Goal: Task Accomplishment & Management: Manage account settings

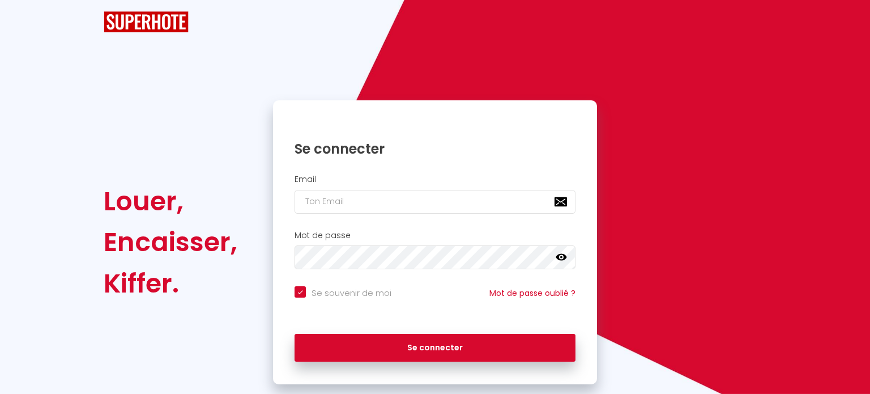
checkbox input "true"
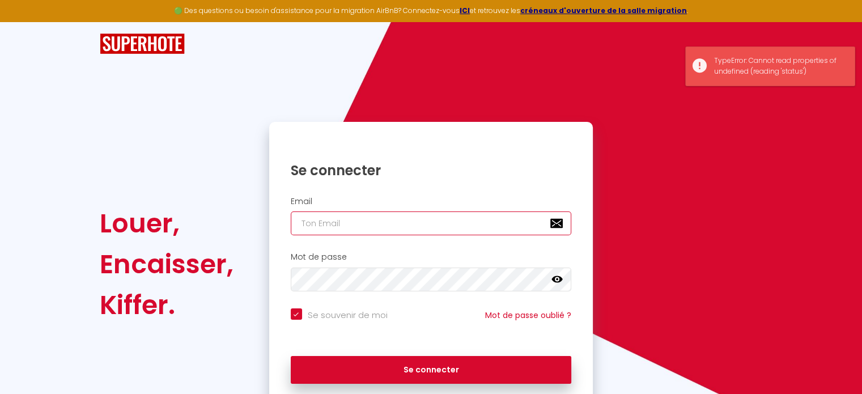
click at [381, 228] on input "email" at bounding box center [431, 223] width 281 height 24
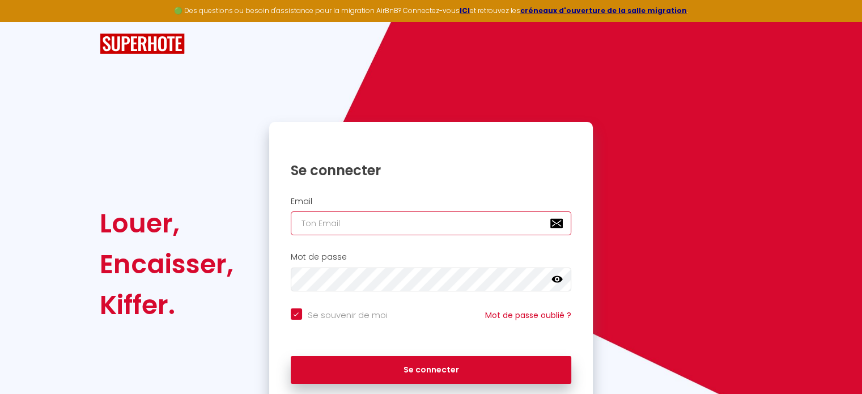
type input "[EMAIL_ADDRESS][DOMAIN_NAME]"
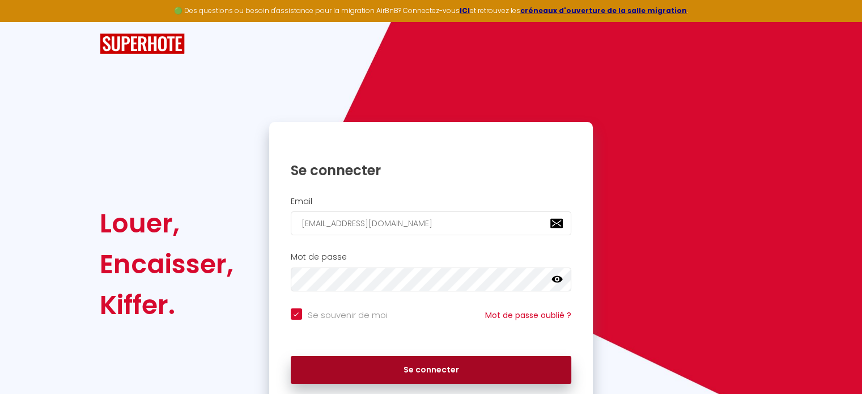
click at [387, 370] on button "Se connecter" at bounding box center [431, 370] width 281 height 28
checkbox input "true"
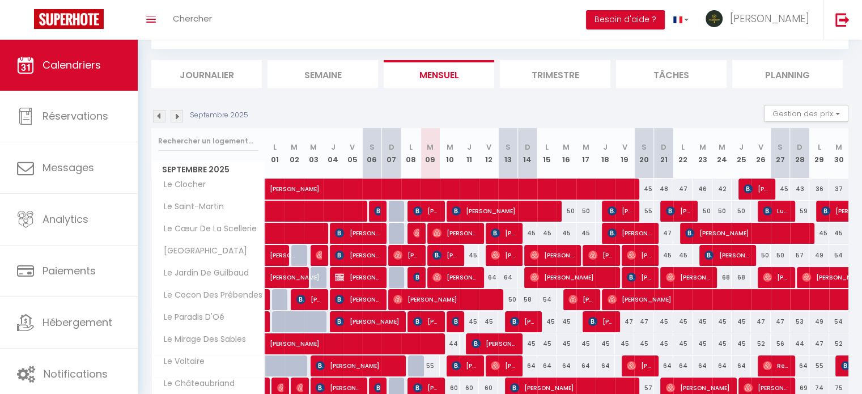
scroll to position [57, 0]
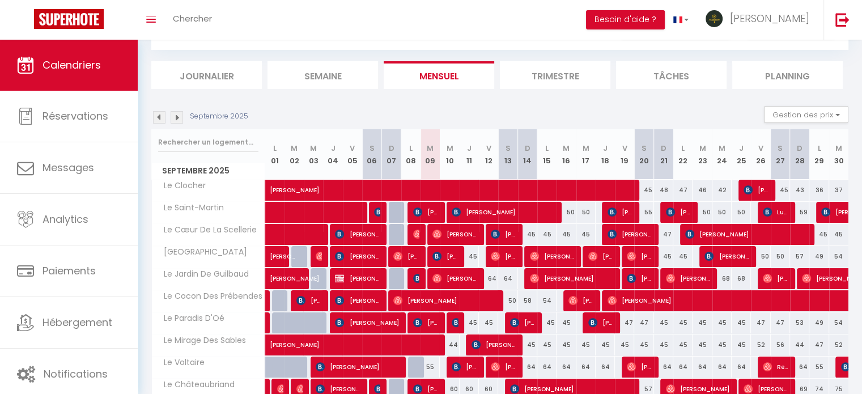
click at [172, 117] on img at bounding box center [176, 117] width 12 height 12
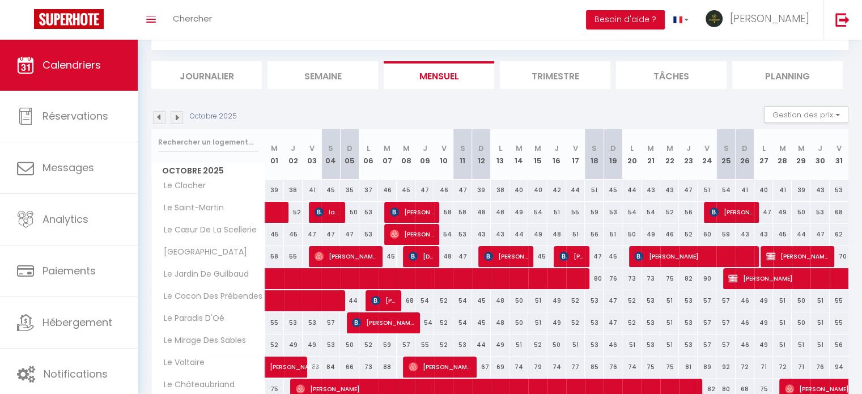
click at [172, 117] on img at bounding box center [176, 117] width 12 height 12
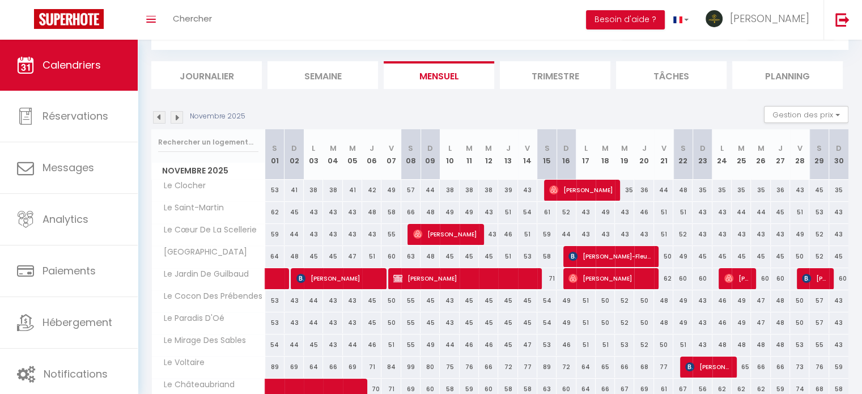
click at [172, 117] on img at bounding box center [176, 117] width 12 height 12
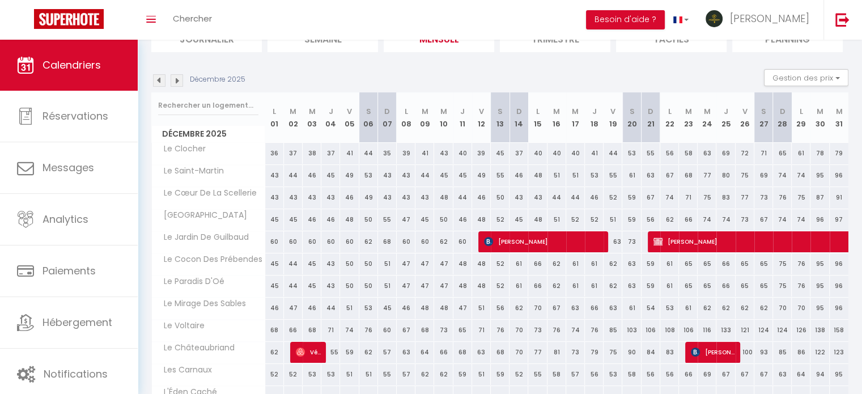
scroll to position [113, 0]
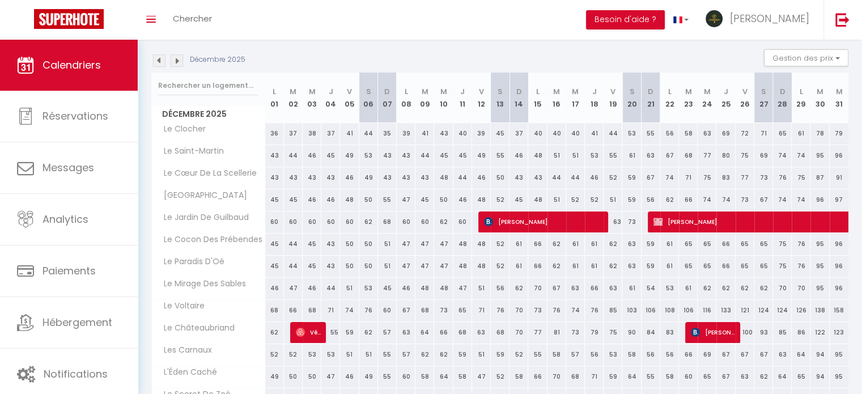
click at [727, 129] on div "69" at bounding box center [725, 133] width 19 height 21
type input "69"
select select "1"
type input "Jeu 25 Décembre 2025"
type input "Ven 26 Décembre 2025"
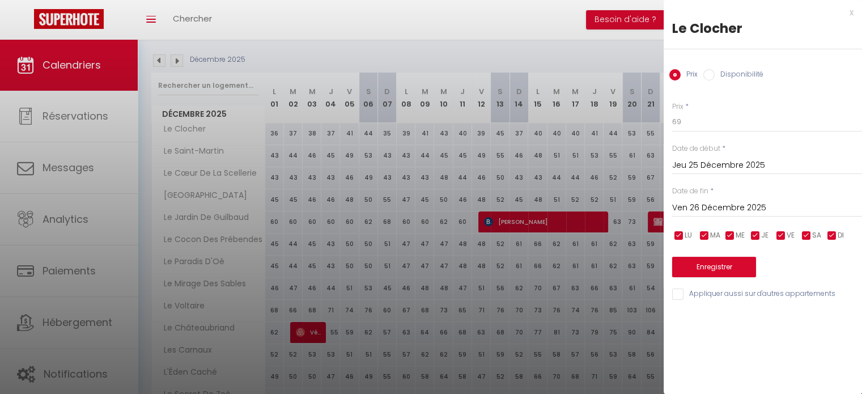
click at [709, 74] on input "Disponibilité" at bounding box center [708, 74] width 11 height 11
radio input "true"
radio input "false"
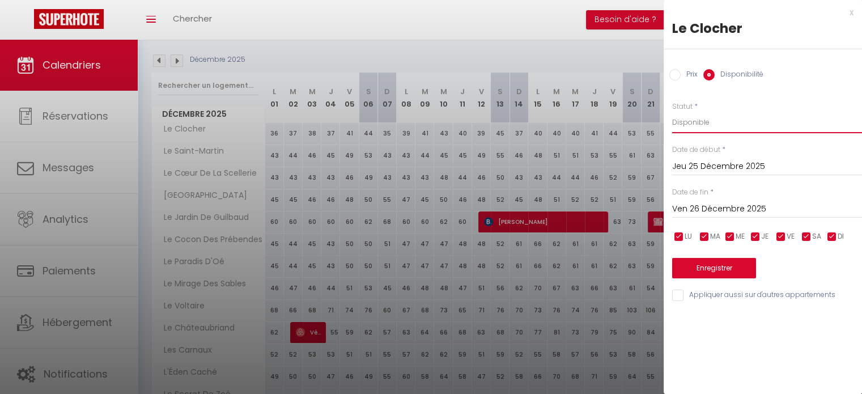
click at [713, 129] on select "Disponible Indisponible" at bounding box center [767, 123] width 190 height 22
click at [851, 16] on div "x" at bounding box center [758, 13] width 190 height 14
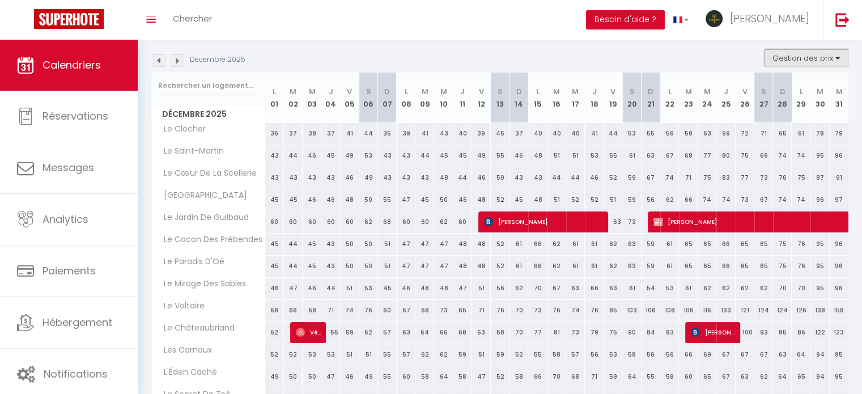
click at [795, 61] on button "Gestion des prix" at bounding box center [806, 57] width 84 height 17
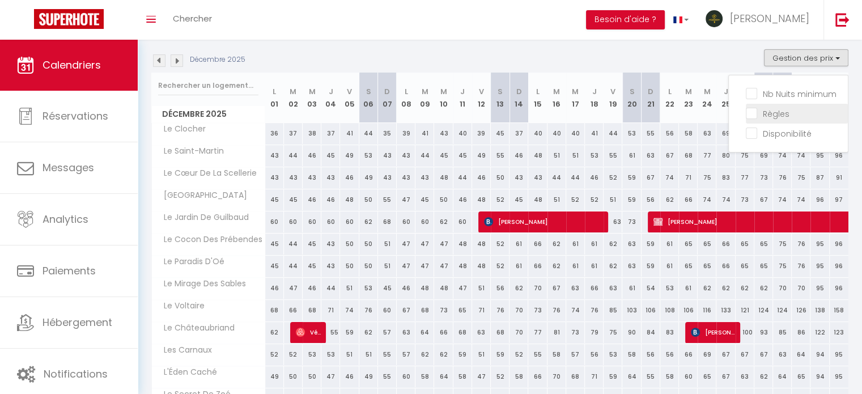
click at [764, 110] on input "Règles" at bounding box center [796, 112] width 102 height 11
checkbox input "true"
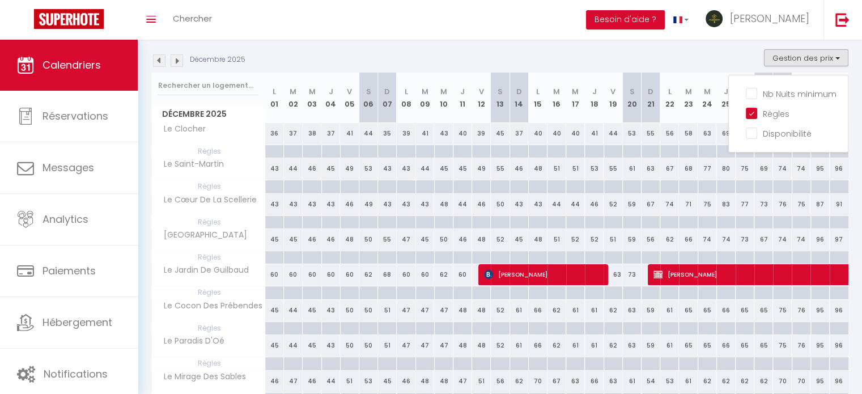
click at [722, 154] on div at bounding box center [725, 151] width 19 height 13
type input "Jeu 25 Décembre 2025"
type input "Ven 26 Décembre 2025"
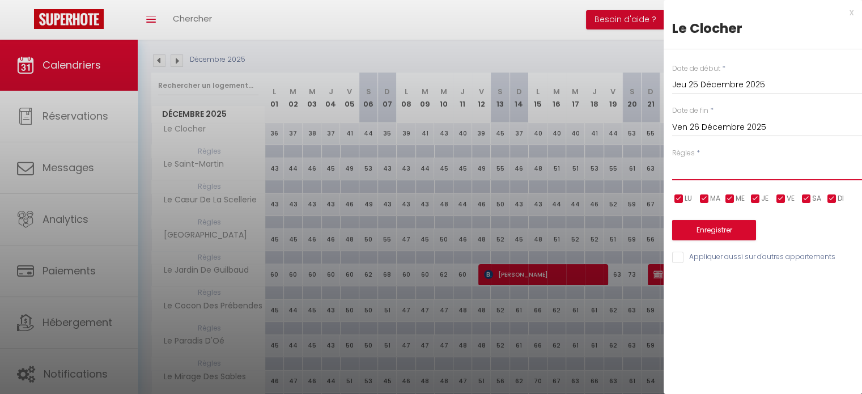
click at [707, 163] on select "Aucun No Checkin No Checkout Pas d'arrivée / Pas de départ" at bounding box center [767, 170] width 190 height 22
select select "2"
click at [672, 159] on select "Aucun No Checkin No Checkout Pas d'arrivée / Pas de départ" at bounding box center [767, 170] width 190 height 22
click at [702, 230] on button "Enregistrer" at bounding box center [714, 230] width 84 height 20
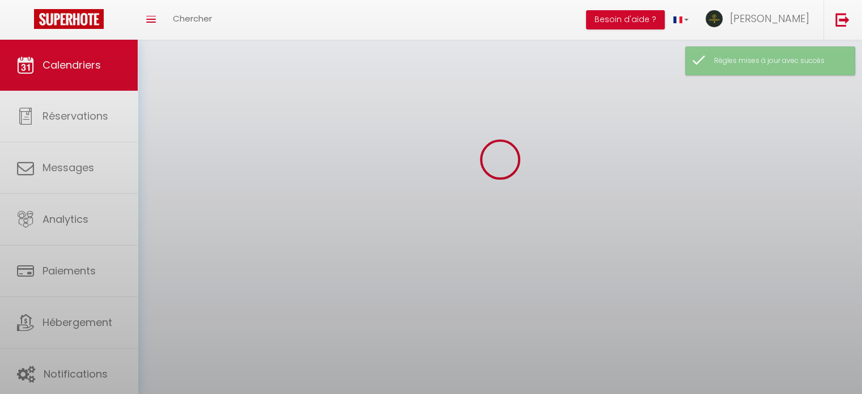
select select
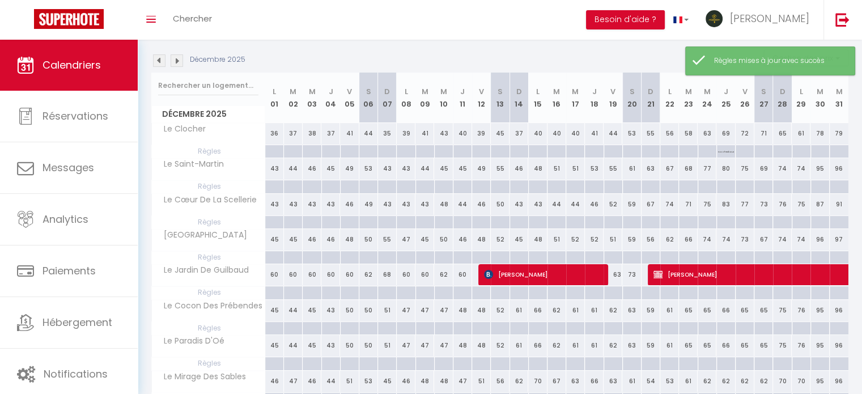
click at [723, 186] on div at bounding box center [725, 186] width 19 height 13
type input "Jeu 25 Décembre 2025"
type input "Ven 26 Décembre 2025"
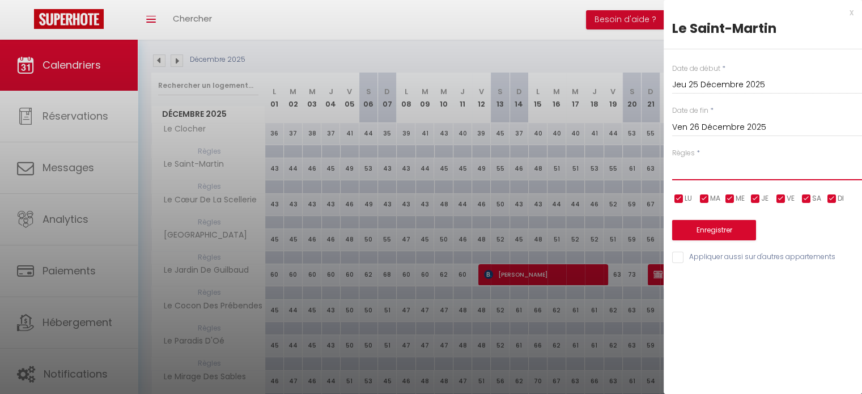
click at [704, 170] on select "Aucun No Checkin No Checkout Pas d'arrivée / Pas de départ" at bounding box center [767, 170] width 190 height 22
select select "2"
click at [672, 159] on select "Aucun No Checkin No Checkout Pas d'arrivée / Pas de départ" at bounding box center [767, 170] width 190 height 22
click at [700, 233] on button "Enregistrer" at bounding box center [714, 230] width 84 height 20
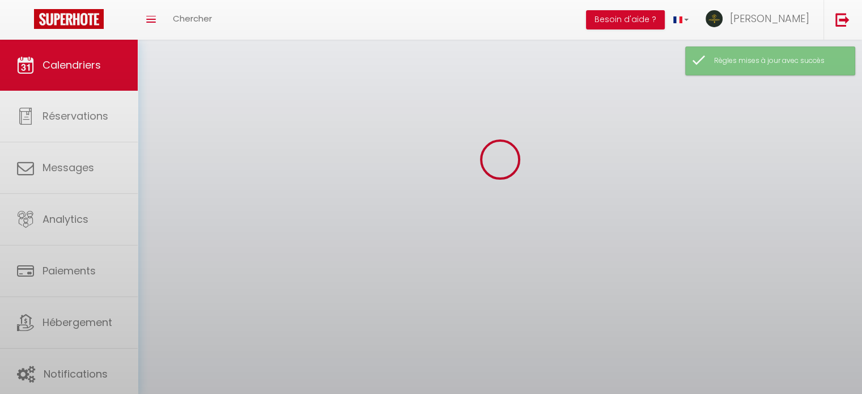
select select
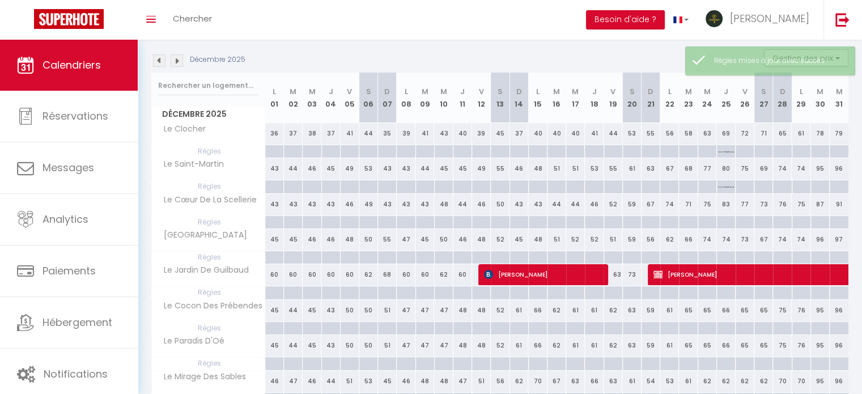
click at [729, 221] on div at bounding box center [725, 222] width 19 height 13
type input "Jeu 25 Décembre 2025"
type input "Ven 26 Décembre 2025"
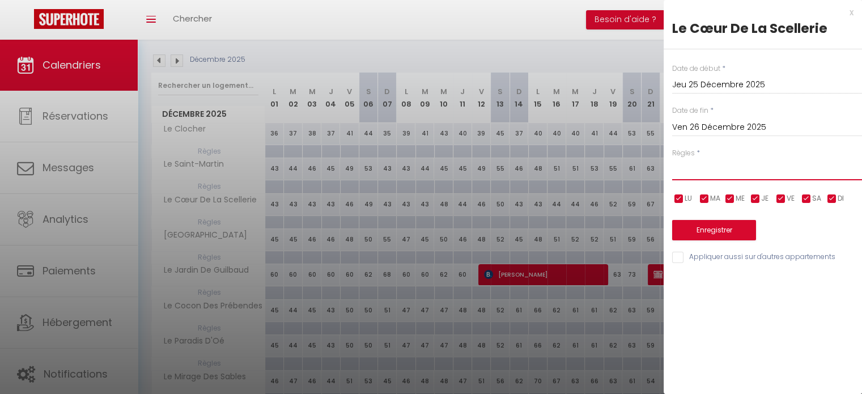
click at [705, 168] on select "Aucun No Checkin No Checkout Pas d'arrivée / Pas de départ" at bounding box center [767, 170] width 190 height 22
select select "2"
click at [672, 159] on select "Aucun No Checkin No Checkout Pas d'arrivée / Pas de départ" at bounding box center [767, 170] width 190 height 22
click at [687, 221] on button "Enregistrer" at bounding box center [714, 230] width 84 height 20
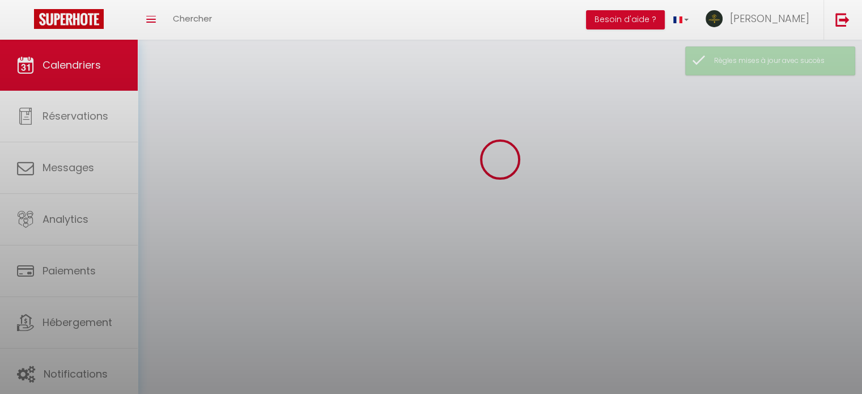
select select
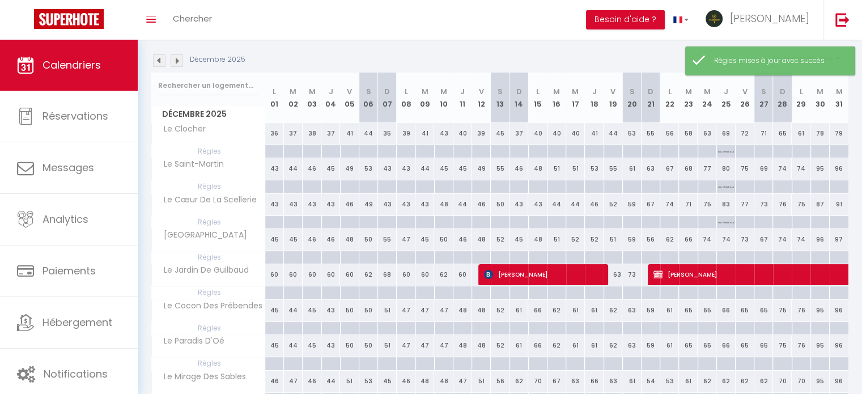
click at [729, 255] on div at bounding box center [725, 257] width 19 height 13
type input "Jeu 25 Décembre 2025"
type input "Ven 26 Décembre 2025"
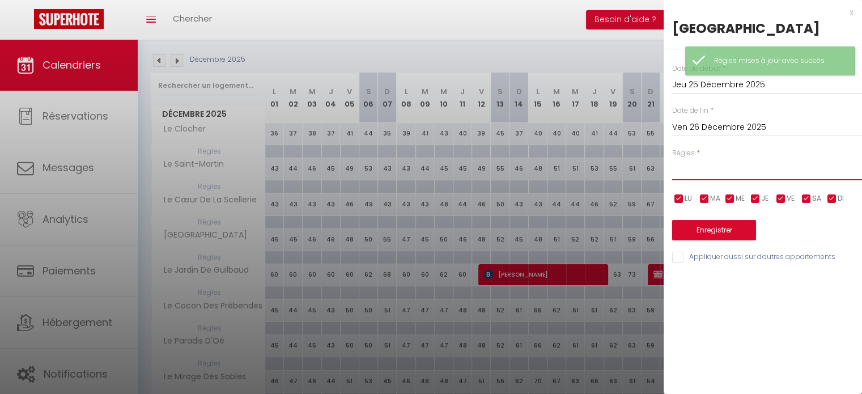
click at [715, 174] on select "Aucun No Checkin No Checkout Pas d'arrivée / Pas de départ" at bounding box center [767, 170] width 190 height 22
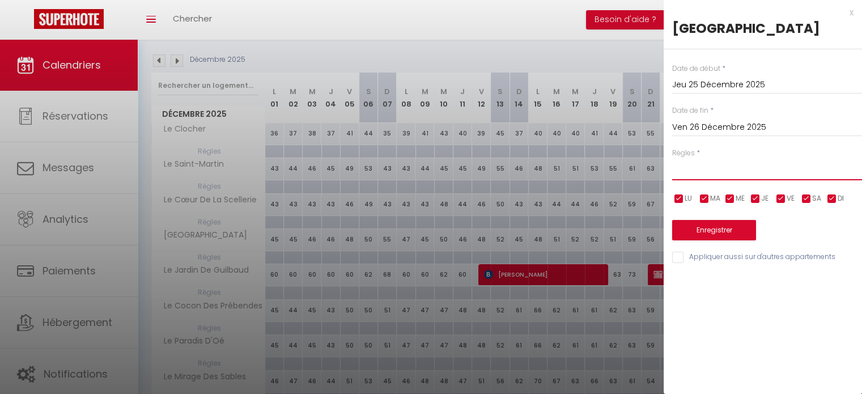
select select "2"
click at [672, 159] on select "Aucun No Checkin No Checkout Pas d'arrivée / Pas de départ" at bounding box center [767, 170] width 190 height 22
click at [706, 231] on button "Enregistrer" at bounding box center [714, 230] width 84 height 20
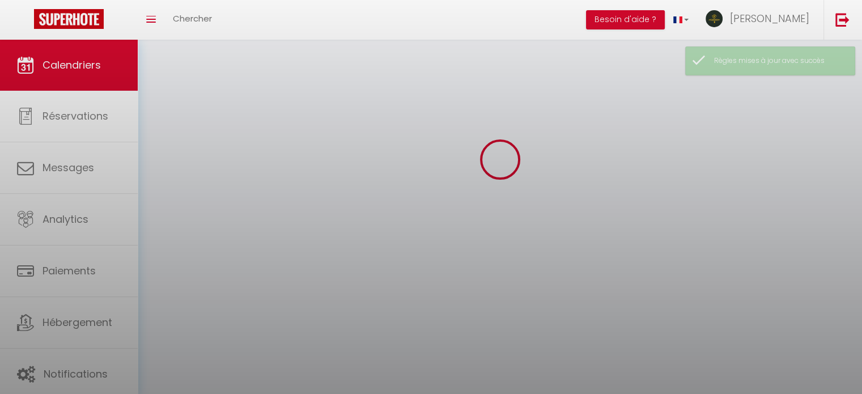
select select
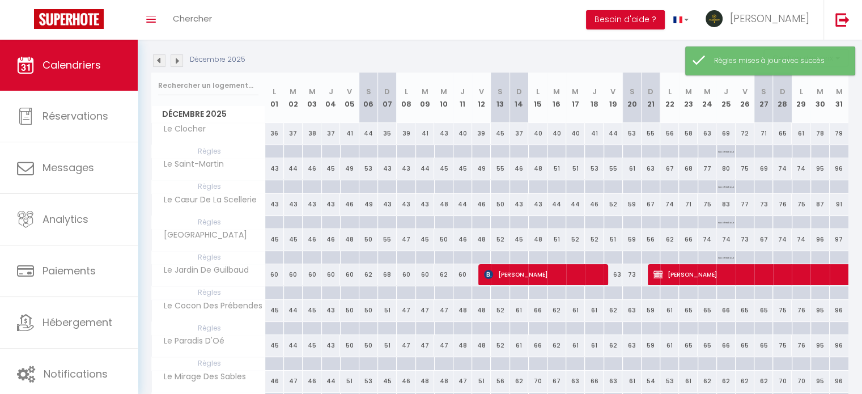
scroll to position [170, 0]
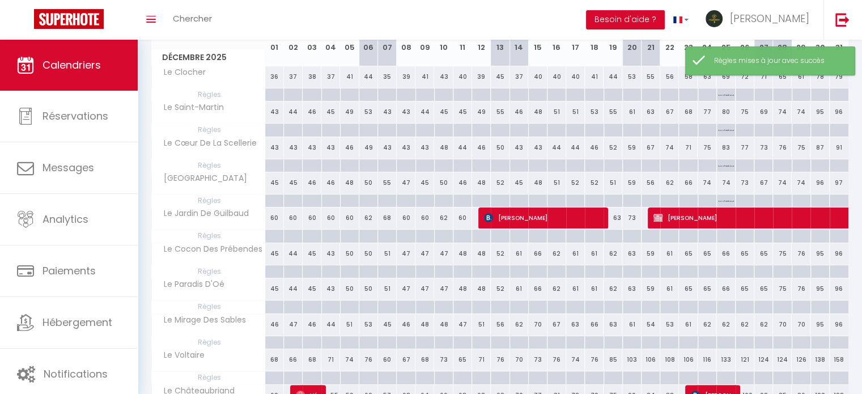
click at [723, 235] on div at bounding box center [725, 235] width 19 height 13
type input "Jeu 25 Décembre 2025"
type input "Ven 26 Décembre 2025"
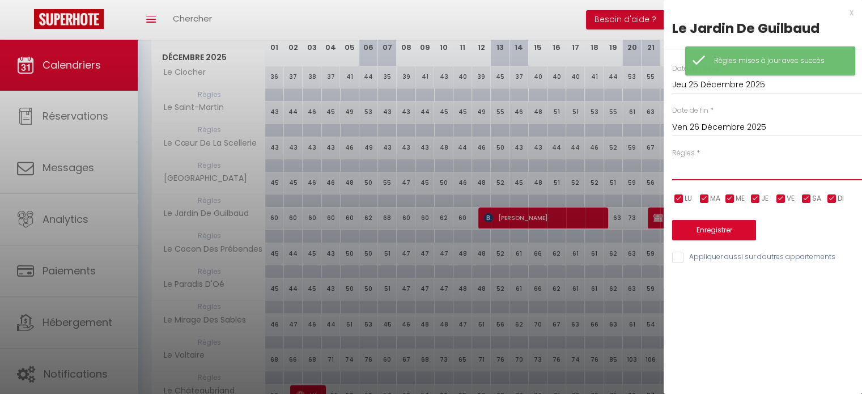
click at [700, 176] on select "Aucun No Checkin No Checkout Pas d'arrivée / Pas de départ" at bounding box center [767, 170] width 190 height 22
select select "2"
click at [672, 159] on select "Aucun No Checkin No Checkout Pas d'arrivée / Pas de départ" at bounding box center [767, 170] width 190 height 22
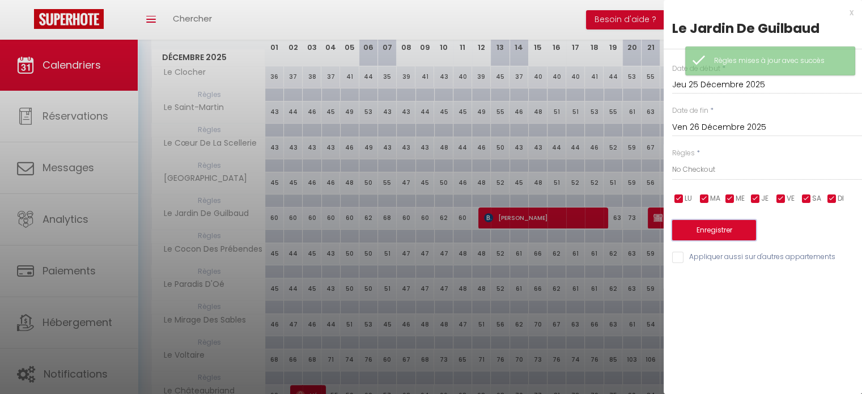
click at [701, 237] on button "Enregistrer" at bounding box center [714, 230] width 84 height 20
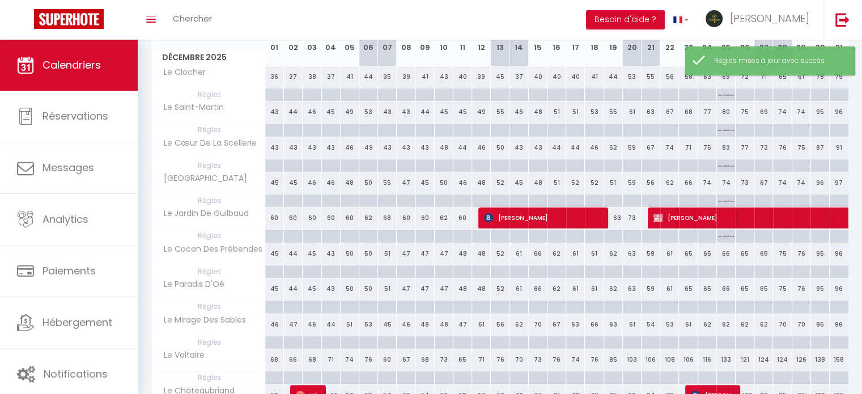
click at [721, 271] on div at bounding box center [725, 271] width 19 height 13
type input "Jeu 25 Décembre 2025"
type input "Ven 26 Décembre 2025"
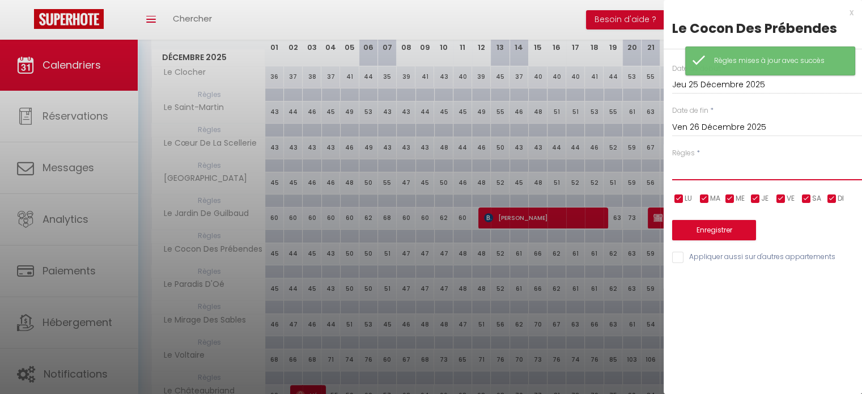
click at [698, 173] on select "Aucun No Checkin No Checkout Pas d'arrivée / Pas de départ" at bounding box center [767, 170] width 190 height 22
select select "2"
click at [672, 159] on select "Aucun No Checkin No Checkout Pas d'arrivée / Pas de départ" at bounding box center [767, 170] width 190 height 22
click at [703, 237] on button "Enregistrer" at bounding box center [714, 230] width 84 height 20
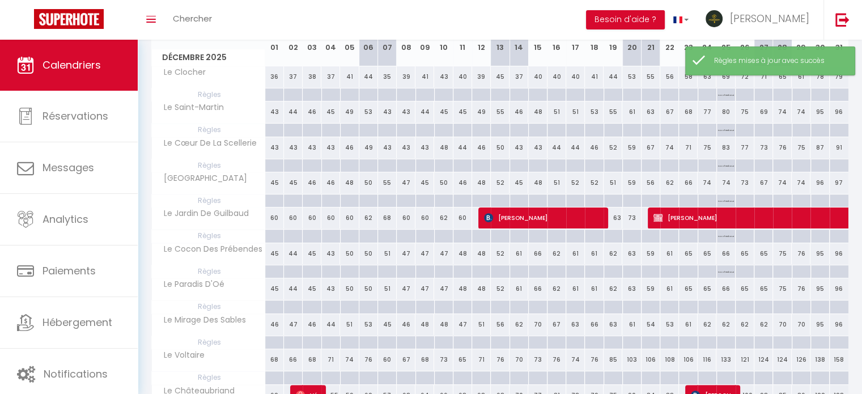
click at [723, 304] on div at bounding box center [725, 306] width 19 height 13
type input "Jeu 25 Décembre 2025"
type input "Ven 26 Décembre 2025"
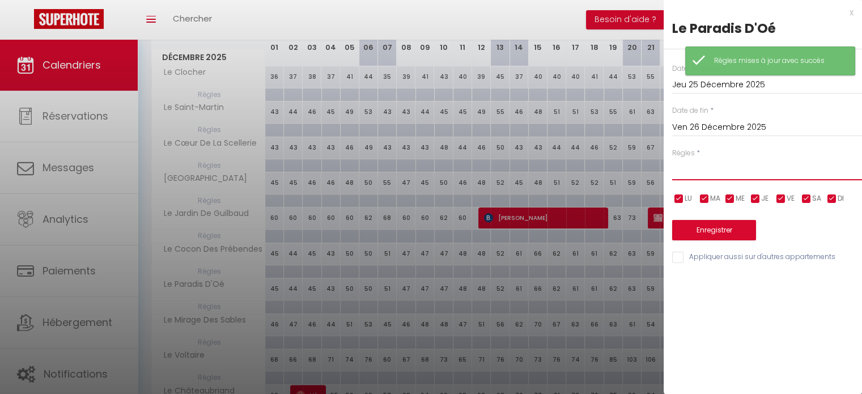
click at [716, 167] on select "Aucun No Checkin No Checkout Pas d'arrivée / Pas de départ" at bounding box center [767, 170] width 190 height 22
select select "2"
click at [672, 159] on select "Aucun No Checkin No Checkout Pas d'arrivée / Pas de départ" at bounding box center [767, 170] width 190 height 22
click at [715, 229] on button "Enregistrer" at bounding box center [714, 230] width 84 height 20
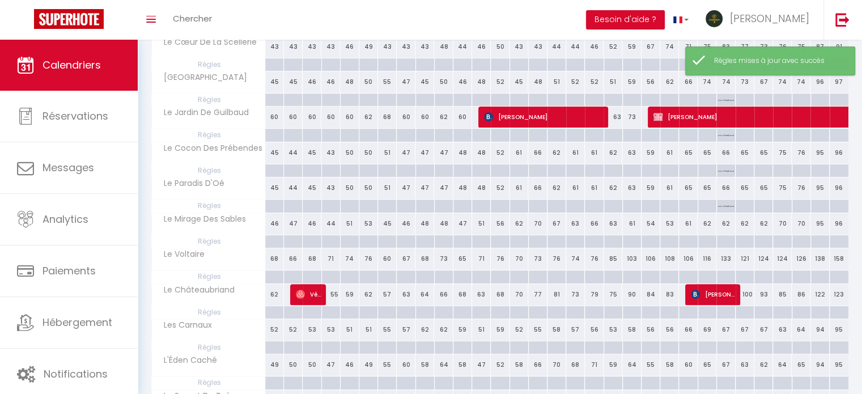
scroll to position [283, 0]
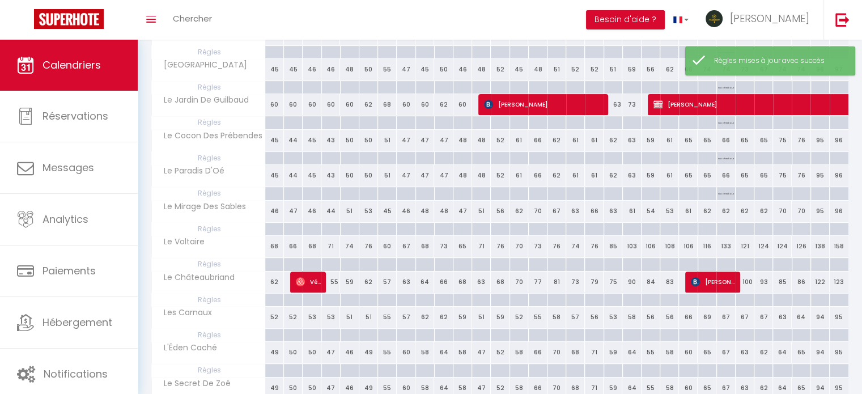
click at [716, 229] on div at bounding box center [725, 229] width 19 height 13
type input "Jeu 25 Décembre 2025"
type input "Ven 26 Décembre 2025"
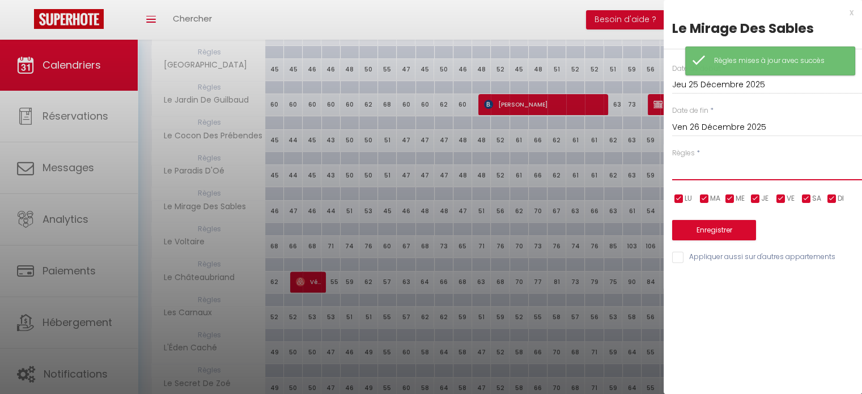
click at [711, 176] on select "Aucun No Checkin No Checkout Pas d'arrivée / Pas de départ" at bounding box center [767, 170] width 190 height 22
select select "2"
click at [672, 159] on select "Aucun No Checkin No Checkout Pas d'arrivée / Pas de départ" at bounding box center [767, 170] width 190 height 22
click at [714, 233] on button "Enregistrer" at bounding box center [714, 230] width 84 height 20
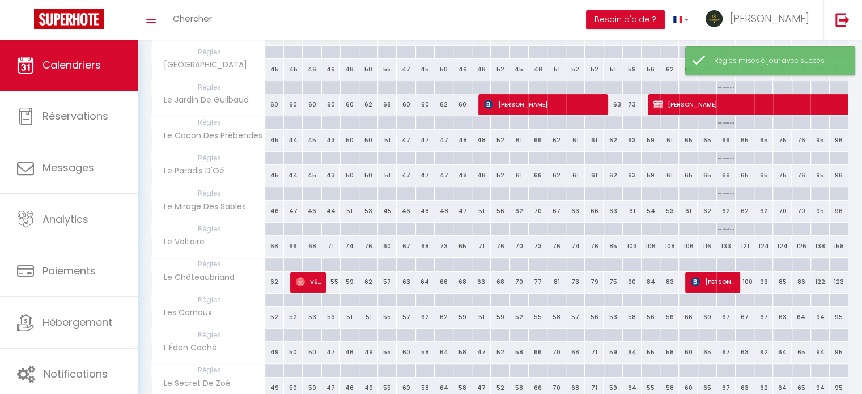
click at [729, 261] on div at bounding box center [725, 264] width 19 height 13
type input "Jeu 25 Décembre 2025"
type input "Ven 26 Décembre 2025"
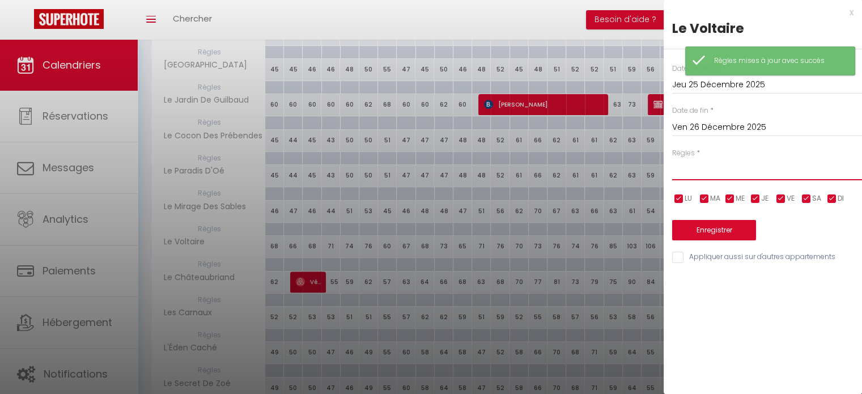
click at [709, 169] on select "Aucun No Checkin No Checkout Pas d'arrivée / Pas de départ" at bounding box center [767, 170] width 190 height 22
select select "2"
click at [672, 159] on select "Aucun No Checkin No Checkout Pas d'arrivée / Pas de départ" at bounding box center [767, 170] width 190 height 22
click at [687, 221] on button "Enregistrer" at bounding box center [714, 230] width 84 height 20
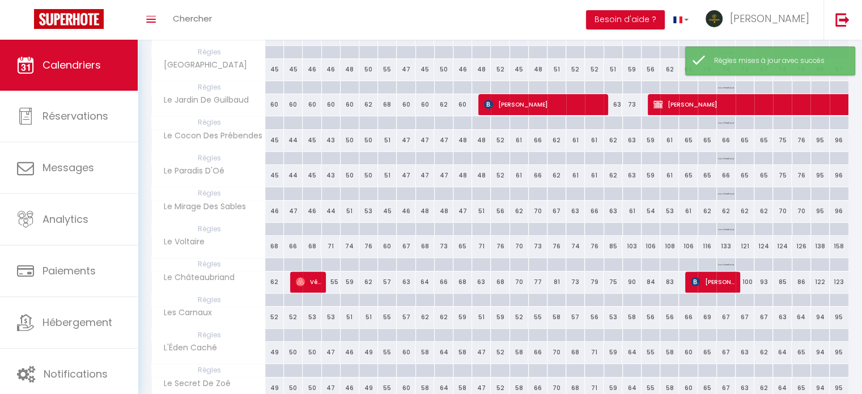
click at [724, 297] on div at bounding box center [725, 299] width 19 height 13
type input "Jeu 25 Décembre 2025"
type input "Ven 26 Décembre 2025"
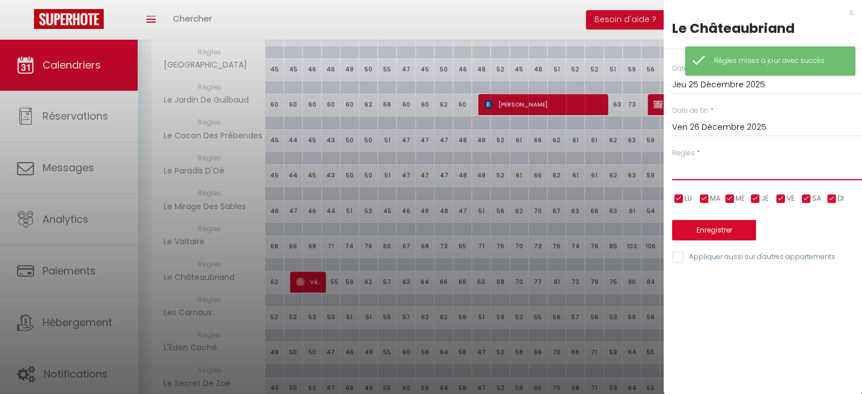
click at [705, 165] on select "Aucun No Checkin No Checkout Pas d'arrivée / Pas de départ" at bounding box center [767, 170] width 190 height 22
select select "2"
click at [672, 159] on select "Aucun No Checkin No Checkout Pas d'arrivée / Pas de départ" at bounding box center [767, 170] width 190 height 22
click at [694, 229] on button "Enregistrer" at bounding box center [714, 230] width 84 height 20
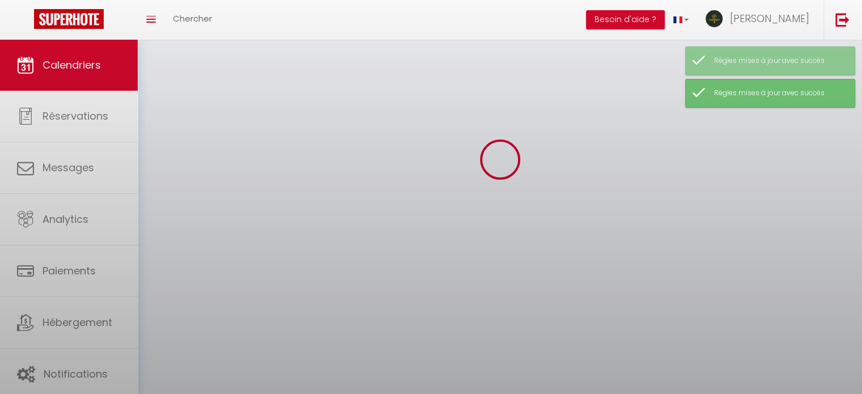
select select
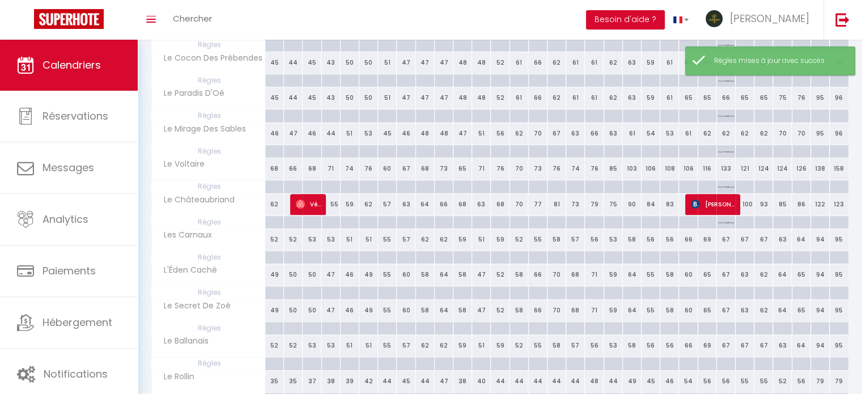
scroll to position [397, 0]
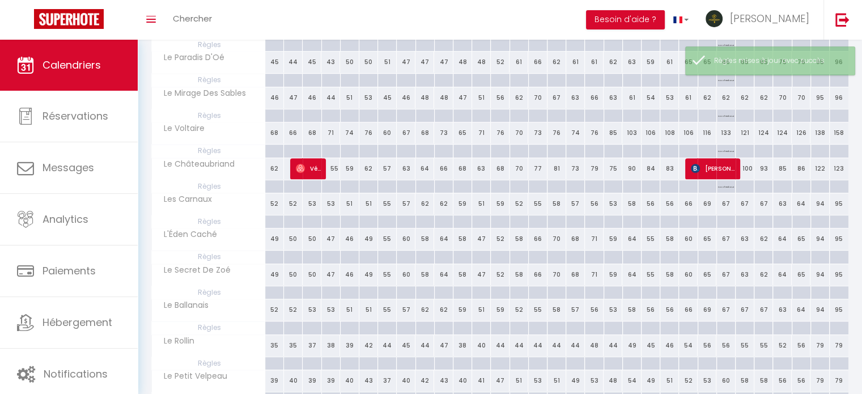
click at [726, 219] on div at bounding box center [725, 221] width 19 height 13
type input "Jeu 25 Décembre 2025"
type input "Ven 26 Décembre 2025"
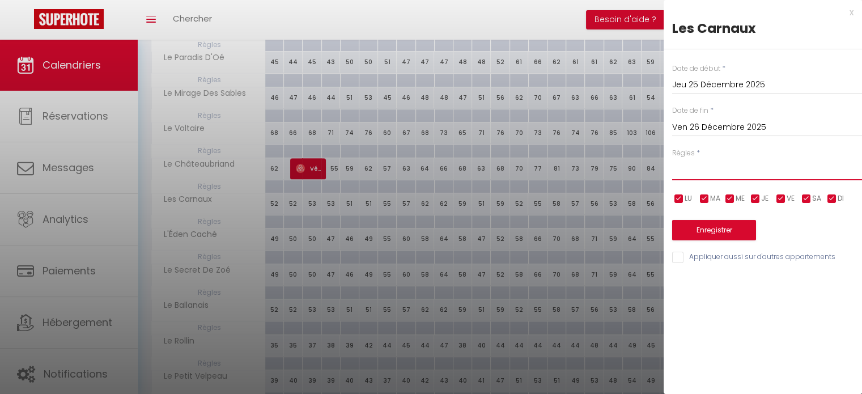
click at [717, 172] on select "Aucun No Checkin No Checkout Pas d'arrivée / Pas de départ" at bounding box center [767, 170] width 190 height 22
select select "2"
click at [672, 159] on select "Aucun No Checkin No Checkout Pas d'arrivée / Pas de départ" at bounding box center [767, 170] width 190 height 22
click at [704, 231] on button "Enregistrer" at bounding box center [714, 230] width 84 height 20
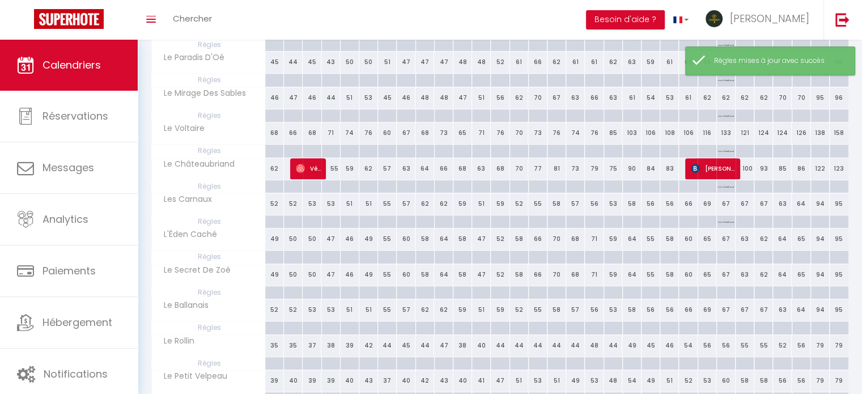
click at [724, 258] on div at bounding box center [725, 256] width 19 height 13
type input "Jeu 25 Décembre 2025"
type input "Ven 26 Décembre 2025"
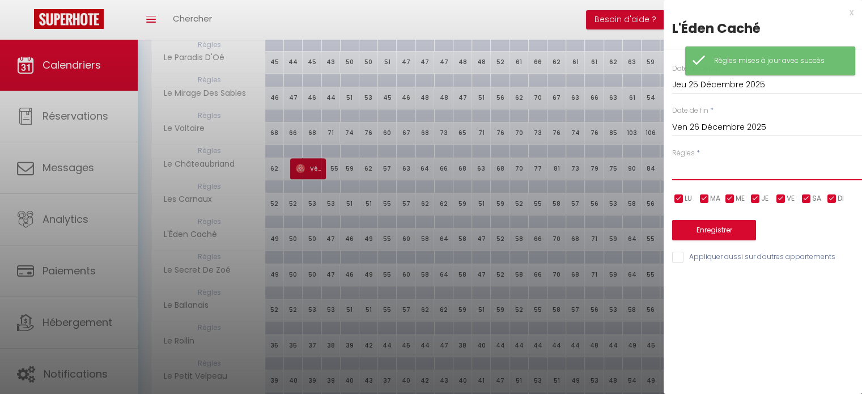
click at [716, 169] on select "Aucun No Checkin No Checkout Pas d'arrivée / Pas de départ" at bounding box center [767, 170] width 190 height 22
select select "2"
click at [672, 159] on select "Aucun No Checkin No Checkout Pas d'arrivée / Pas de départ" at bounding box center [767, 170] width 190 height 22
click at [705, 226] on button "Enregistrer" at bounding box center [714, 230] width 84 height 20
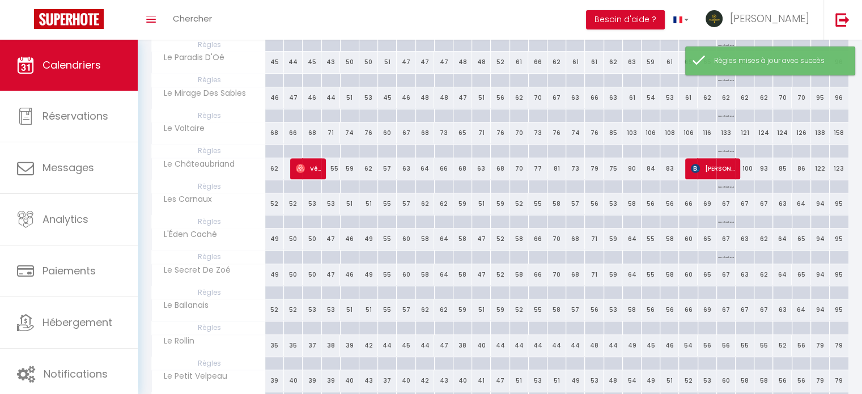
click at [731, 292] on div at bounding box center [725, 292] width 19 height 13
type input "Jeu 25 Décembre 2025"
type input "Ven 26 Décembre 2025"
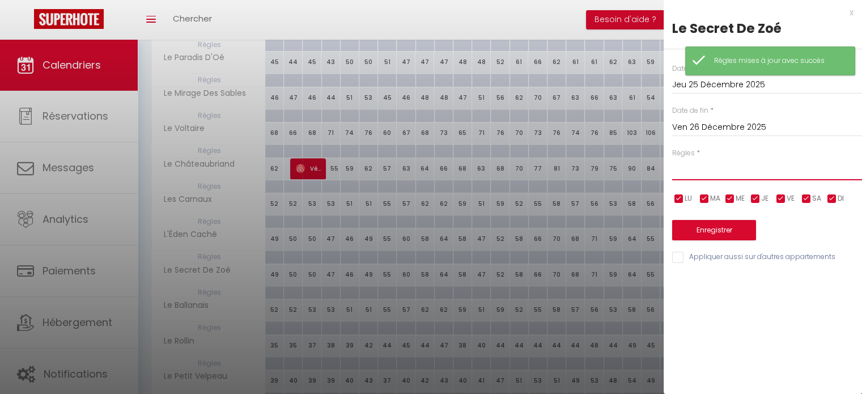
click at [726, 176] on select "Aucun No Checkin No Checkout Pas d'arrivée / Pas de départ" at bounding box center [767, 170] width 190 height 22
select select "2"
click at [672, 159] on select "Aucun No Checkin No Checkout Pas d'arrivée / Pas de départ" at bounding box center [767, 170] width 190 height 22
click at [716, 232] on button "Enregistrer" at bounding box center [714, 230] width 84 height 20
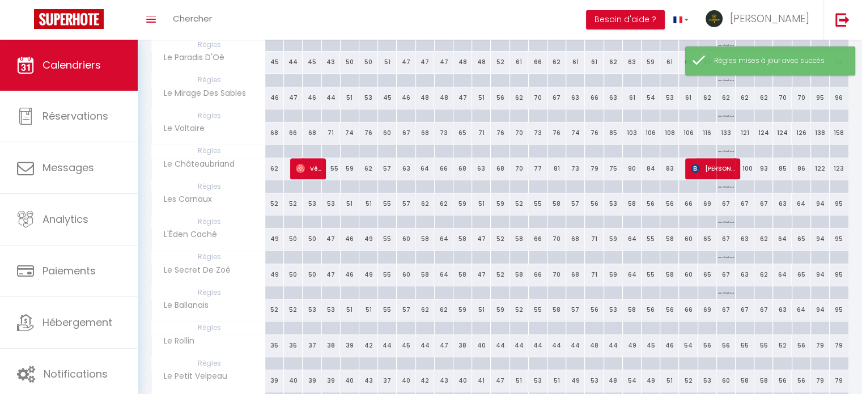
click at [730, 324] on div at bounding box center [725, 327] width 19 height 13
type input "Jeu 25 Décembre 2025"
type input "Ven 26 Décembre 2025"
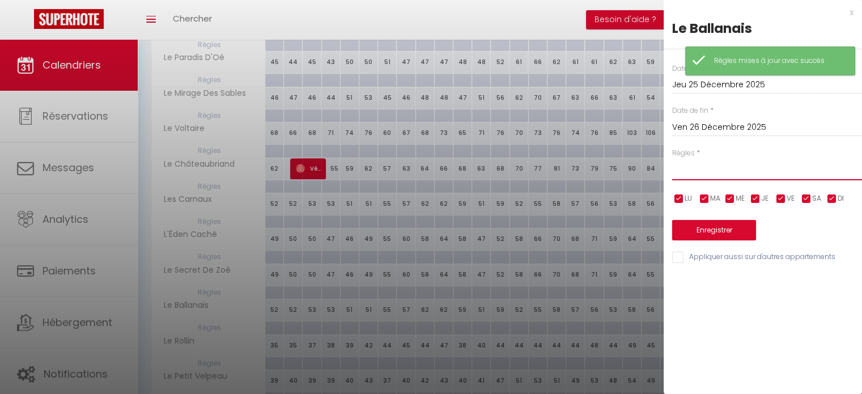
click at [714, 166] on select "Aucun No Checkin No Checkout Pas d'arrivée / Pas de départ" at bounding box center [767, 170] width 190 height 22
select select "2"
click at [672, 159] on select "Aucun No Checkin No Checkout Pas d'arrivée / Pas de départ" at bounding box center [767, 170] width 190 height 22
click at [707, 236] on button "Enregistrer" at bounding box center [714, 230] width 84 height 20
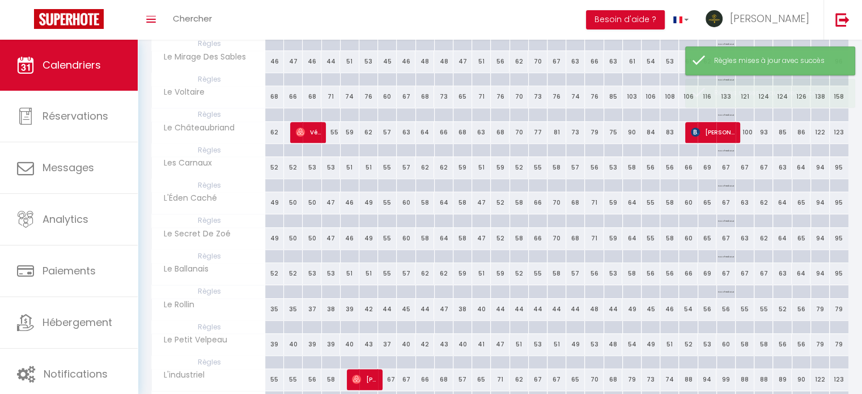
scroll to position [485, 0]
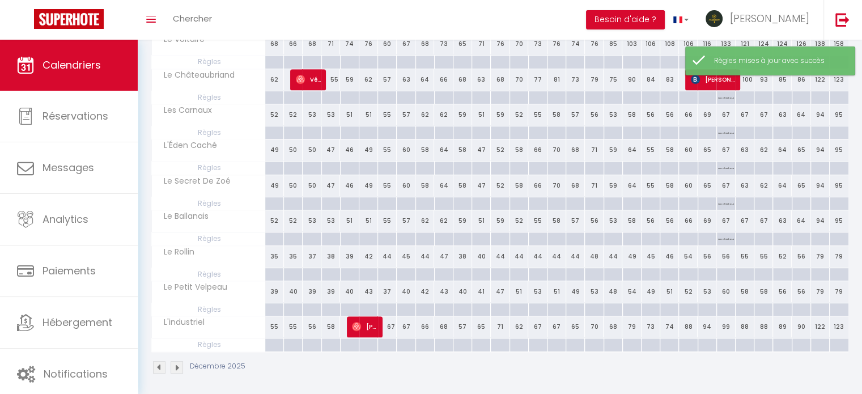
click at [725, 269] on div at bounding box center [725, 274] width 19 height 13
type input "Jeu 25 Décembre 2025"
type input "Ven 26 Décembre 2025"
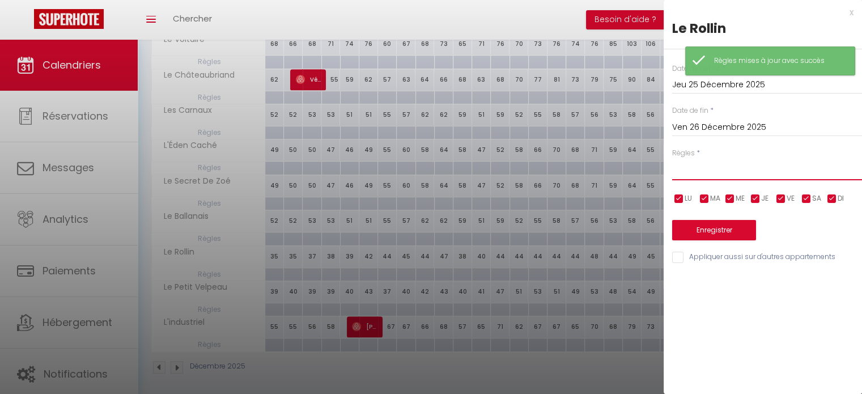
click at [719, 165] on select "Aucun No Checkin No Checkout Pas d'arrivée / Pas de départ" at bounding box center [767, 170] width 190 height 22
select select "2"
click at [672, 159] on select "Aucun No Checkin No Checkout Pas d'arrivée / Pas de départ" at bounding box center [767, 170] width 190 height 22
click at [706, 229] on button "Enregistrer" at bounding box center [714, 230] width 84 height 20
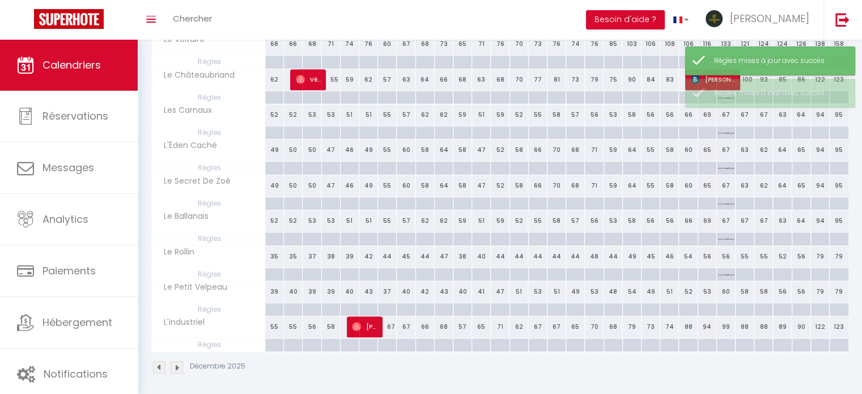
click at [731, 306] on div at bounding box center [725, 309] width 19 height 13
type input "Jeu 25 Décembre 2025"
type input "Ven 26 Décembre 2025"
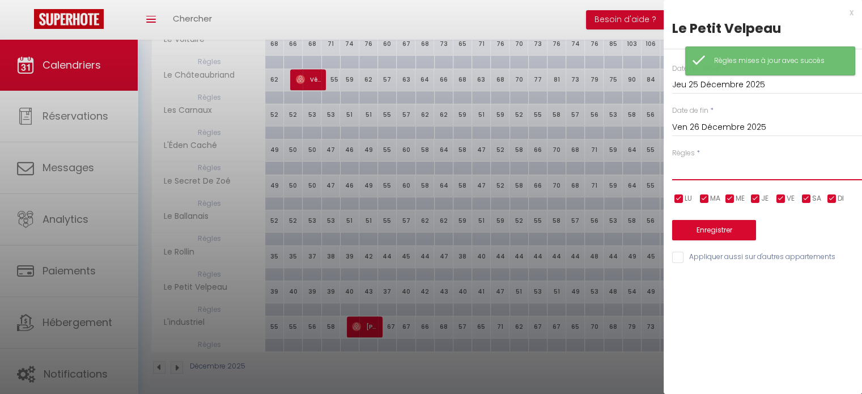
click at [701, 169] on select "Aucun No Checkin No Checkout Pas d'arrivée / Pas de départ" at bounding box center [767, 170] width 190 height 22
select select "2"
click at [672, 159] on select "Aucun No Checkin No Checkout Pas d'arrivée / Pas de départ" at bounding box center [767, 170] width 190 height 22
click at [700, 236] on button "Enregistrer" at bounding box center [714, 230] width 84 height 20
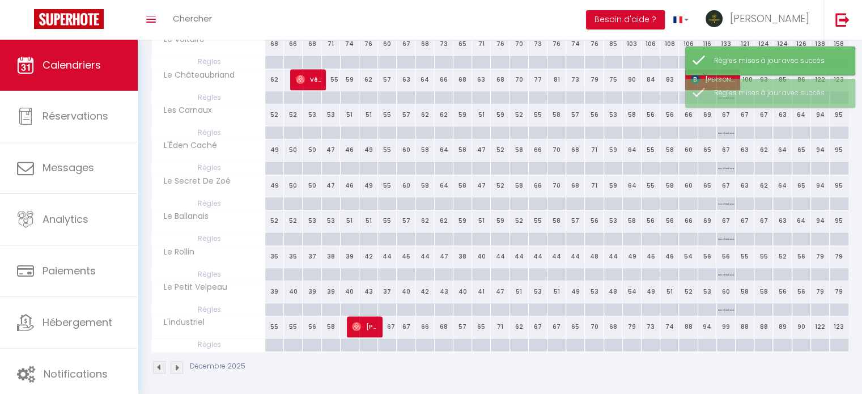
click at [723, 340] on div at bounding box center [725, 344] width 19 height 13
type input "Jeu 25 Décembre 2025"
type input "Ven 26 Décembre 2025"
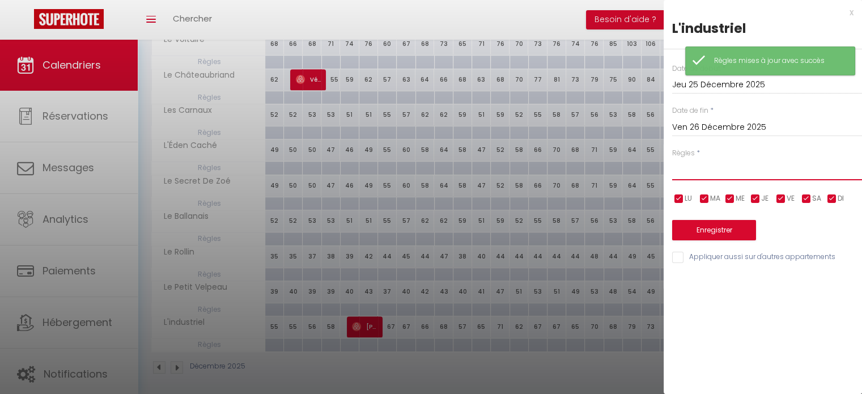
click at [707, 172] on select "Aucun No Checkin No Checkout Pas d'arrivée / Pas de départ" at bounding box center [767, 170] width 190 height 22
select select "2"
click at [672, 159] on select "Aucun No Checkin No Checkout Pas d'arrivée / Pas de départ" at bounding box center [767, 170] width 190 height 22
click at [711, 235] on button "Enregistrer" at bounding box center [714, 230] width 84 height 20
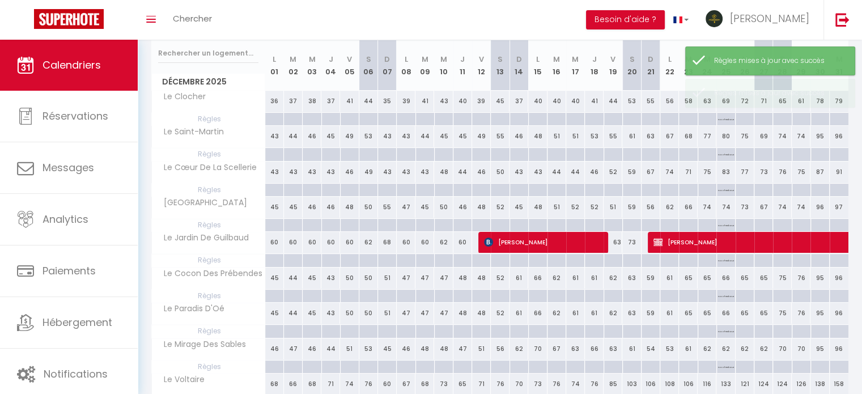
scroll to position [0, 0]
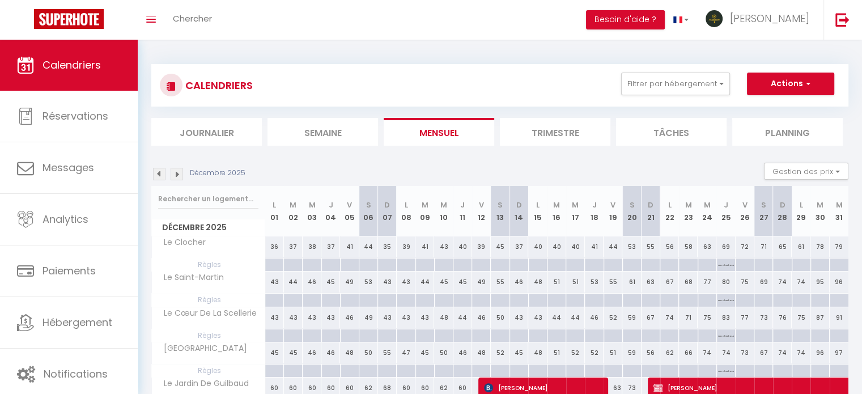
click at [178, 176] on img at bounding box center [176, 174] width 12 height 12
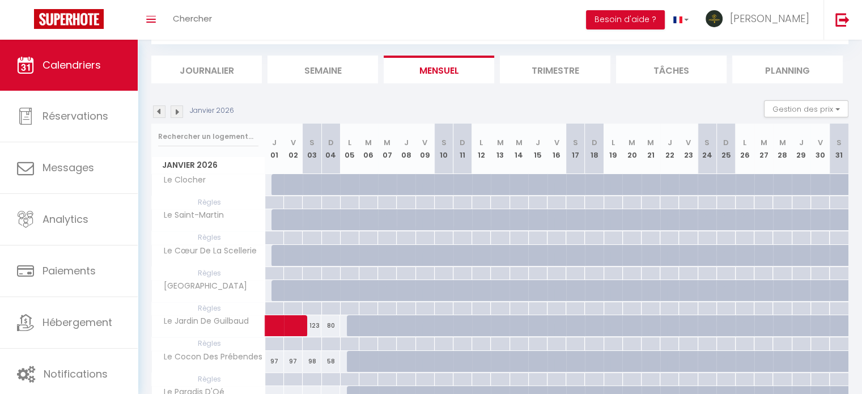
scroll to position [113, 0]
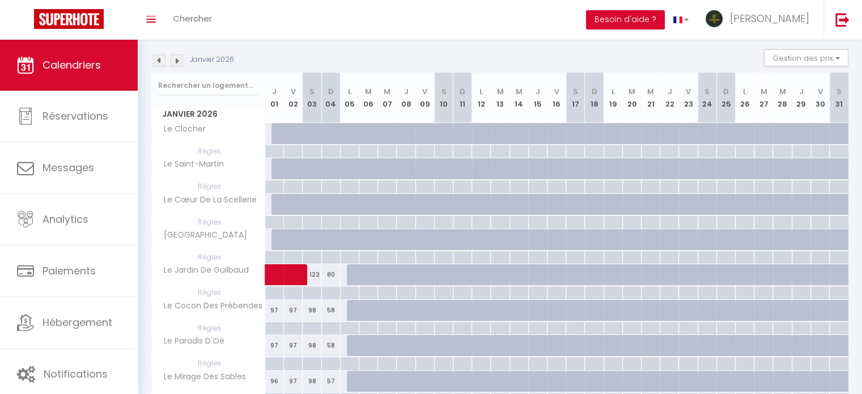
click at [271, 150] on div at bounding box center [274, 151] width 19 height 13
type input "Jeu 01 Janvier 2026"
type input "Ven 02 Janvier 2026"
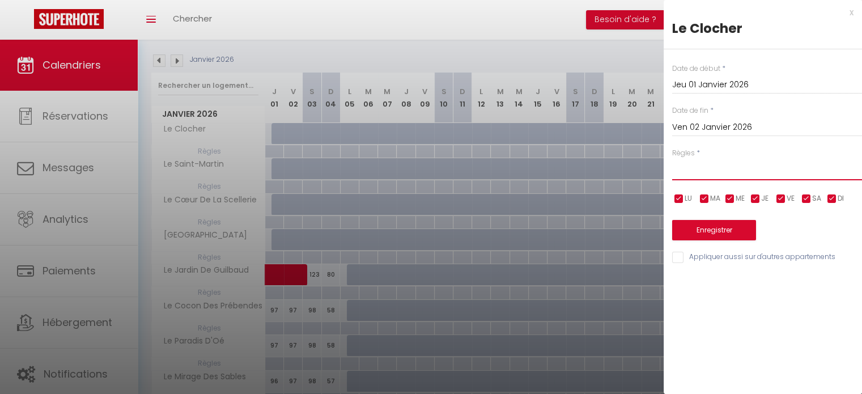
click at [706, 176] on select "Aucun No Checkin No Checkout Pas d'arrivée / Pas de départ" at bounding box center [767, 170] width 190 height 22
select select "2"
click at [672, 159] on select "Aucun No Checkin No Checkout Pas d'arrivée / Pas de départ" at bounding box center [767, 170] width 190 height 22
click at [689, 232] on button "Enregistrer" at bounding box center [714, 230] width 84 height 20
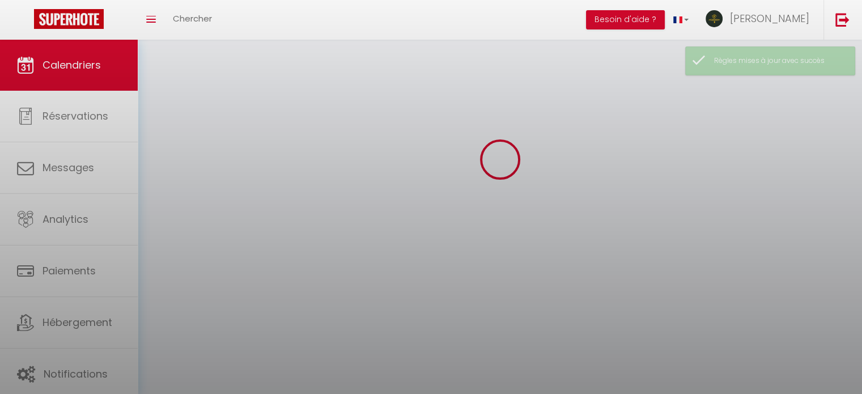
select select
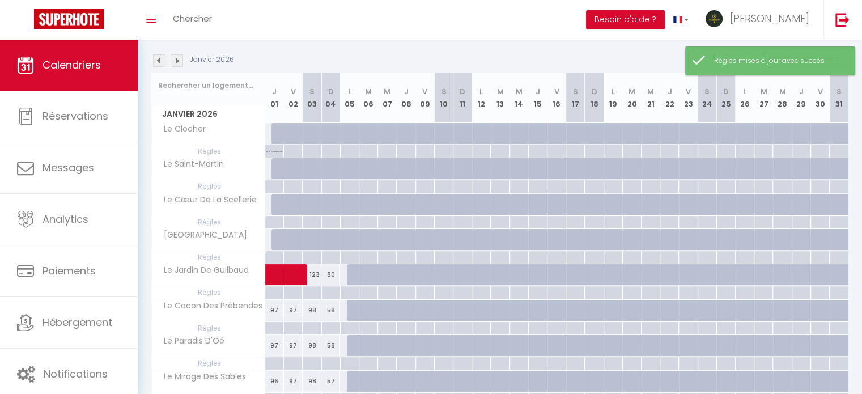
click at [270, 189] on div at bounding box center [274, 186] width 19 height 13
type input "Jeu 01 Janvier 2026"
type input "Ven 02 Janvier 2026"
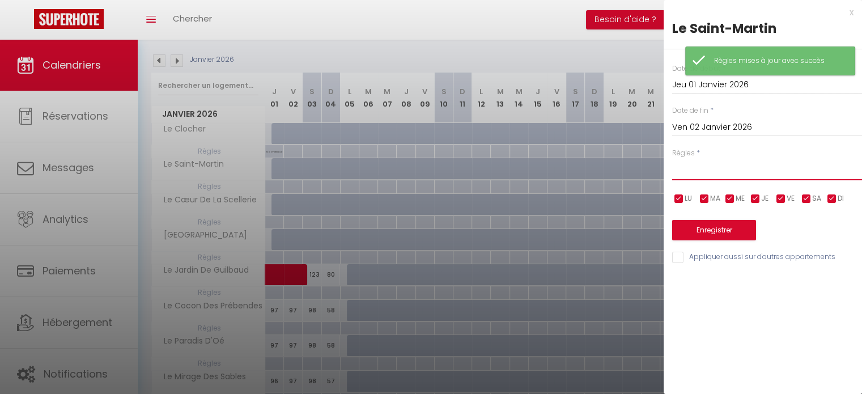
click at [709, 172] on select "Aucun No Checkin No Checkout Pas d'arrivée / Pas de départ" at bounding box center [767, 170] width 190 height 22
select select "2"
click at [672, 159] on select "Aucun No Checkin No Checkout Pas d'arrivée / Pas de départ" at bounding box center [767, 170] width 190 height 22
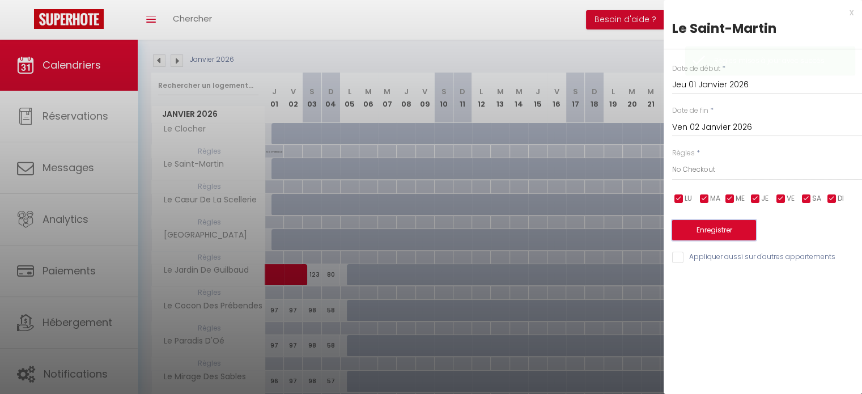
click at [687, 228] on button "Enregistrer" at bounding box center [714, 230] width 84 height 20
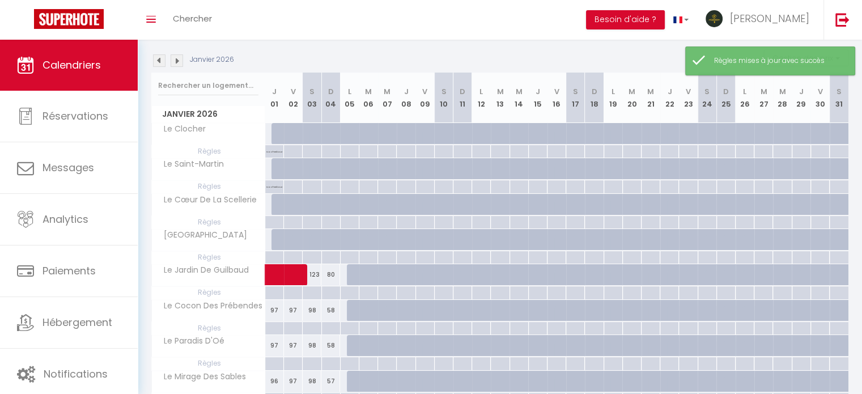
click at [274, 217] on div at bounding box center [274, 222] width 19 height 13
type input "Jeu 01 Janvier 2026"
type input "Ven 02 Janvier 2026"
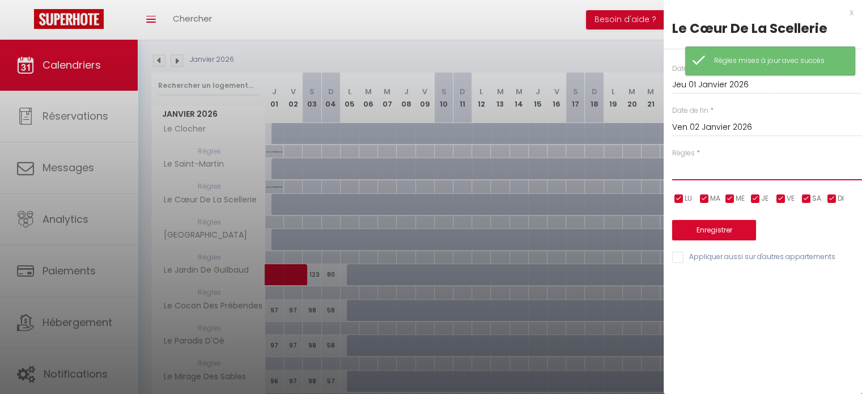
click at [705, 164] on select "Aucun No Checkin No Checkout Pas d'arrivée / Pas de départ" at bounding box center [767, 170] width 190 height 22
select select "2"
click at [672, 159] on select "Aucun No Checkin No Checkout Pas d'arrivée / Pas de départ" at bounding box center [767, 170] width 190 height 22
click at [689, 224] on button "Enregistrer" at bounding box center [714, 230] width 84 height 20
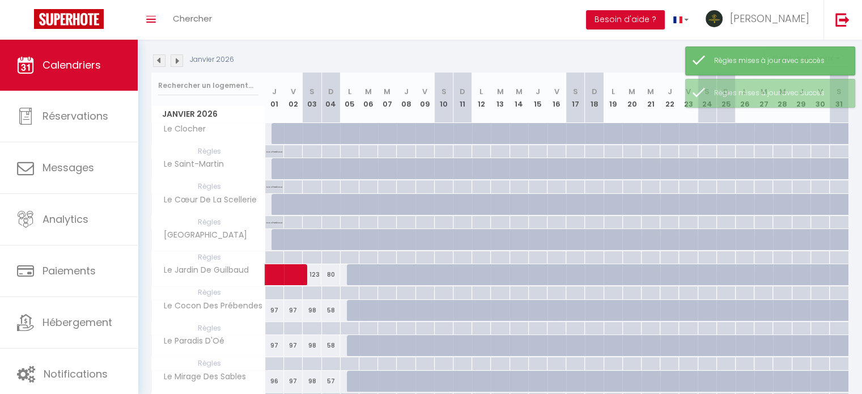
click at [267, 252] on div at bounding box center [274, 257] width 19 height 13
type input "Jeu 01 Janvier 2026"
type input "Ven 02 Janvier 2026"
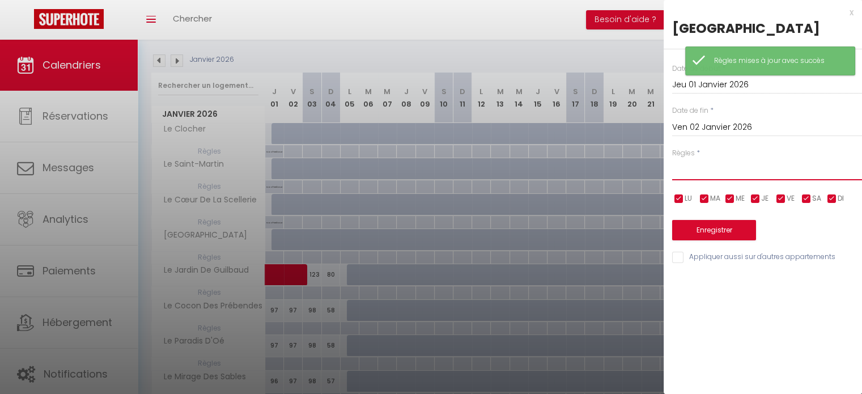
click at [693, 167] on select "Aucun No Checkin No Checkout Pas d'arrivée / Pas de départ" at bounding box center [767, 170] width 190 height 22
select select "2"
click at [672, 159] on select "Aucun No Checkin No Checkout Pas d'arrivée / Pas de départ" at bounding box center [767, 170] width 190 height 22
click at [709, 228] on button "Enregistrer" at bounding box center [714, 230] width 84 height 20
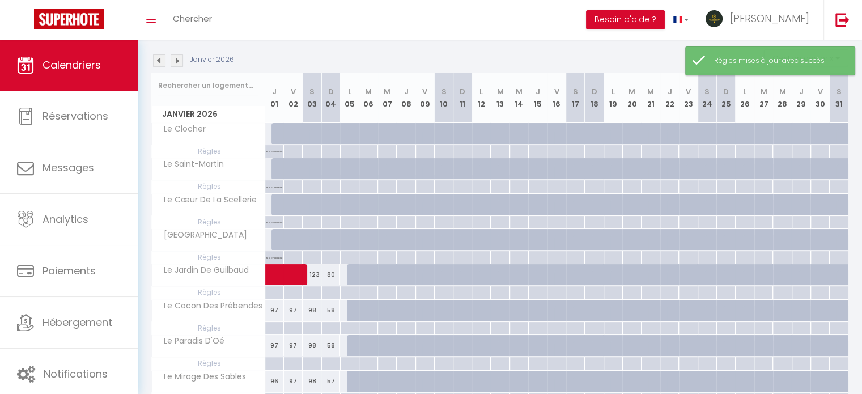
click at [272, 292] on div at bounding box center [274, 292] width 19 height 13
type input "Jeu 01 Janvier 2026"
type input "Ven 02 Janvier 2026"
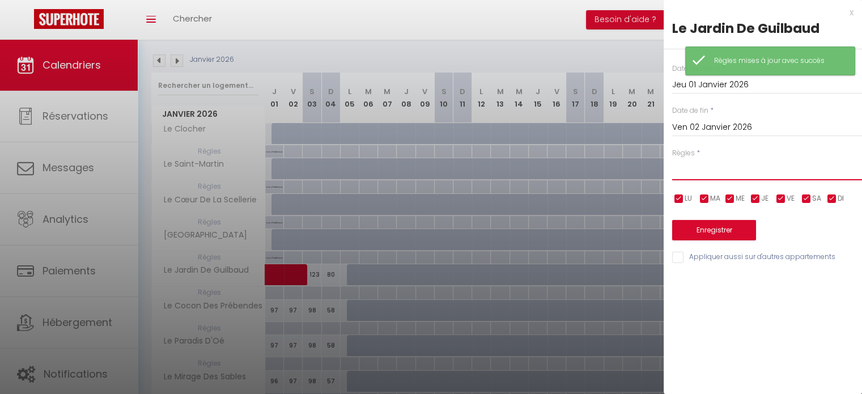
click at [750, 172] on select "Aucun No Checkin No Checkout Pas d'arrivée / Pas de départ" at bounding box center [767, 170] width 190 height 22
select select "2"
click at [672, 159] on select "Aucun No Checkin No Checkout Pas d'arrivée / Pas de départ" at bounding box center [767, 170] width 190 height 22
click at [704, 231] on button "Enregistrer" at bounding box center [714, 230] width 84 height 20
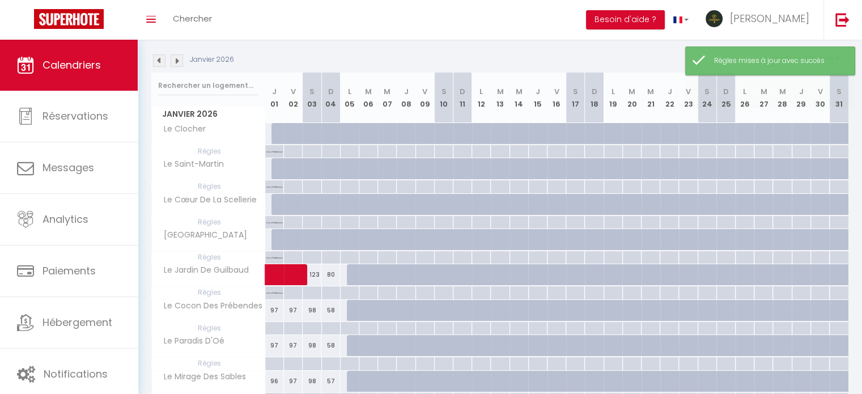
click at [275, 329] on div at bounding box center [274, 328] width 19 height 13
type input "Jeu 01 Janvier 2026"
type input "Ven 02 Janvier 2026"
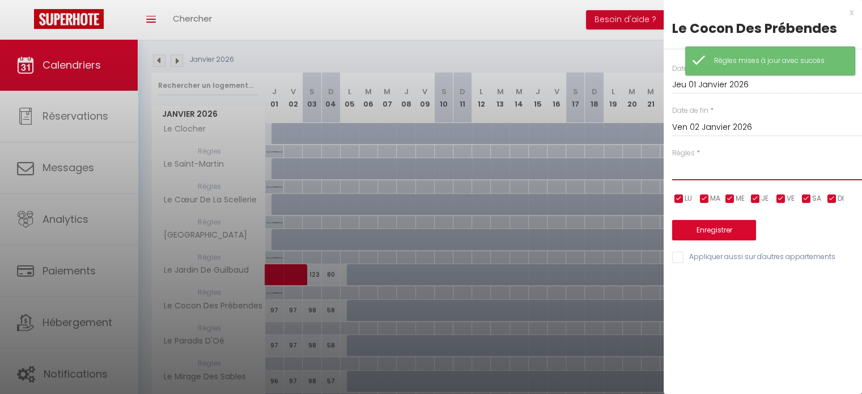
click at [703, 174] on select "Aucun No Checkin No Checkout Pas d'arrivée / Pas de départ" at bounding box center [767, 170] width 190 height 22
select select "2"
click at [672, 159] on select "Aucun No Checkin No Checkout Pas d'arrivée / Pas de départ" at bounding box center [767, 170] width 190 height 22
click at [687, 223] on button "Enregistrer" at bounding box center [714, 230] width 84 height 20
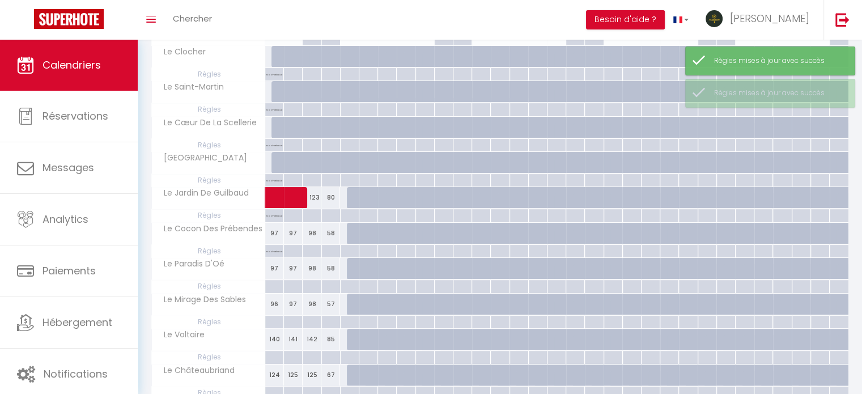
scroll to position [227, 0]
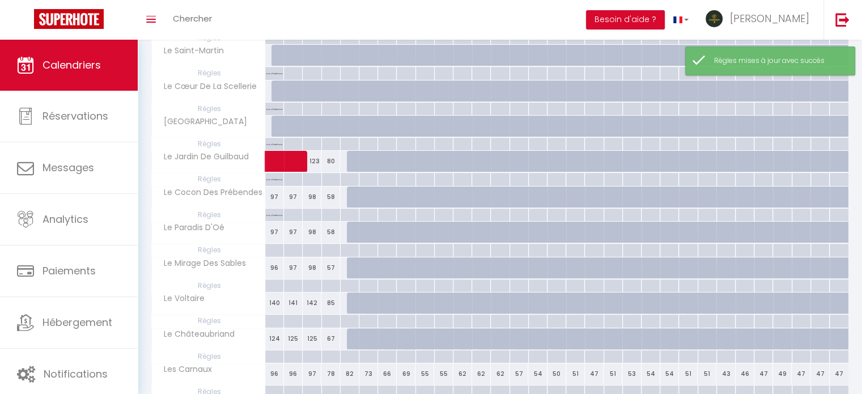
click at [274, 246] on div at bounding box center [274, 250] width 19 height 13
type input "Jeu 01 Janvier 2026"
type input "Ven 02 Janvier 2026"
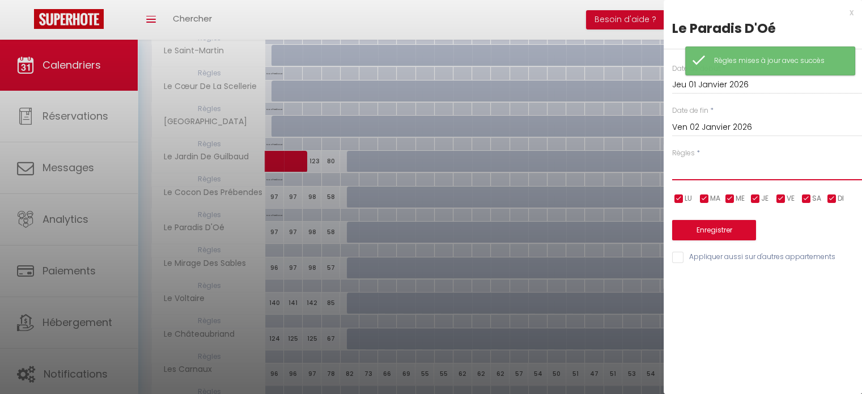
click at [800, 172] on select "Aucun No Checkin No Checkout Pas d'arrivée / Pas de départ" at bounding box center [767, 170] width 190 height 22
select select "2"
click at [672, 159] on select "Aucun No Checkin No Checkout Pas d'arrivée / Pas de départ" at bounding box center [767, 170] width 190 height 22
click at [714, 229] on button "Enregistrer" at bounding box center [714, 230] width 84 height 20
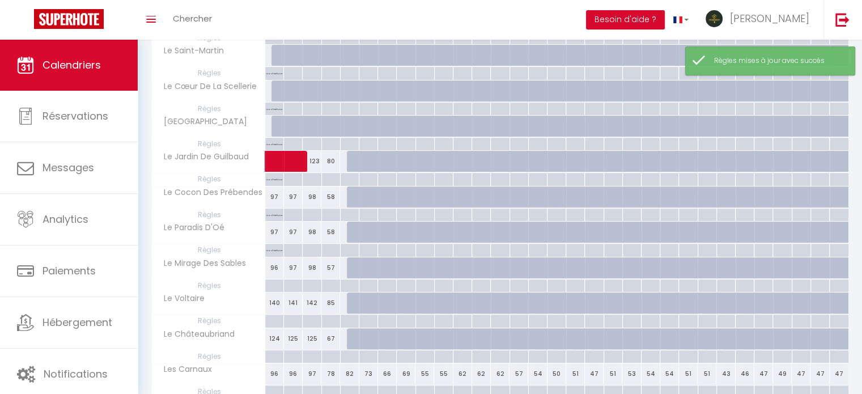
click at [272, 285] on div at bounding box center [274, 285] width 19 height 13
type input "Jeu 01 Janvier 2026"
type input "Ven 02 Janvier 2026"
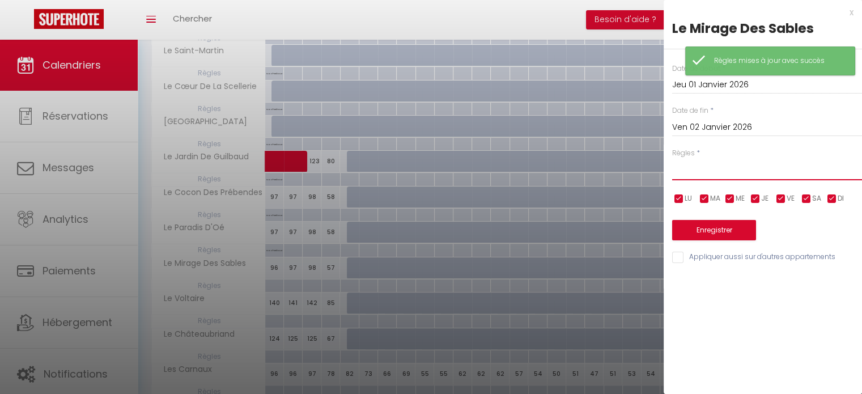
click at [690, 174] on select "Aucun No Checkin No Checkout Pas d'arrivée / Pas de départ" at bounding box center [767, 170] width 190 height 22
select select "2"
click at [672, 159] on select "Aucun No Checkin No Checkout Pas d'arrivée / Pas de départ" at bounding box center [767, 170] width 190 height 22
click at [695, 229] on button "Enregistrer" at bounding box center [714, 230] width 84 height 20
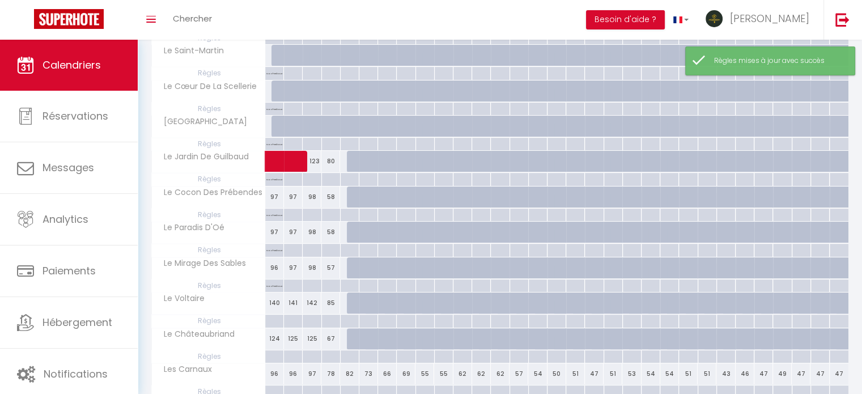
click at [274, 317] on div at bounding box center [274, 320] width 19 height 13
type input "Jeu 01 Janvier 2026"
type input "Ven 02 Janvier 2026"
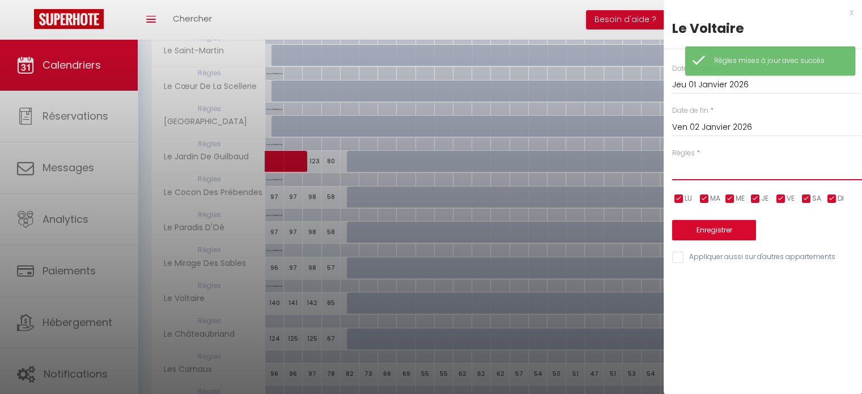
click at [713, 174] on select "Aucun No Checkin No Checkout Pas d'arrivée / Pas de départ" at bounding box center [767, 170] width 190 height 22
select select "2"
click at [672, 159] on select "Aucun No Checkin No Checkout Pas d'arrivée / Pas de départ" at bounding box center [767, 170] width 190 height 22
click at [688, 228] on button "Enregistrer" at bounding box center [714, 230] width 84 height 20
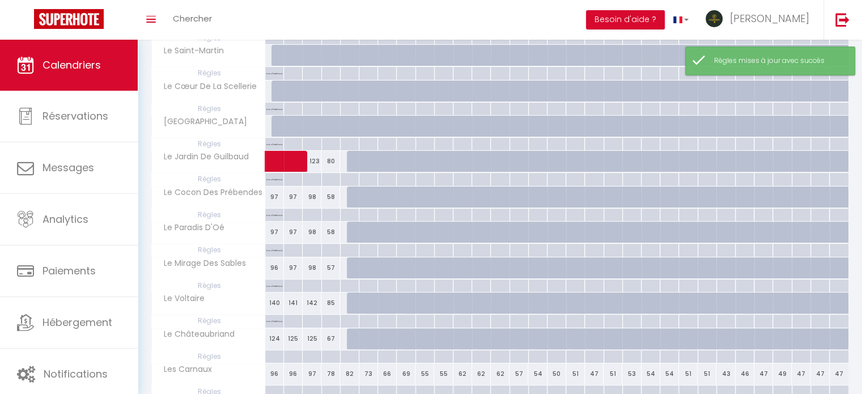
click at [270, 356] on div at bounding box center [274, 356] width 19 height 13
type input "Jeu 01 Janvier 2026"
type input "Ven 02 Janvier 2026"
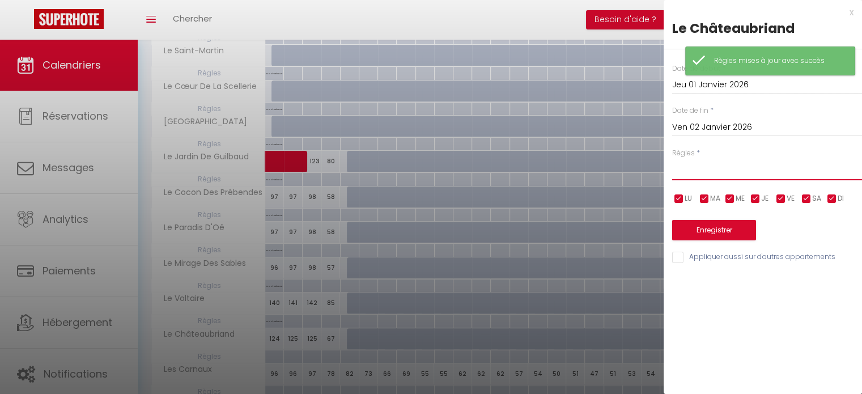
click at [751, 177] on select "Aucun No Checkin No Checkout Pas d'arrivée / Pas de départ" at bounding box center [767, 170] width 190 height 22
select select "2"
click at [672, 159] on select "Aucun No Checkin No Checkout Pas d'arrivée / Pas de départ" at bounding box center [767, 170] width 190 height 22
click at [697, 233] on button "Enregistrer" at bounding box center [714, 230] width 84 height 20
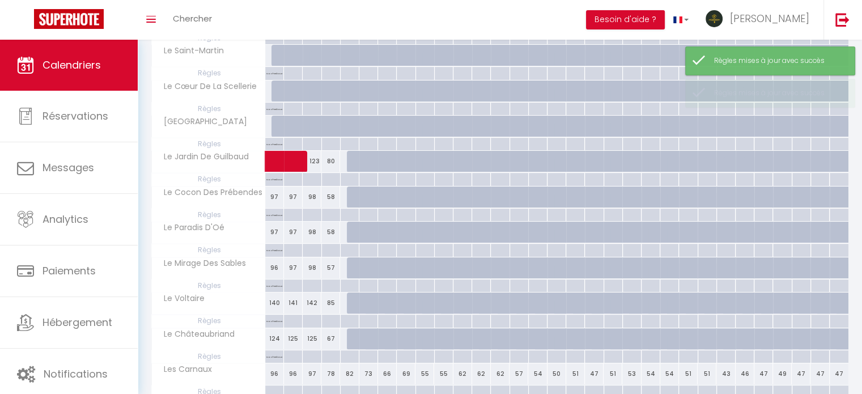
scroll to position [340, 0]
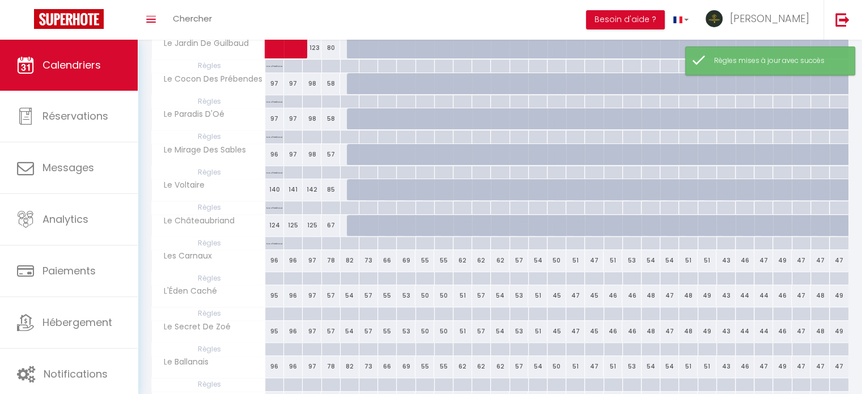
click at [275, 272] on div at bounding box center [274, 278] width 19 height 13
type input "Jeu 01 Janvier 2026"
type input "Ven 02 Janvier 2026"
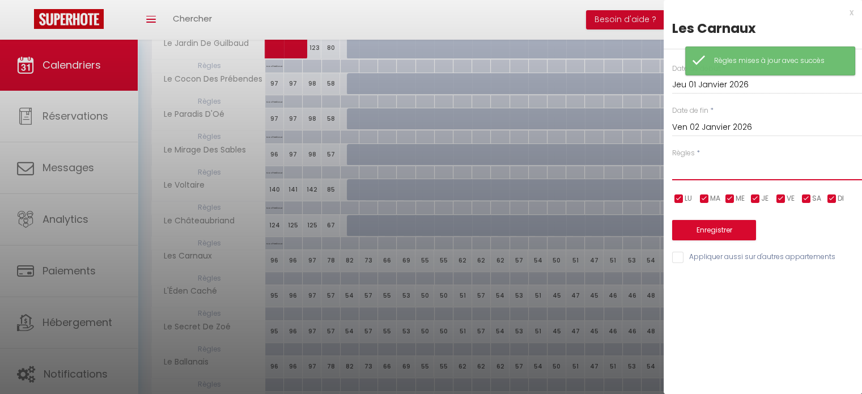
click at [744, 178] on select "Aucun No Checkin No Checkout Pas d'arrivée / Pas de départ" at bounding box center [767, 170] width 190 height 22
select select "2"
click at [672, 159] on select "Aucun No Checkin No Checkout Pas d'arrivée / Pas de départ" at bounding box center [767, 170] width 190 height 22
click at [704, 234] on button "Enregistrer" at bounding box center [714, 230] width 84 height 20
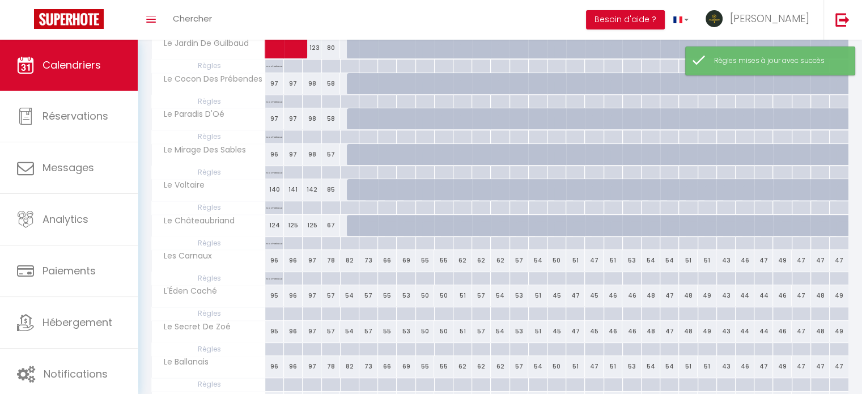
click at [274, 310] on div at bounding box center [274, 313] width 19 height 13
type input "Jeu 01 Janvier 2026"
type input "Ven 02 Janvier 2026"
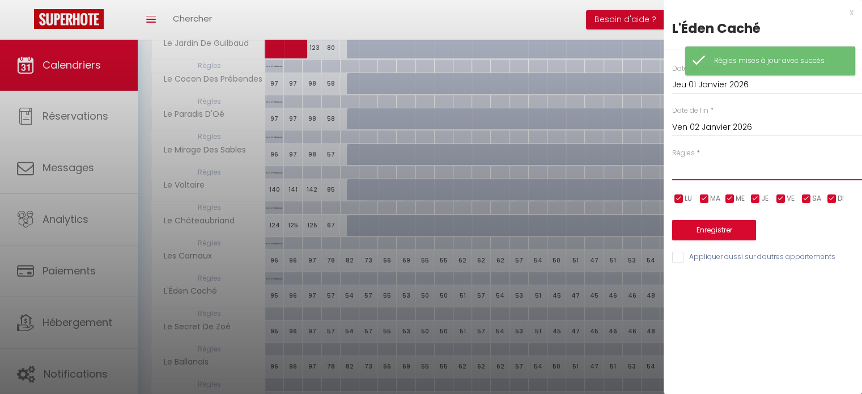
click at [697, 173] on select "Aucun No Checkin No Checkout Pas d'arrivée / Pas de départ" at bounding box center [767, 170] width 190 height 22
select select "2"
click at [672, 159] on select "Aucun No Checkin No Checkout Pas d'arrivée / Pas de départ" at bounding box center [767, 170] width 190 height 22
click at [696, 233] on button "Enregistrer" at bounding box center [714, 230] width 84 height 20
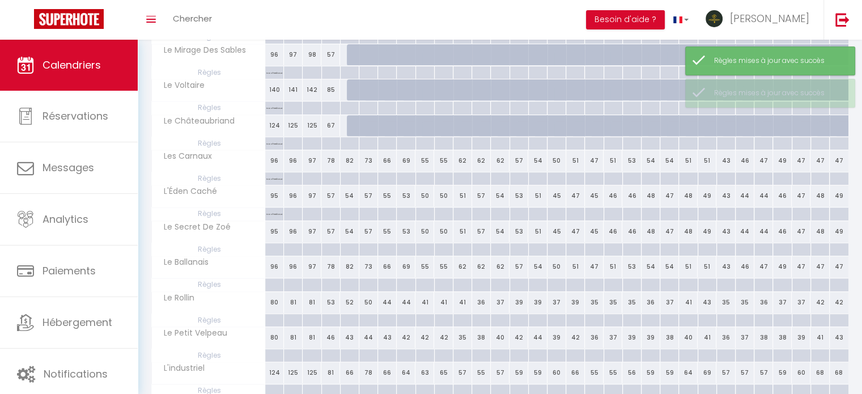
scroll to position [453, 0]
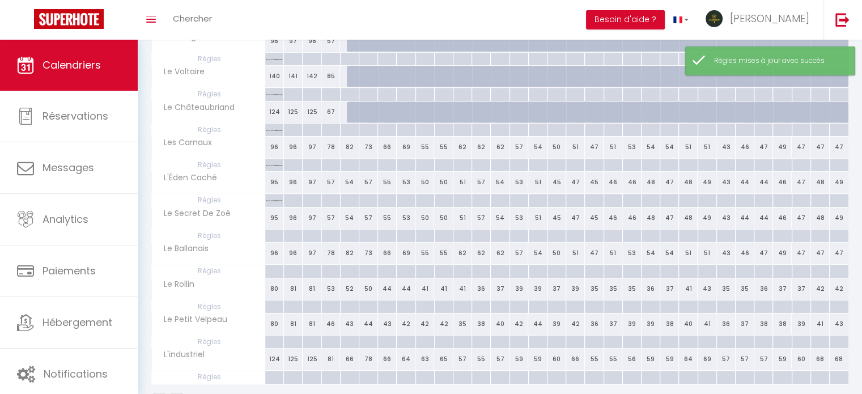
click at [279, 231] on div at bounding box center [274, 235] width 19 height 13
type input "Jeu 01 Janvier 2026"
type input "Ven 02 Janvier 2026"
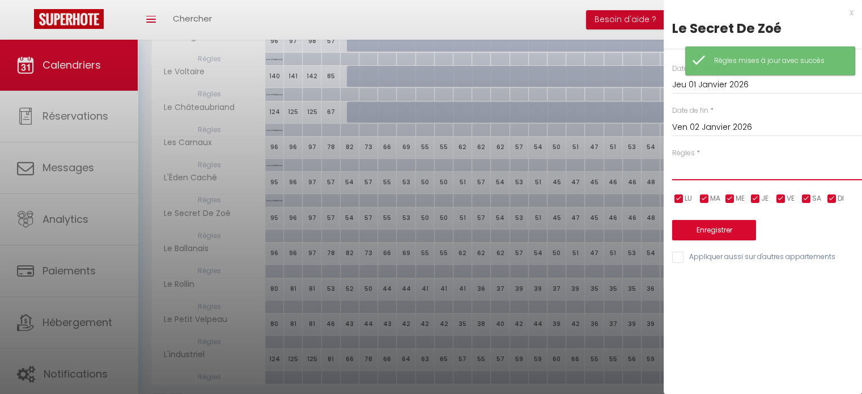
click at [732, 163] on select "Aucun No Checkin No Checkout Pas d'arrivée / Pas de départ" at bounding box center [767, 170] width 190 height 22
select select "2"
click at [672, 159] on select "Aucun No Checkin No Checkout Pas d'arrivée / Pas de départ" at bounding box center [767, 170] width 190 height 22
click at [694, 228] on button "Enregistrer" at bounding box center [714, 230] width 84 height 20
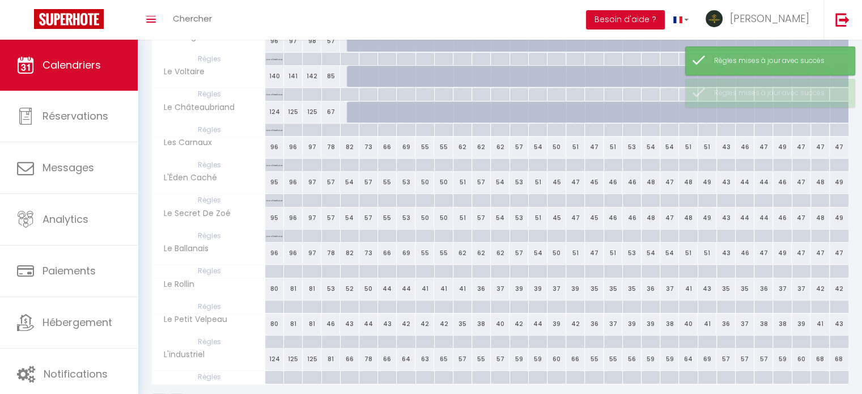
click at [276, 267] on div at bounding box center [274, 271] width 19 height 13
type input "Jeu 01 Janvier 2026"
type input "Ven 02 Janvier 2026"
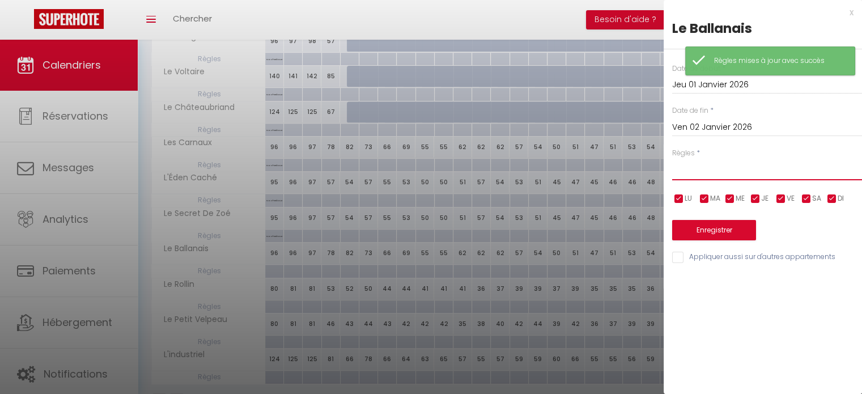
drag, startPoint x: 742, startPoint y: 170, endPoint x: 739, endPoint y: 178, distance: 8.4
click at [742, 170] on select "Aucun No Checkin No Checkout Pas d'arrivée / Pas de départ" at bounding box center [767, 170] width 190 height 22
select select "2"
click at [672, 159] on select "Aucun No Checkin No Checkout Pas d'arrivée / Pas de départ" at bounding box center [767, 170] width 190 height 22
click at [696, 236] on button "Enregistrer" at bounding box center [714, 230] width 84 height 20
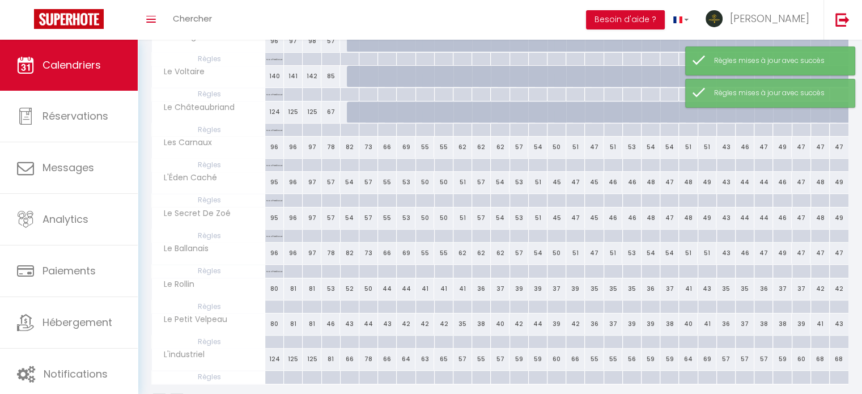
click at [276, 305] on div at bounding box center [274, 306] width 19 height 13
type input "Jeu 01 Janvier 2026"
type input "Ven 02 Janvier 2026"
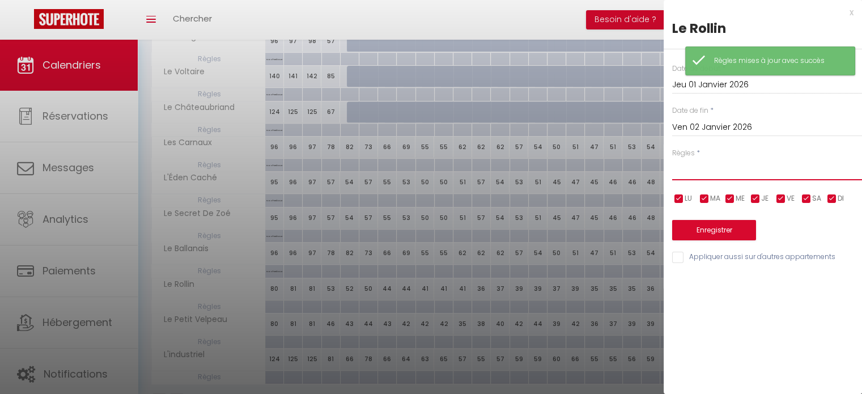
drag, startPoint x: 703, startPoint y: 173, endPoint x: 698, endPoint y: 178, distance: 7.3
click at [702, 173] on select "Aucun No Checkin No Checkout Pas d'arrivée / Pas de départ" at bounding box center [767, 170] width 190 height 22
select select "2"
click at [672, 159] on select "Aucun No Checkin No Checkout Pas d'arrivée / Pas de départ" at bounding box center [767, 170] width 190 height 22
click at [684, 228] on button "Enregistrer" at bounding box center [714, 230] width 84 height 20
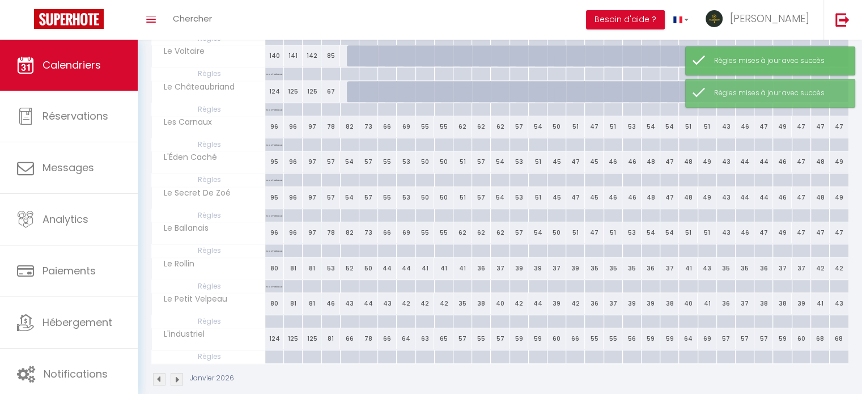
scroll to position [485, 0]
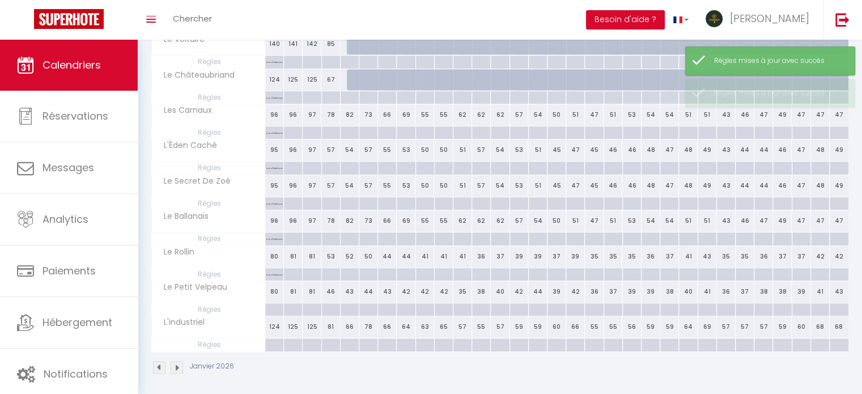
click at [278, 305] on div at bounding box center [274, 309] width 19 height 13
type input "Jeu 01 Janvier 2026"
type input "Ven 02 Janvier 2026"
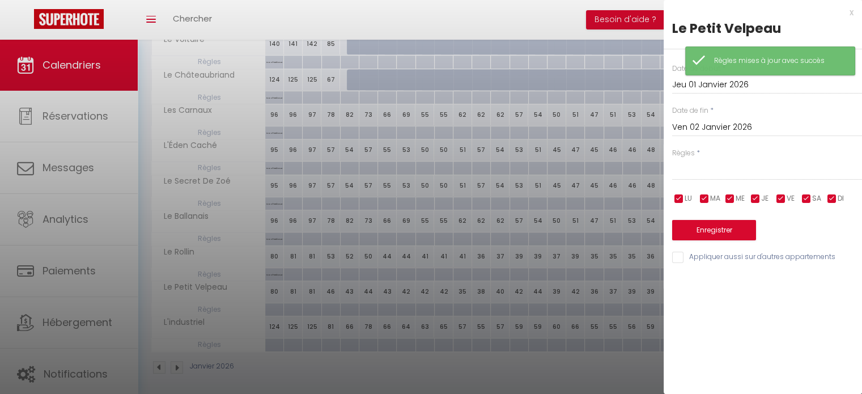
click at [698, 181] on div "Date de début * Jeu 01 Janvier 2026 < [DATE] > Dim Lun Mar Mer Jeu Ven Sam 1 2 …" at bounding box center [762, 156] width 198 height 215
click at [700, 177] on select "Aucun No Checkin No Checkout Pas d'arrivée / Pas de départ" at bounding box center [767, 170] width 190 height 22
click at [709, 168] on select "Aucun No Checkin No Checkout Pas d'arrivée / Pas de départ" at bounding box center [767, 170] width 190 height 22
select select "2"
click at [672, 159] on select "Aucun No Checkin No Checkout Pas d'arrivée / Pas de départ" at bounding box center [767, 170] width 190 height 22
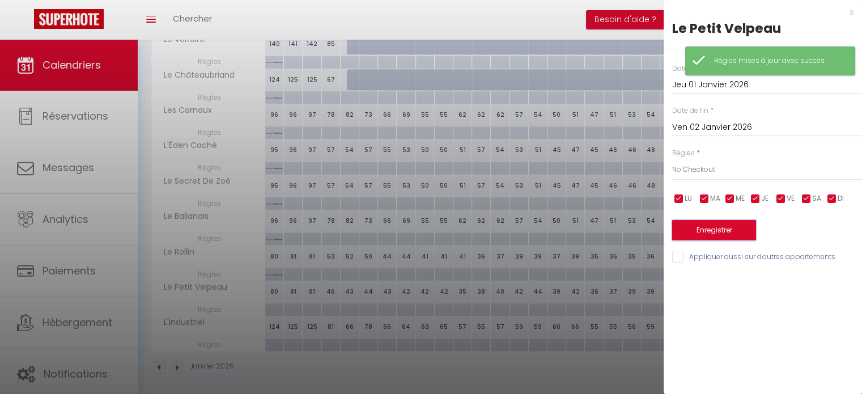
click at [695, 229] on button "Enregistrer" at bounding box center [714, 230] width 84 height 20
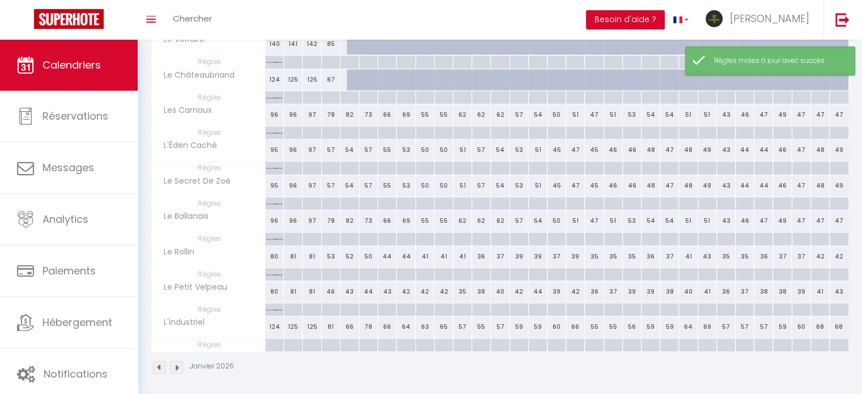
click at [272, 343] on div at bounding box center [274, 344] width 19 height 13
type input "Jeu 01 Janvier 2026"
type input "Ven 02 Janvier 2026"
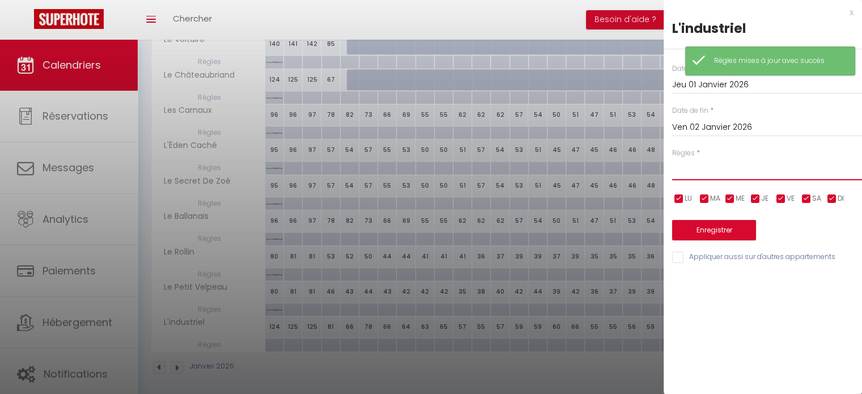
click at [709, 167] on select "Aucun No Checkin No Checkout Pas d'arrivée / Pas de départ" at bounding box center [767, 170] width 190 height 22
select select "2"
click at [672, 159] on select "Aucun No Checkin No Checkout Pas d'arrivée / Pas de départ" at bounding box center [767, 170] width 190 height 22
click at [693, 228] on button "Enregistrer" at bounding box center [714, 230] width 84 height 20
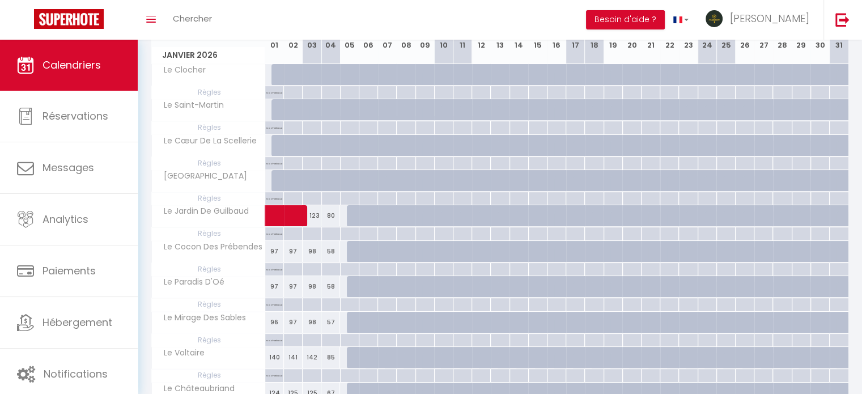
scroll to position [146, 0]
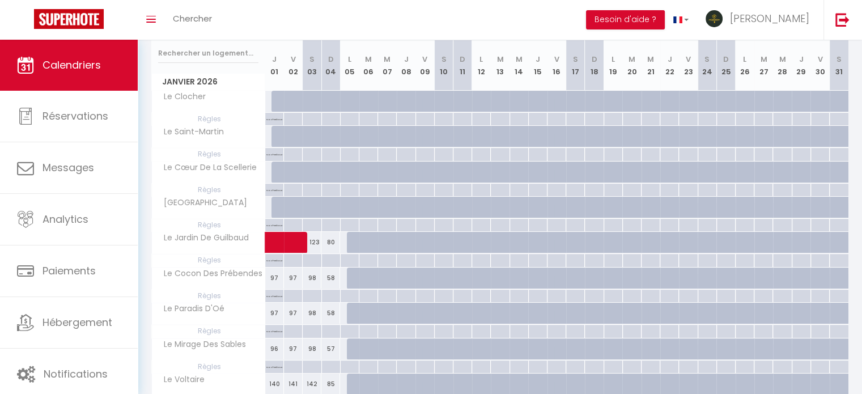
click at [355, 97] on div at bounding box center [356, 108] width 19 height 22
select select "1"
type input "Lun 05 Janvier 2026"
type input "[DATE] Janvier 2026"
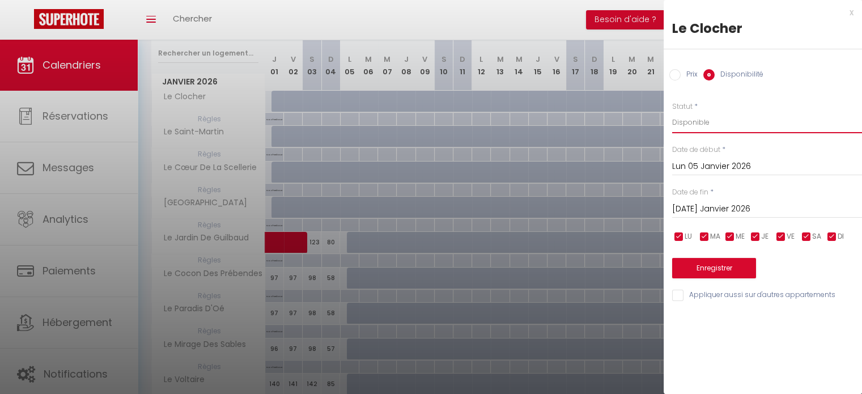
click at [702, 127] on select "Disponible Indisponible" at bounding box center [767, 123] width 190 height 22
click at [700, 126] on select "Disponible Indisponible" at bounding box center [767, 123] width 190 height 22
click at [852, 15] on div "x" at bounding box center [758, 13] width 190 height 14
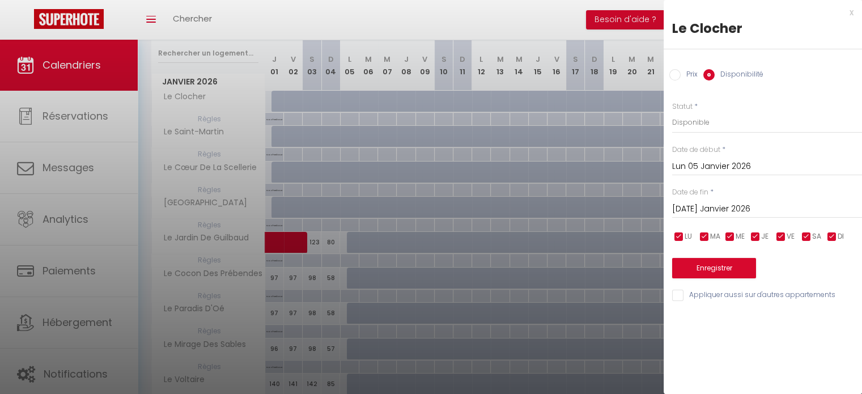
select select
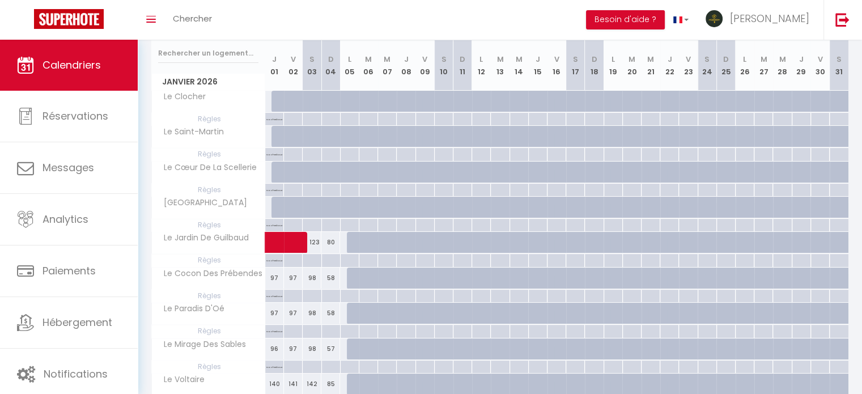
click at [269, 99] on div "79" at bounding box center [274, 101] width 19 height 21
select select "1"
type input "Jeu 01 Janvier 2026"
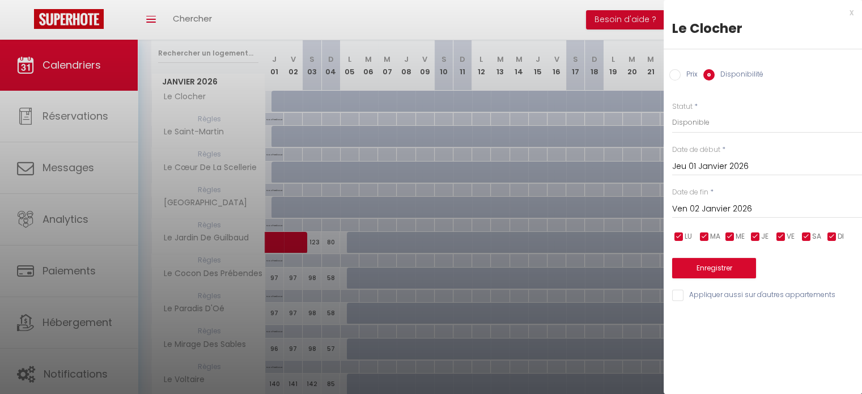
click at [707, 206] on input "Ven 02 Janvier 2026" at bounding box center [767, 209] width 190 height 15
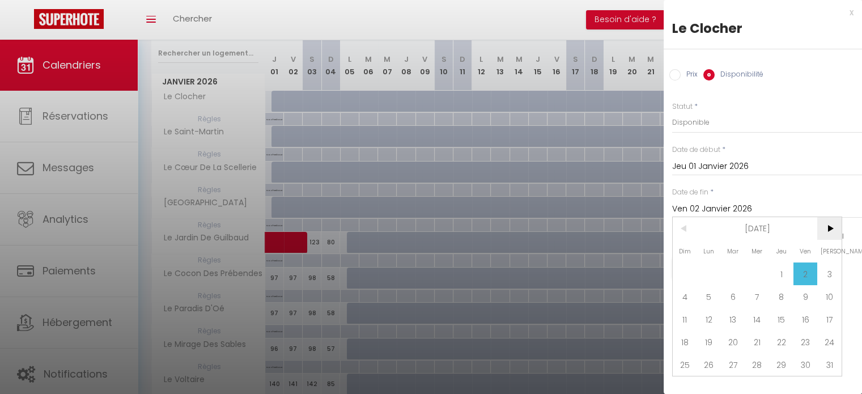
click at [836, 224] on span ">" at bounding box center [829, 228] width 24 height 23
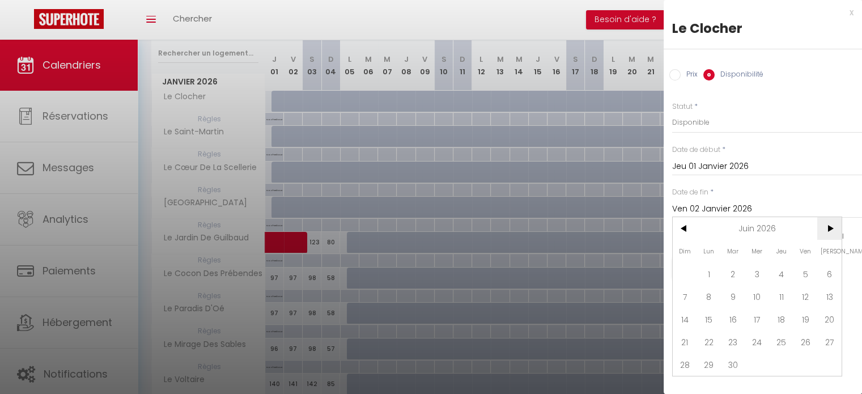
click at [836, 224] on span ">" at bounding box center [829, 228] width 24 height 23
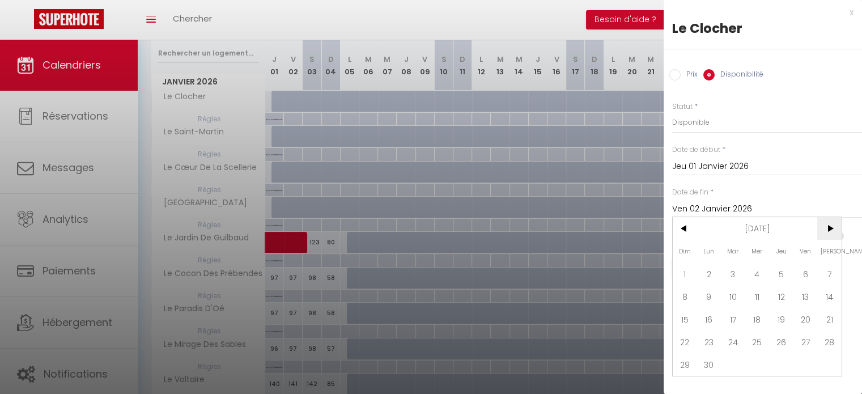
click at [836, 224] on span ">" at bounding box center [829, 228] width 24 height 23
click at [799, 267] on span "1" at bounding box center [805, 273] width 24 height 23
type input "Ven 01 Janvier 2027"
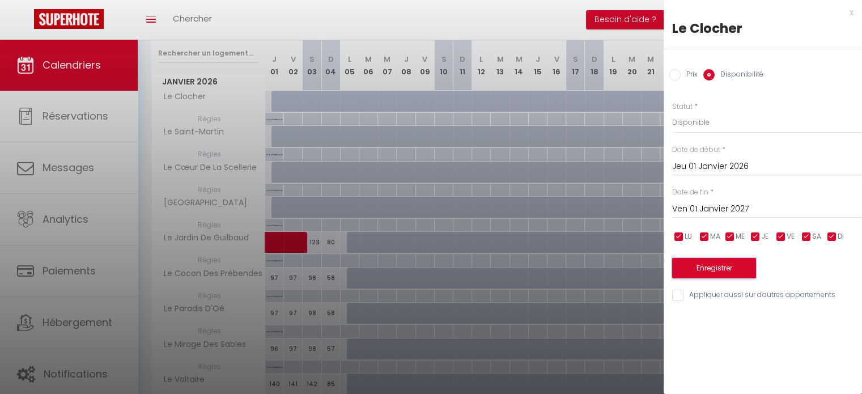
click at [730, 271] on button "Enregistrer" at bounding box center [714, 268] width 84 height 20
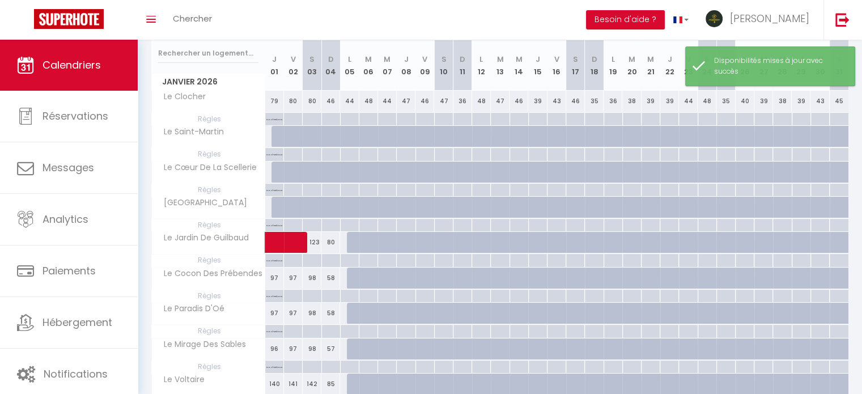
click at [276, 131] on div at bounding box center [280, 137] width 19 height 22
select select "1"
type input "Jeu 01 Janvier 2026"
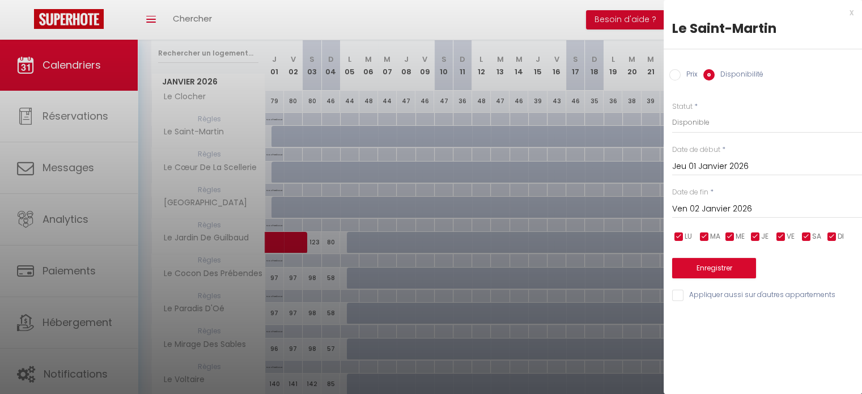
click at [684, 209] on input "Ven 02 Janvier 2026" at bounding box center [767, 209] width 190 height 15
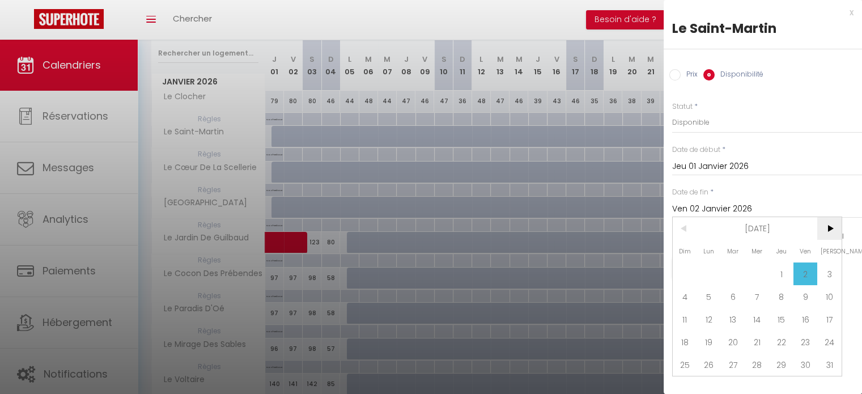
click at [827, 221] on span ">" at bounding box center [829, 228] width 24 height 23
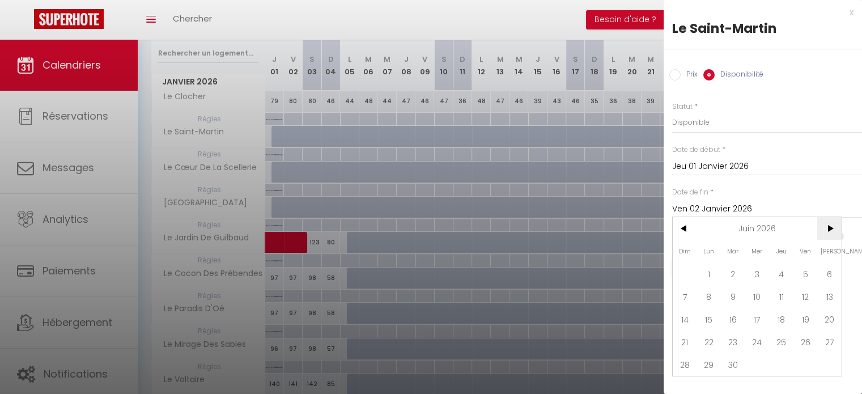
click at [827, 221] on span ">" at bounding box center [829, 228] width 24 height 23
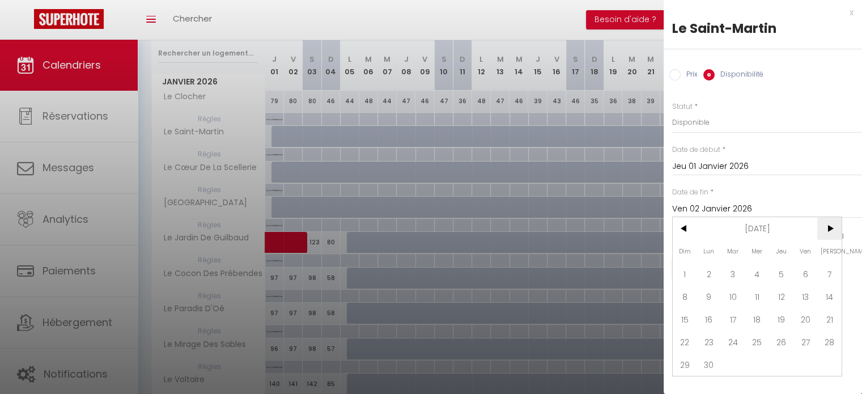
click at [827, 221] on span ">" at bounding box center [829, 228] width 24 height 23
click at [802, 279] on span "1" at bounding box center [805, 273] width 24 height 23
type input "Ven 01 Janvier 2027"
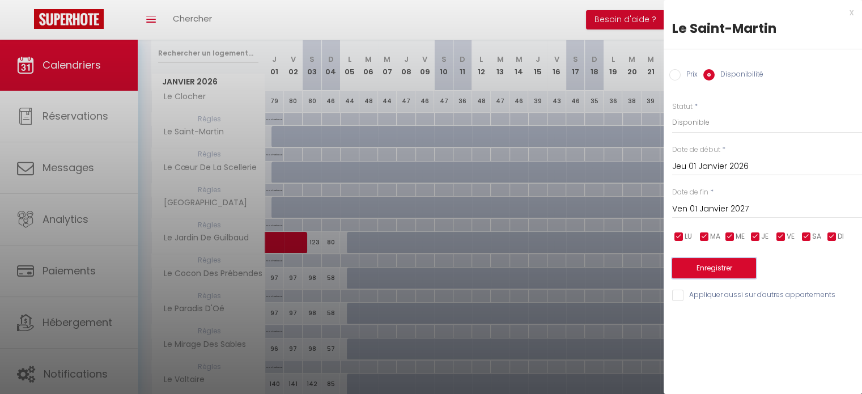
click at [737, 268] on button "Enregistrer" at bounding box center [714, 268] width 84 height 20
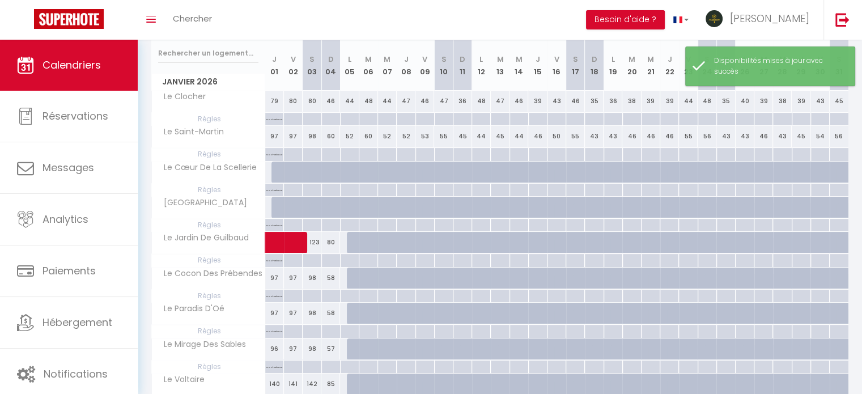
click at [277, 171] on div at bounding box center [280, 172] width 19 height 22
select select "1"
type input "Jeu 01 Janvier 2026"
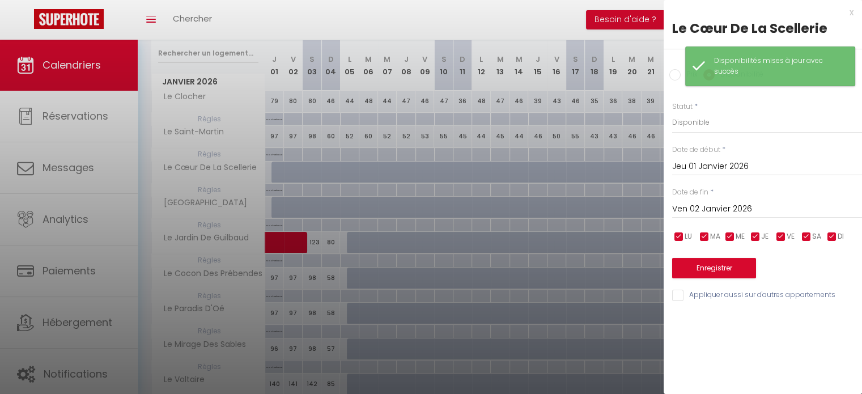
click at [727, 214] on input "Ven 02 Janvier 2026" at bounding box center [767, 209] width 190 height 15
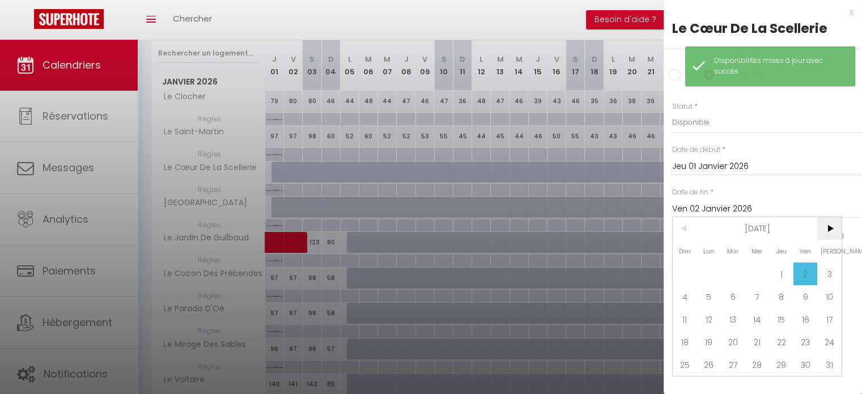
click at [824, 228] on span ">" at bounding box center [829, 228] width 24 height 23
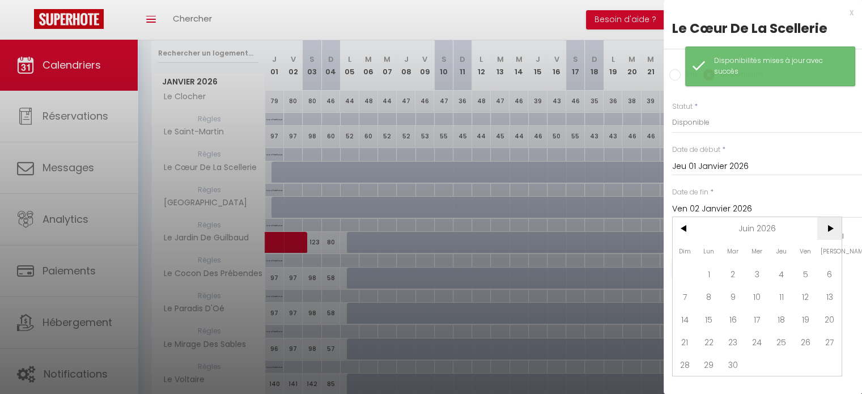
click at [824, 228] on span ">" at bounding box center [829, 228] width 24 height 23
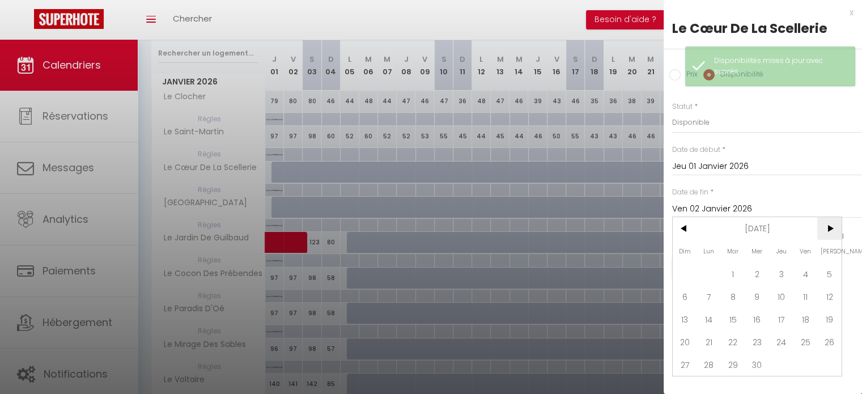
click at [824, 228] on span ">" at bounding box center [829, 228] width 24 height 23
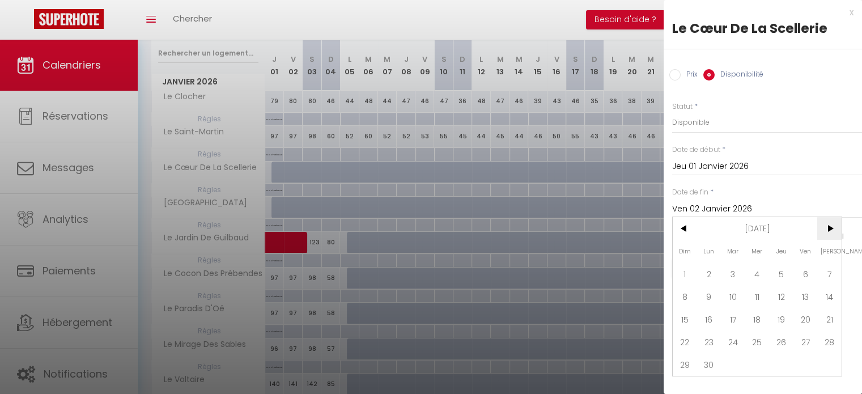
click at [824, 228] on span ">" at bounding box center [829, 228] width 24 height 23
click at [804, 267] on span "1" at bounding box center [805, 273] width 24 height 23
type input "Ven 01 Janvier 2027"
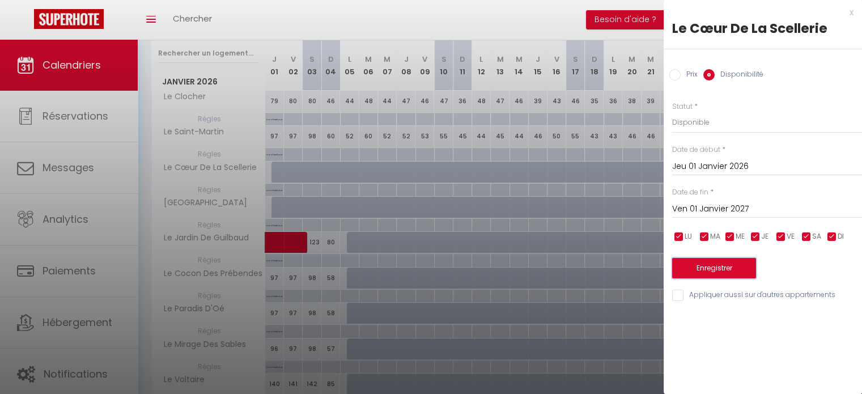
click at [726, 267] on button "Enregistrer" at bounding box center [714, 268] width 84 height 20
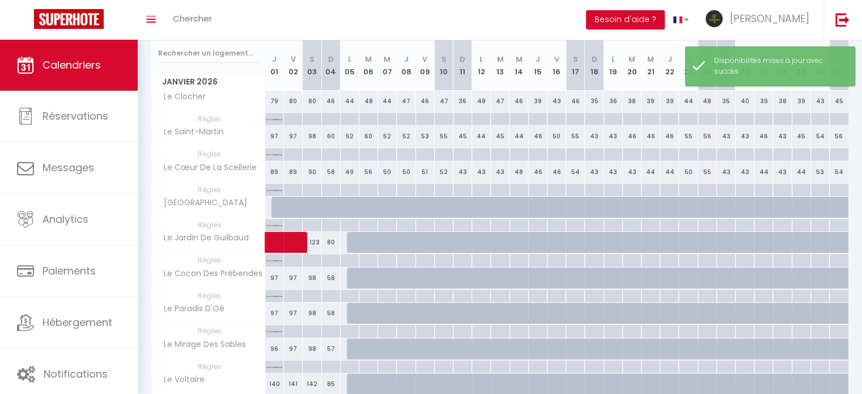
click at [276, 208] on div at bounding box center [280, 208] width 19 height 22
select select "1"
type input "Jeu 01 Janvier 2026"
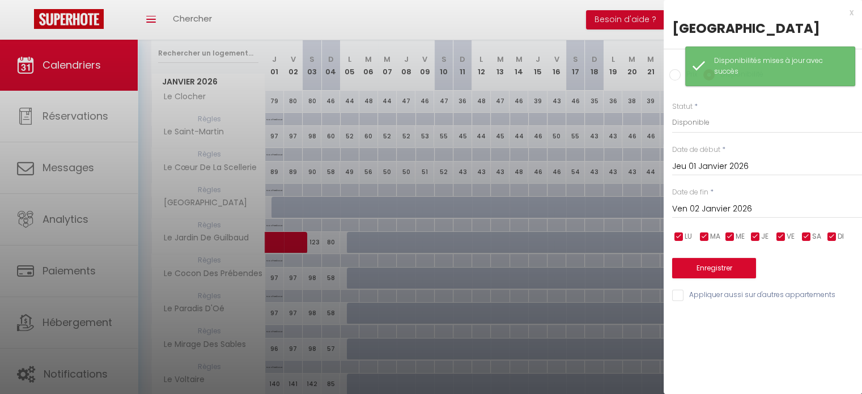
click at [716, 206] on input "Ven 02 Janvier 2026" at bounding box center [767, 209] width 190 height 15
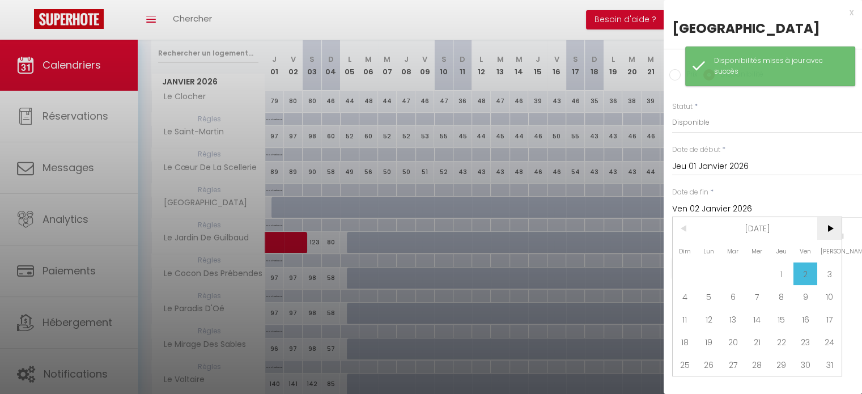
click at [829, 234] on span ">" at bounding box center [829, 228] width 24 height 23
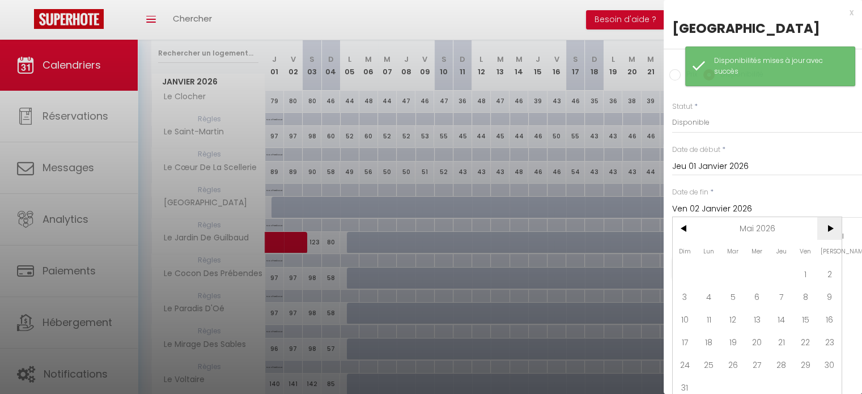
click at [829, 234] on span ">" at bounding box center [829, 228] width 24 height 23
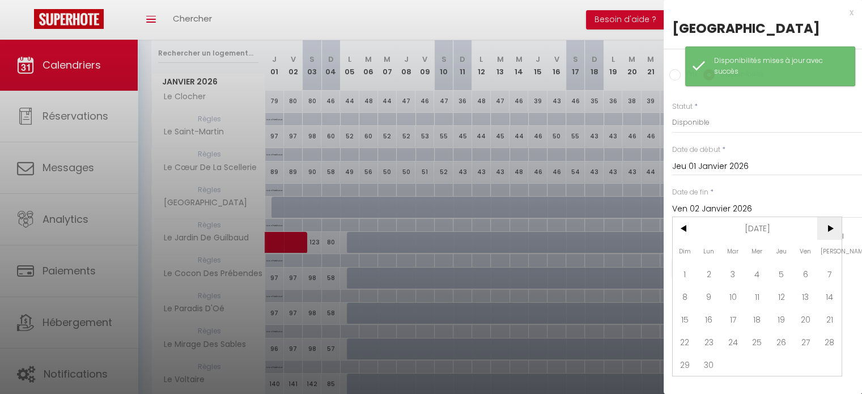
click at [829, 234] on span ">" at bounding box center [829, 228] width 24 height 23
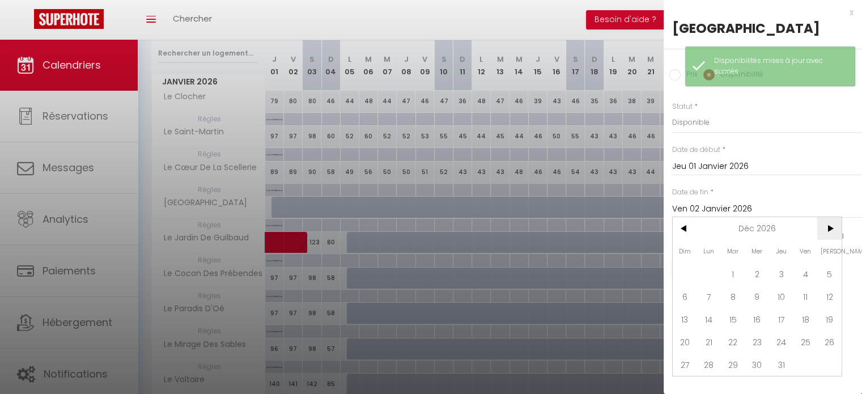
click at [829, 234] on span ">" at bounding box center [829, 228] width 24 height 23
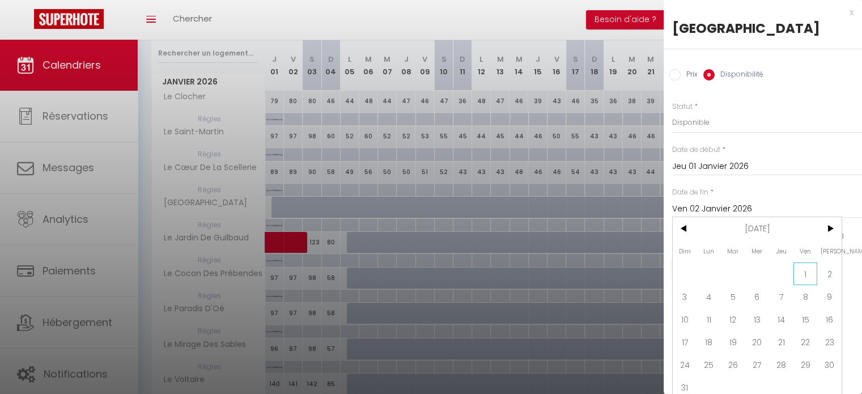
click at [800, 273] on span "1" at bounding box center [805, 273] width 24 height 23
type input "Ven 01 Janvier 2027"
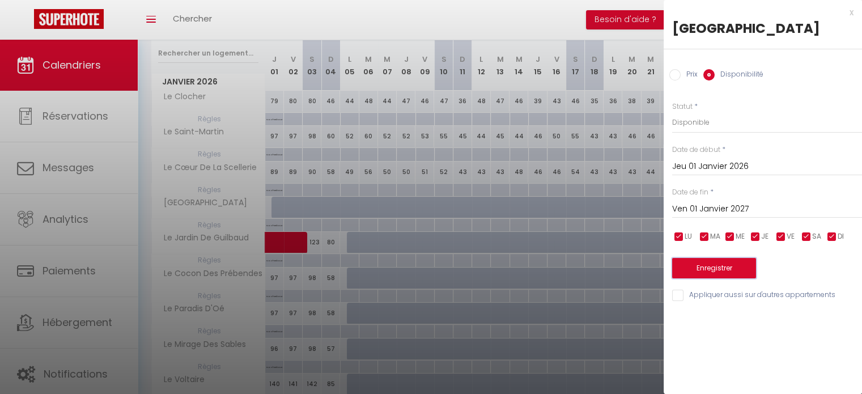
click at [721, 274] on button "Enregistrer" at bounding box center [714, 268] width 84 height 20
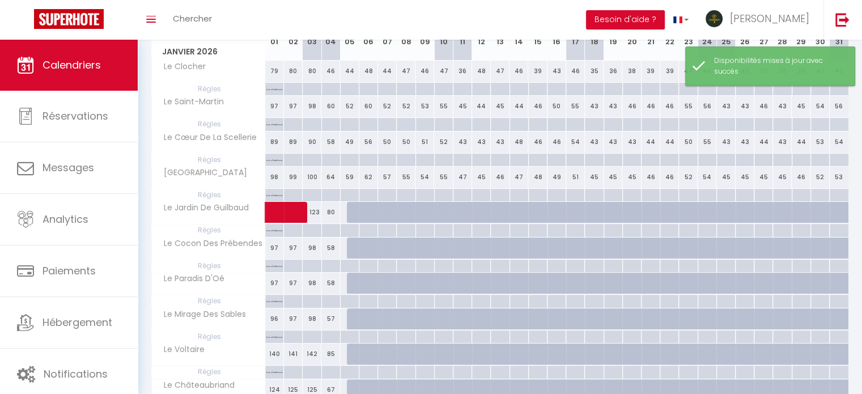
scroll to position [202, 0]
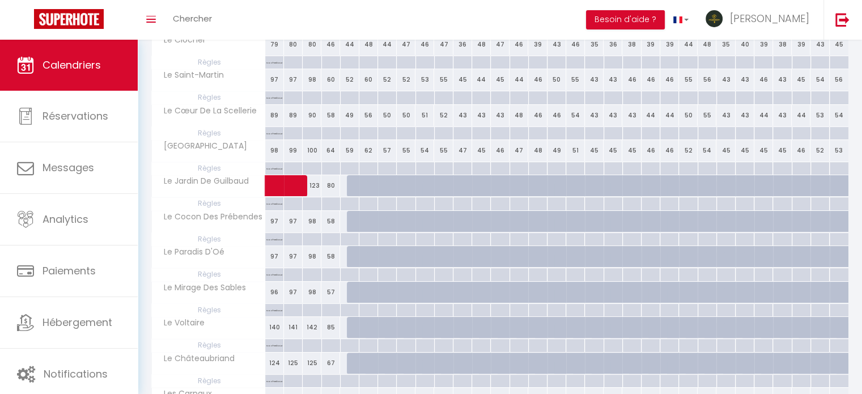
click at [351, 217] on div at bounding box center [356, 222] width 19 height 22
select select "1"
type input "Lun 05 Janvier 2026"
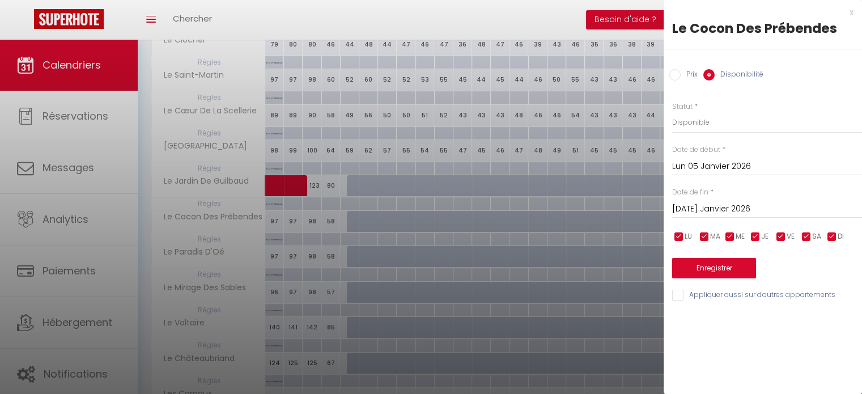
click at [765, 207] on input "[DATE] Janvier 2026" at bounding box center [767, 209] width 190 height 15
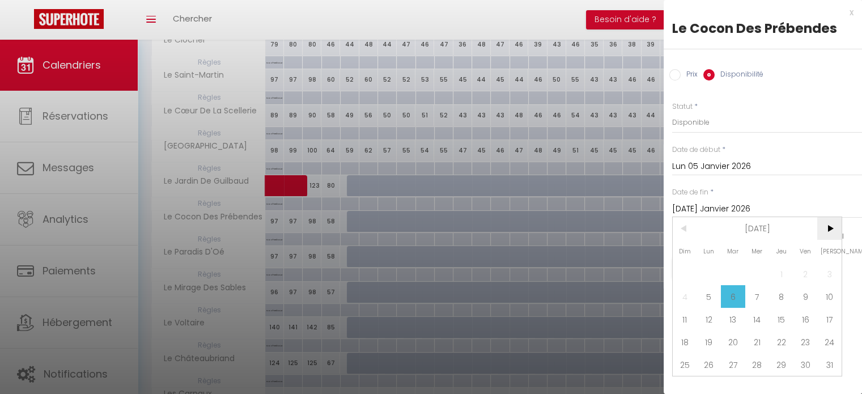
click at [826, 229] on span ">" at bounding box center [829, 228] width 24 height 23
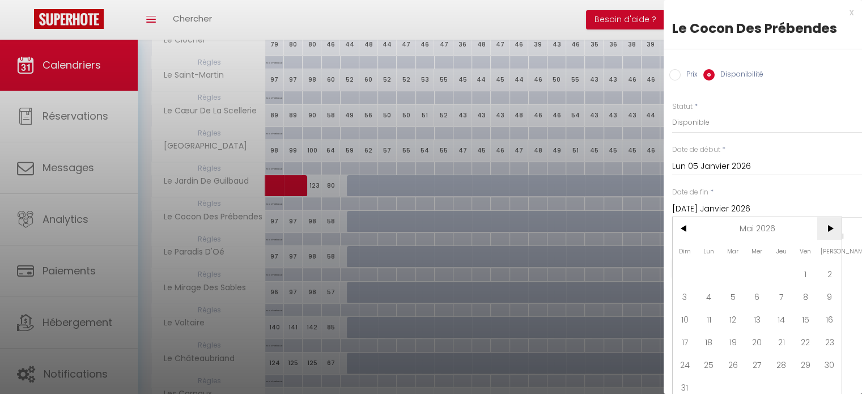
click at [826, 229] on span ">" at bounding box center [829, 228] width 24 height 23
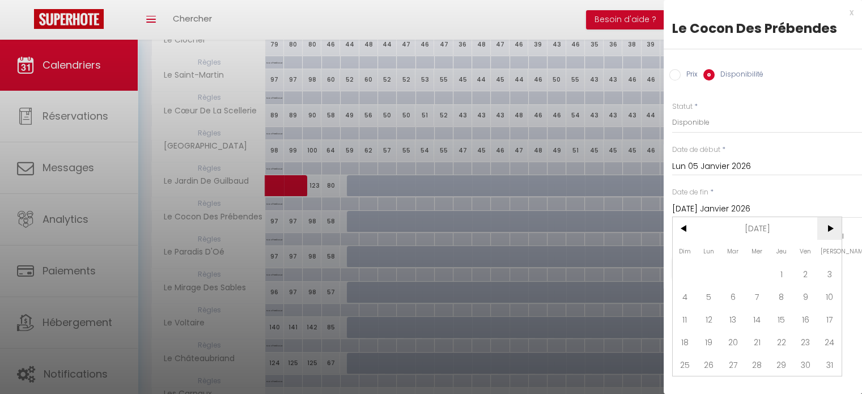
click at [826, 229] on span ">" at bounding box center [829, 228] width 24 height 23
click at [689, 229] on span "<" at bounding box center [684, 228] width 24 height 23
click at [815, 265] on span "1" at bounding box center [805, 273] width 24 height 23
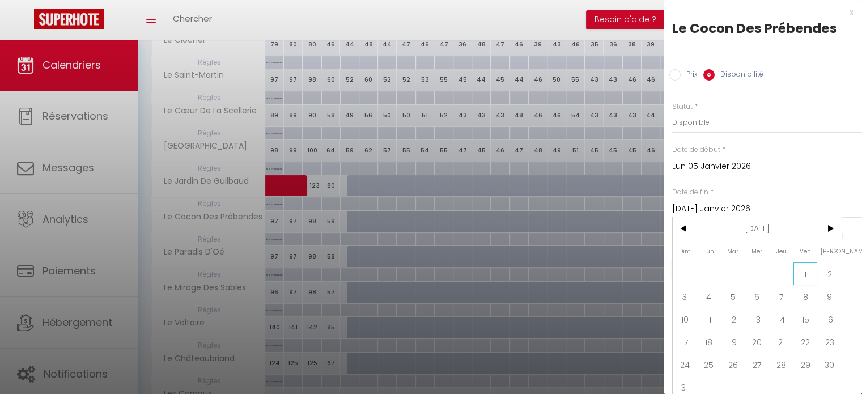
type input "Ven 01 Janvier 2027"
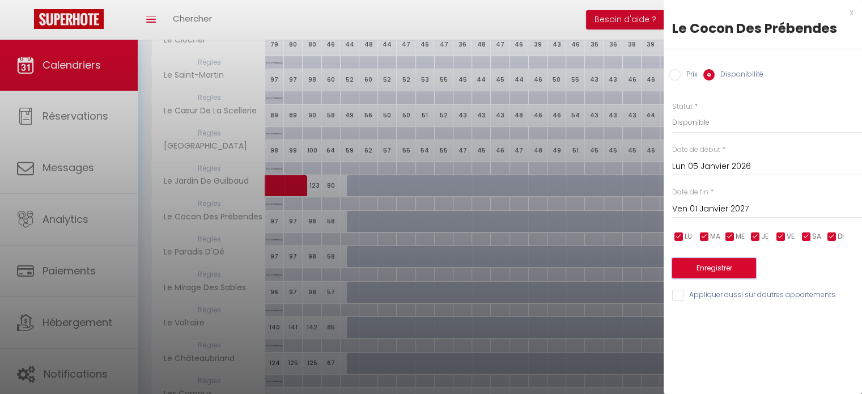
click at [719, 268] on button "Enregistrer" at bounding box center [714, 268] width 84 height 20
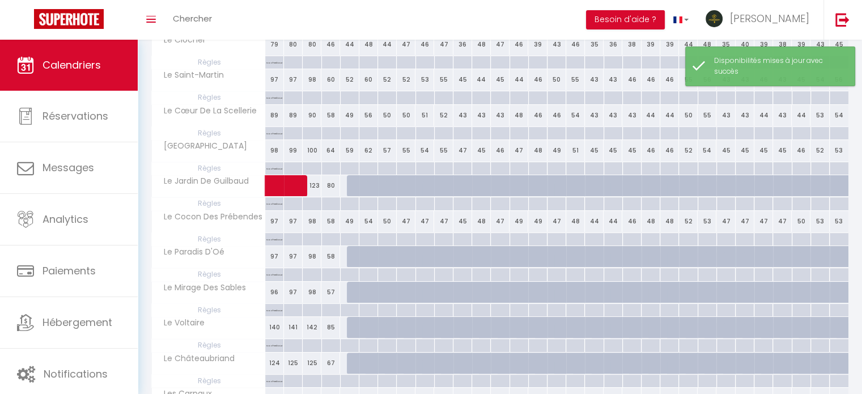
click at [367, 252] on div at bounding box center [374, 263] width 19 height 22
select select "1"
type input "[DATE] Janvier 2026"
type input "Mer 07 Janvier 2026"
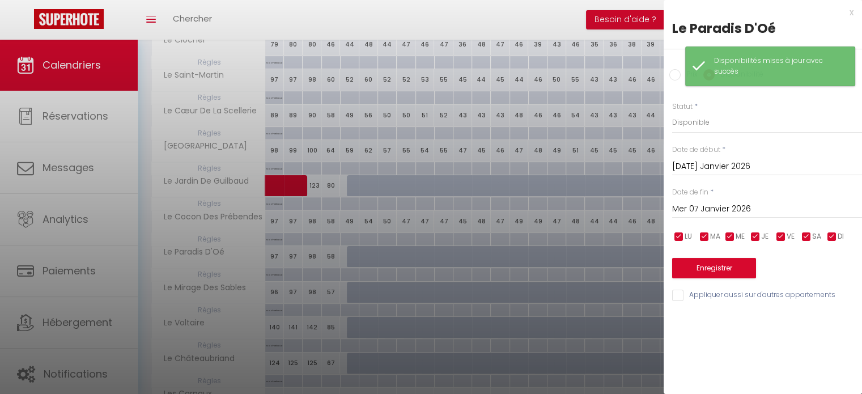
drag, startPoint x: 478, startPoint y: 204, endPoint x: 616, endPoint y: 160, distance: 145.8
click at [479, 204] on div at bounding box center [431, 197] width 862 height 394
select select
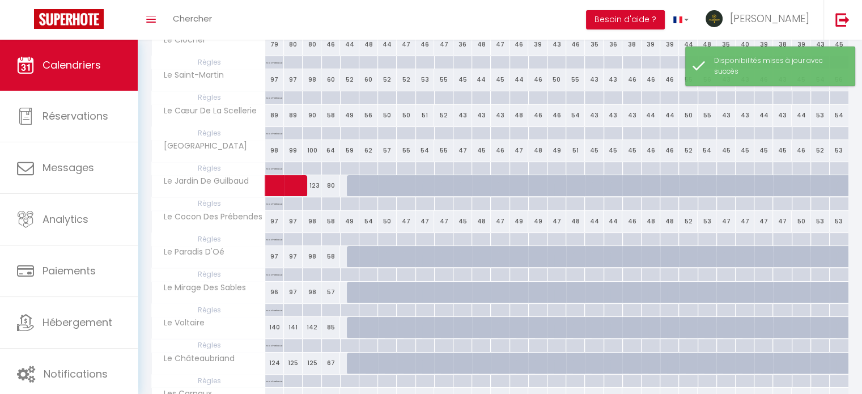
click at [355, 258] on div at bounding box center [356, 257] width 19 height 22
select select "1"
type input "Lun 05 Janvier 2026"
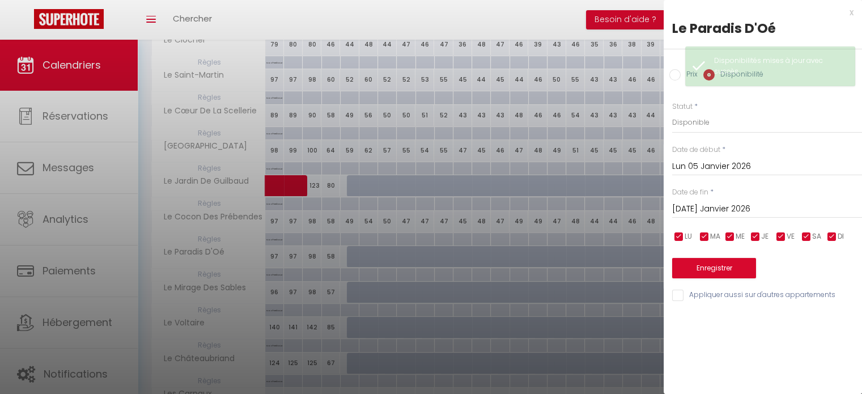
click at [749, 202] on input "[DATE] Janvier 2026" at bounding box center [767, 209] width 190 height 15
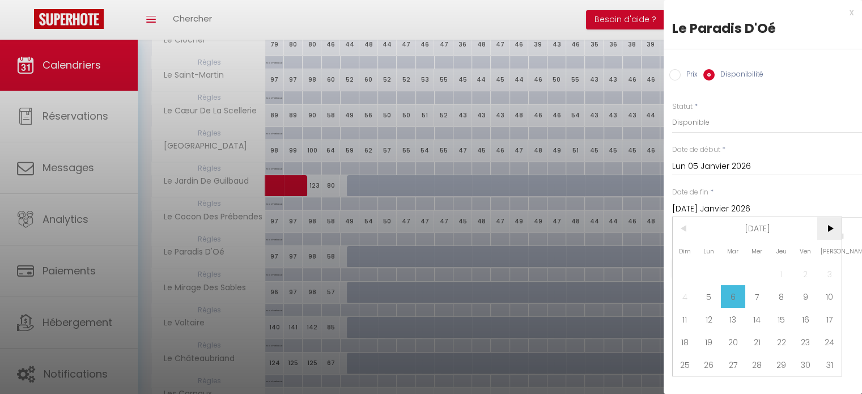
click at [834, 235] on span ">" at bounding box center [829, 228] width 24 height 23
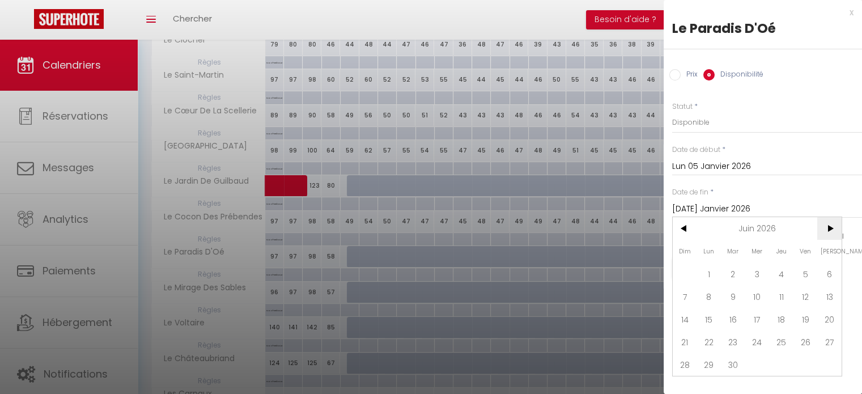
click at [834, 235] on span ">" at bounding box center [829, 228] width 24 height 23
click at [834, 234] on span ">" at bounding box center [829, 228] width 24 height 23
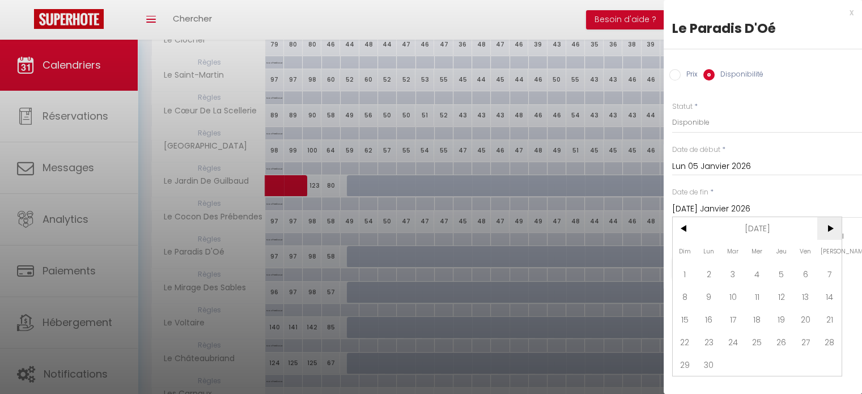
click at [834, 234] on span ">" at bounding box center [829, 228] width 24 height 23
click at [803, 269] on span "1" at bounding box center [805, 273] width 24 height 23
type input "Ven 01 Janvier 2027"
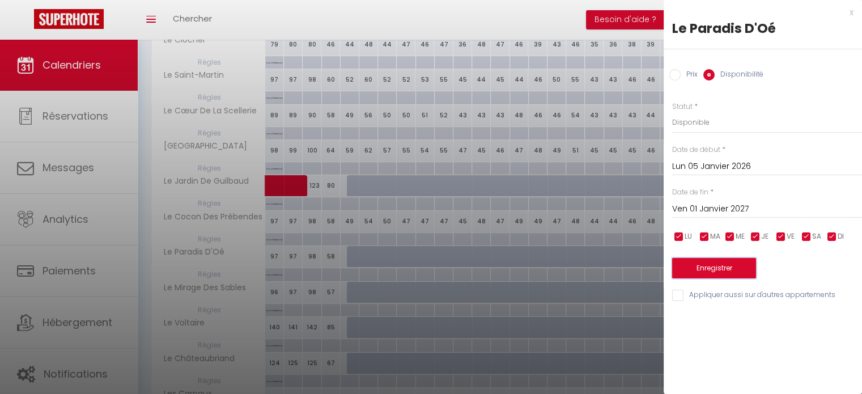
click at [743, 273] on button "Enregistrer" at bounding box center [714, 268] width 84 height 20
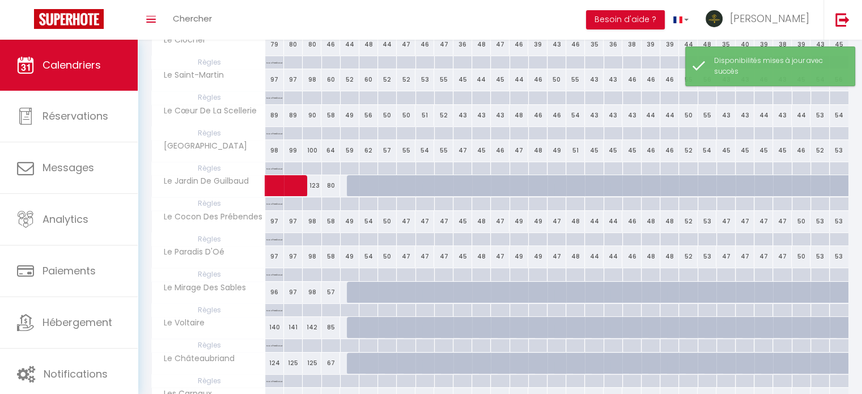
click at [352, 289] on div at bounding box center [356, 293] width 19 height 22
select select "1"
type input "Lun 05 Janvier 2026"
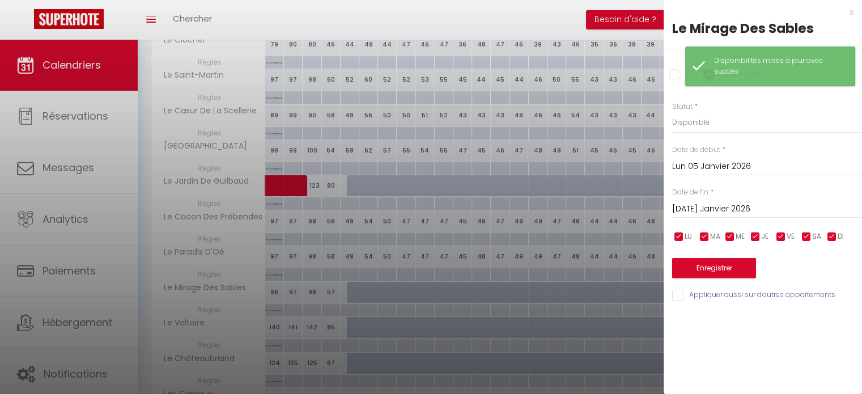
click at [702, 211] on input "[DATE] Janvier 2026" at bounding box center [767, 209] width 190 height 15
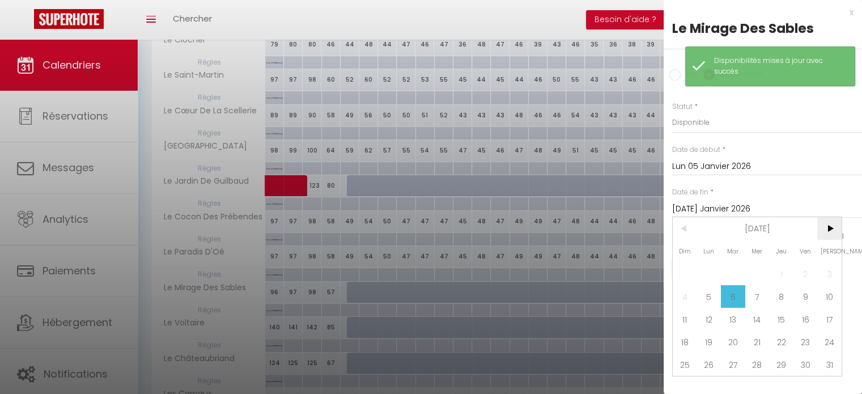
click at [831, 228] on span ">" at bounding box center [829, 228] width 24 height 23
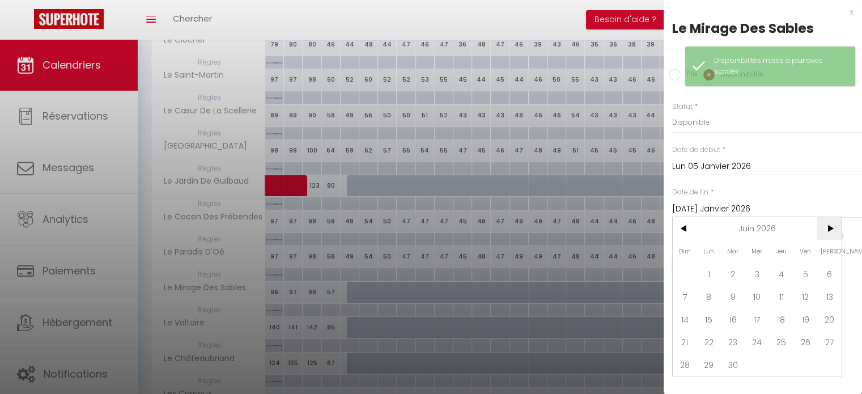
click at [831, 228] on span ">" at bounding box center [829, 228] width 24 height 23
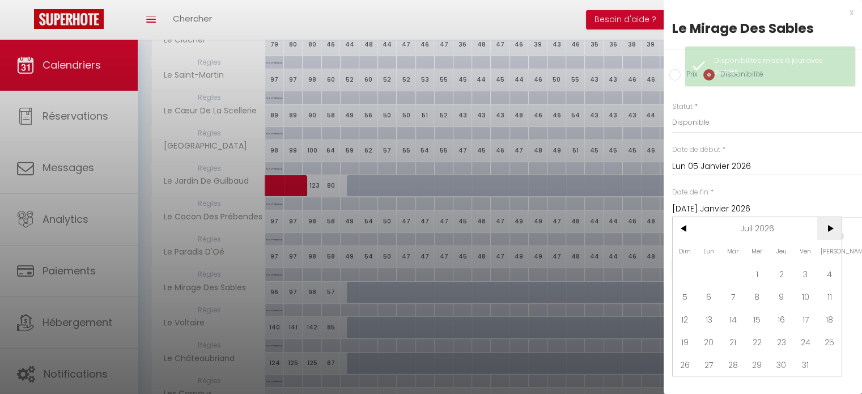
click at [831, 228] on span ">" at bounding box center [829, 228] width 24 height 23
click at [820, 229] on span ">" at bounding box center [829, 228] width 24 height 23
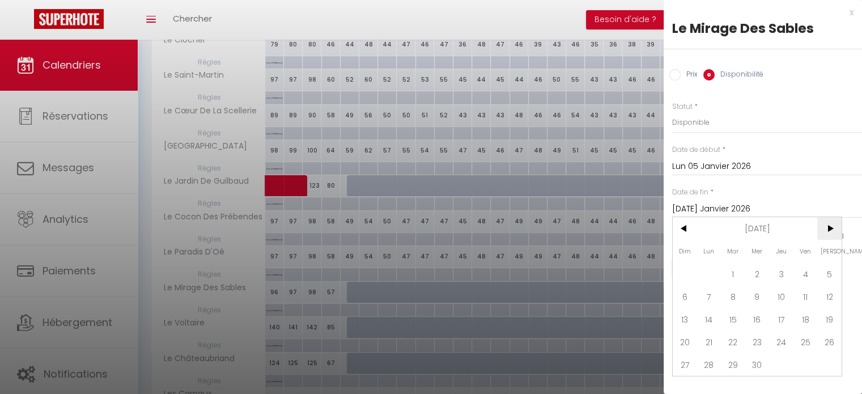
click at [822, 229] on span ">" at bounding box center [829, 228] width 24 height 23
click at [824, 228] on span ">" at bounding box center [829, 228] width 24 height 23
click at [832, 228] on span ">" at bounding box center [829, 228] width 24 height 23
click at [802, 267] on span "1" at bounding box center [805, 273] width 24 height 23
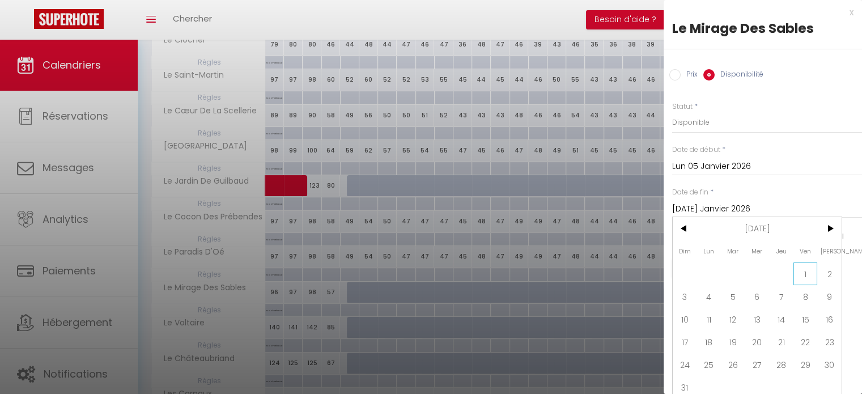
type input "Ven 01 Janvier 2027"
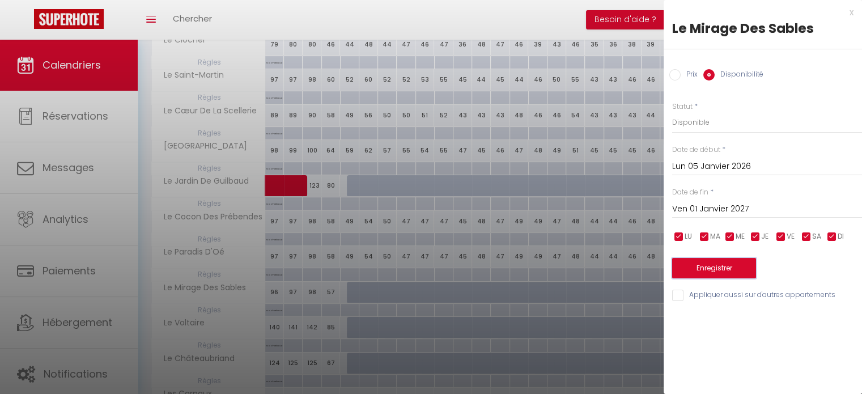
click at [734, 264] on button "Enregistrer" at bounding box center [714, 268] width 84 height 20
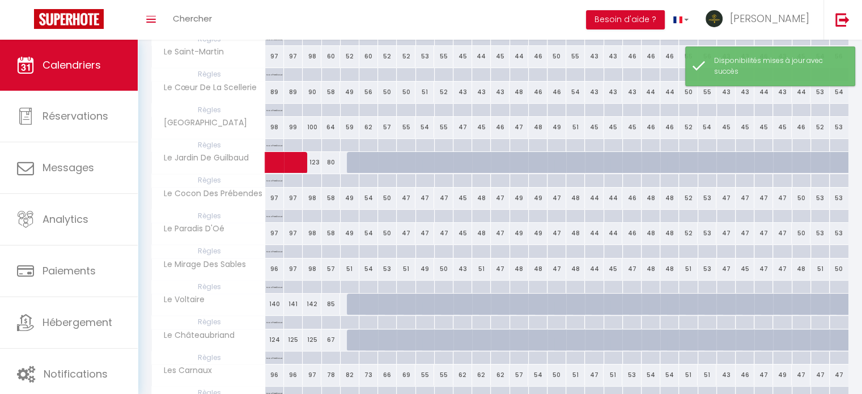
scroll to position [259, 0]
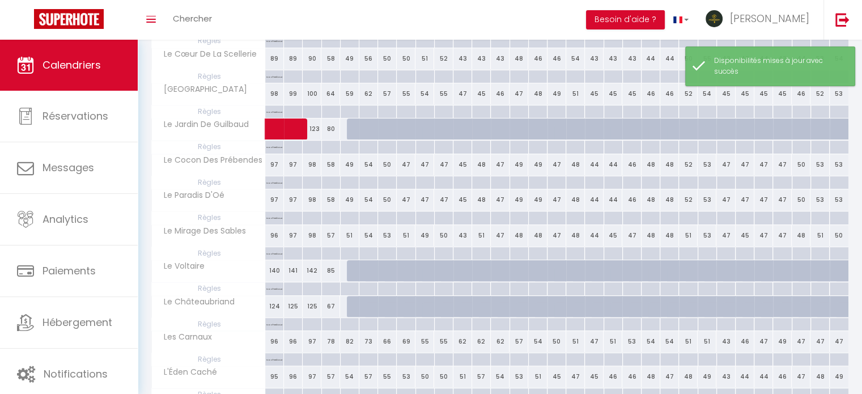
click at [351, 272] on div at bounding box center [356, 271] width 19 height 22
select select "1"
type input "Lun 05 Janvier 2026"
type input "[DATE] Janvier 2026"
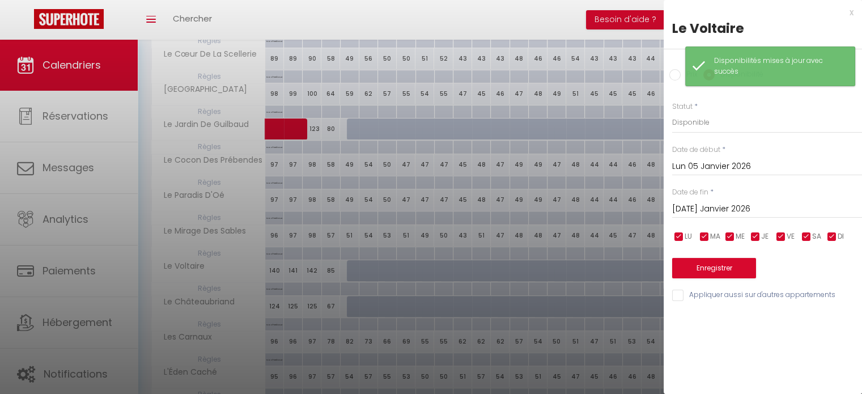
click at [714, 165] on input "Lun 05 Janvier 2026" at bounding box center [767, 166] width 190 height 15
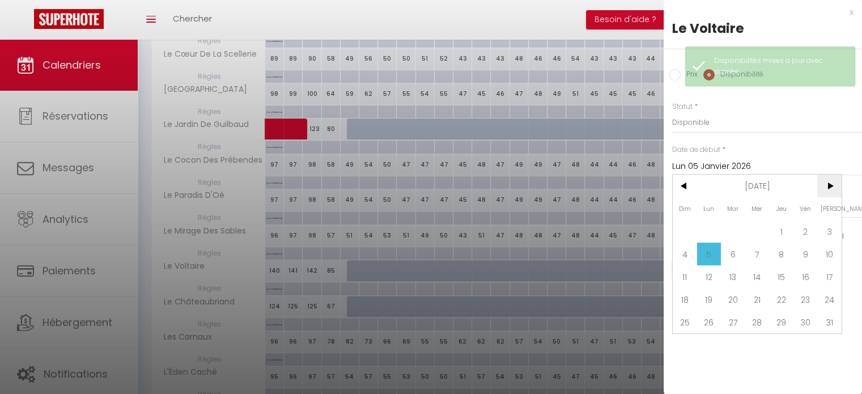
click at [819, 189] on span ">" at bounding box center [829, 185] width 24 height 23
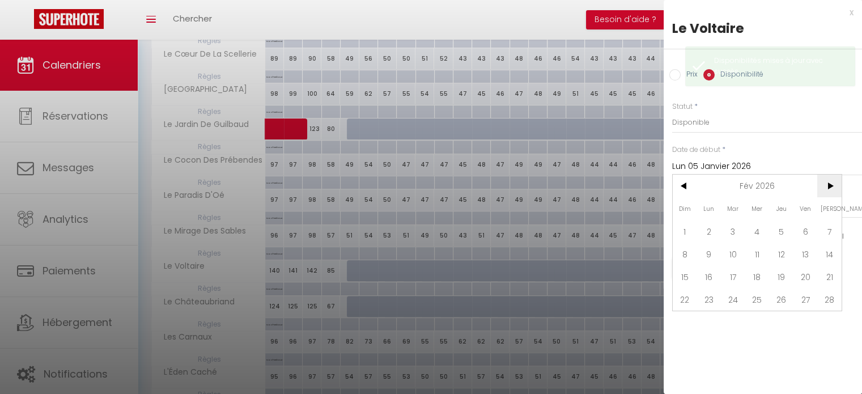
click at [819, 189] on span ">" at bounding box center [829, 185] width 24 height 23
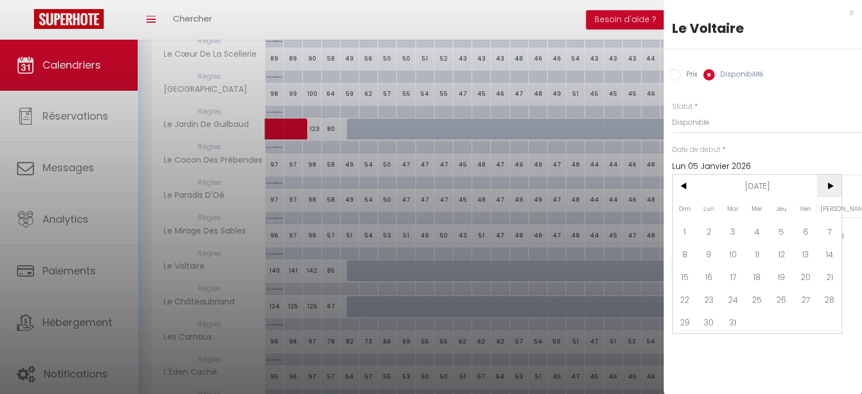
click at [819, 189] on span ">" at bounding box center [829, 185] width 24 height 23
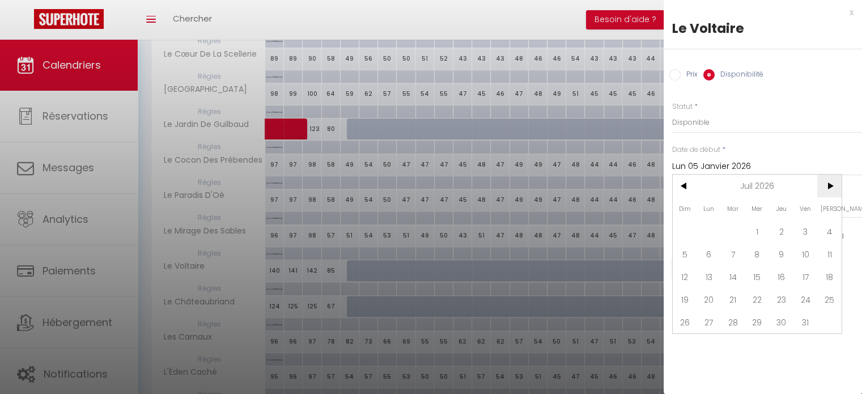
click at [819, 189] on span ">" at bounding box center [829, 185] width 24 height 23
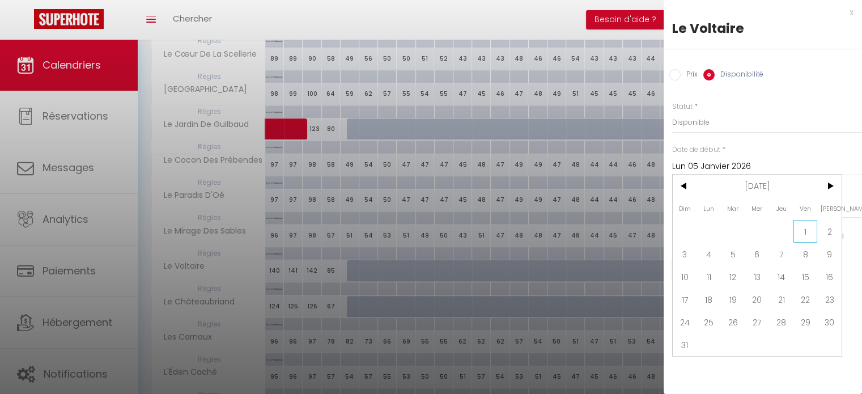
click at [815, 224] on span "1" at bounding box center [805, 231] width 24 height 23
type input "Ven 01 Janvier 2027"
type input "[PERSON_NAME] 02 Janvier 2027"
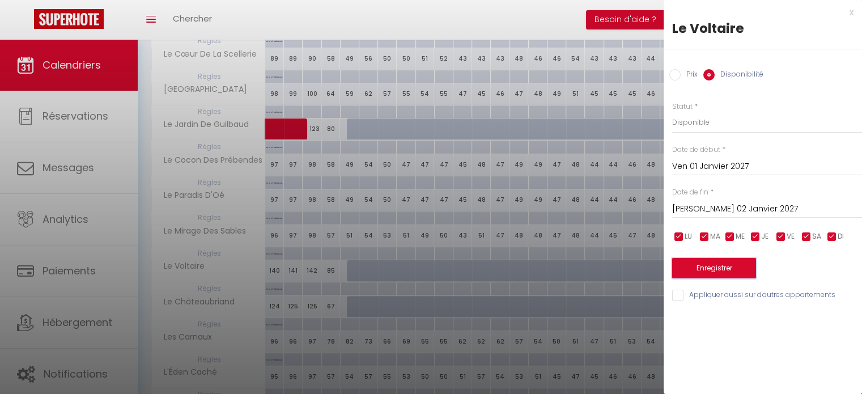
click at [726, 262] on button "Enregistrer" at bounding box center [714, 268] width 84 height 20
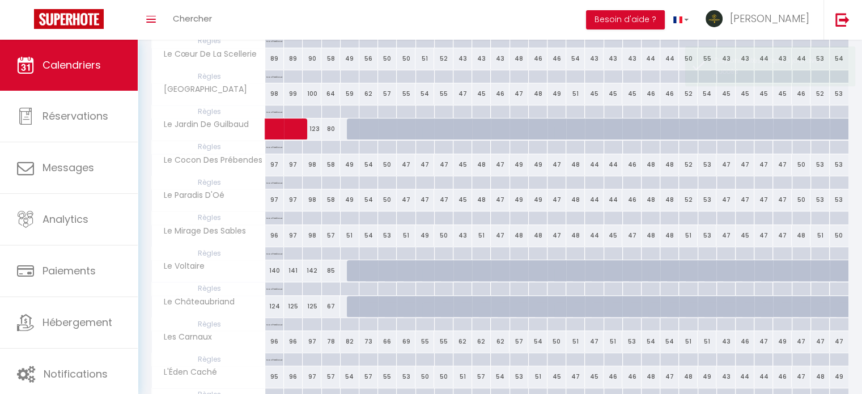
click at [351, 265] on div at bounding box center [356, 271] width 19 height 22
select select "1"
type input "Lun 05 Janvier 2026"
type input "[DATE] Janvier 2026"
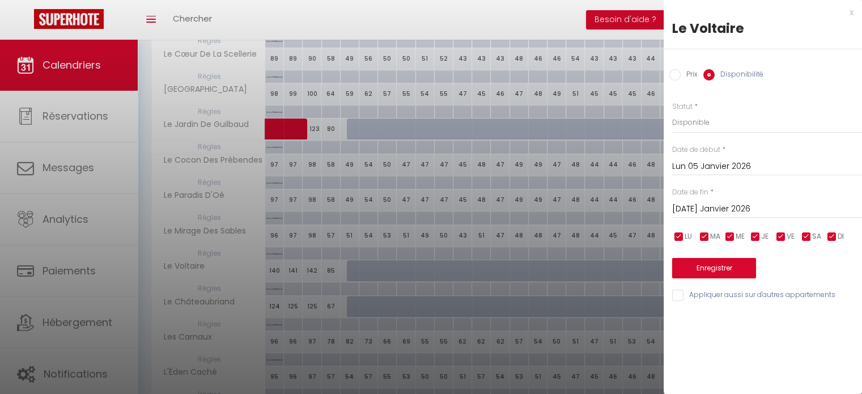
click at [731, 163] on input "Lun 05 Janvier 2026" at bounding box center [767, 166] width 190 height 15
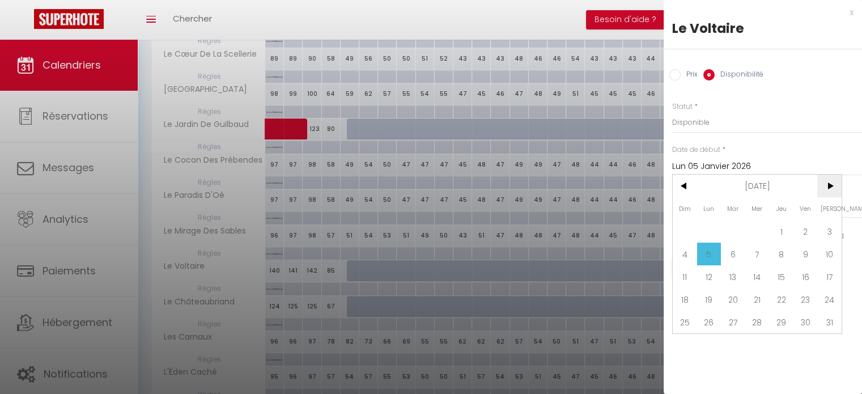
click at [826, 190] on span ">" at bounding box center [829, 185] width 24 height 23
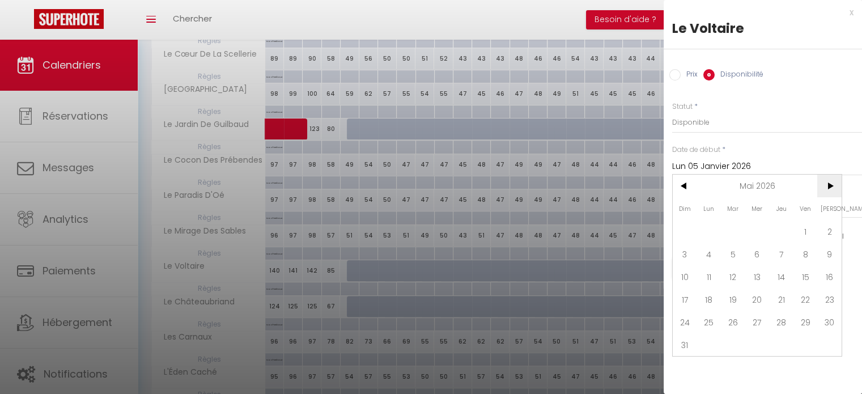
click at [826, 190] on span ">" at bounding box center [829, 185] width 24 height 23
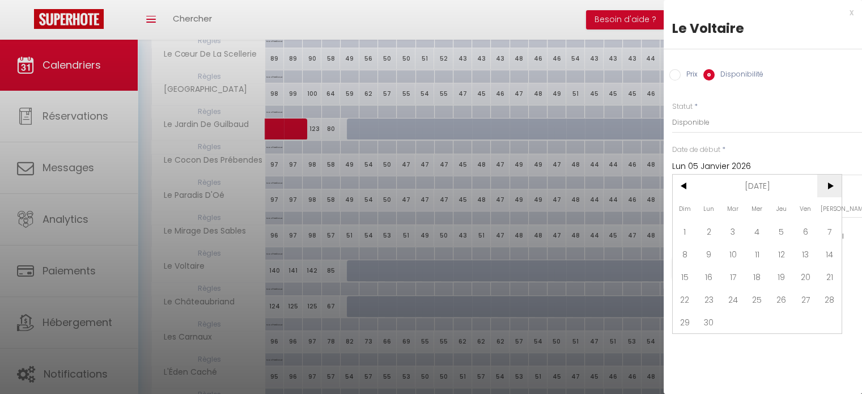
click at [826, 190] on span ">" at bounding box center [829, 185] width 24 height 23
click at [676, 186] on span "<" at bounding box center [684, 185] width 24 height 23
click at [804, 224] on span "1" at bounding box center [805, 231] width 24 height 23
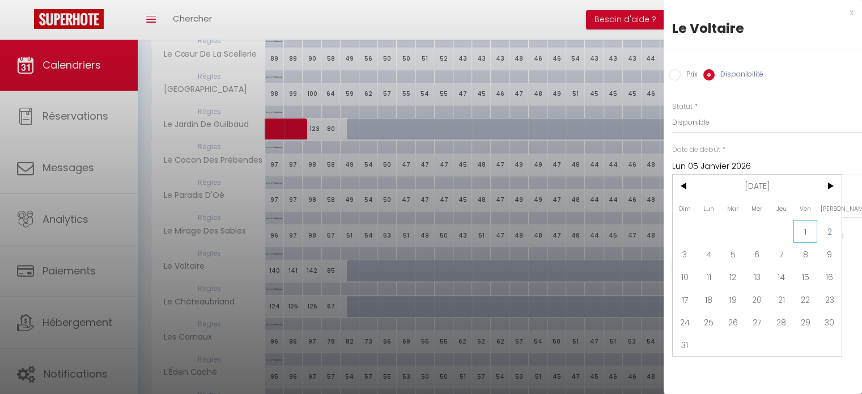
type input "Ven 01 Janvier 2027"
type input "[PERSON_NAME] 02 Janvier 2027"
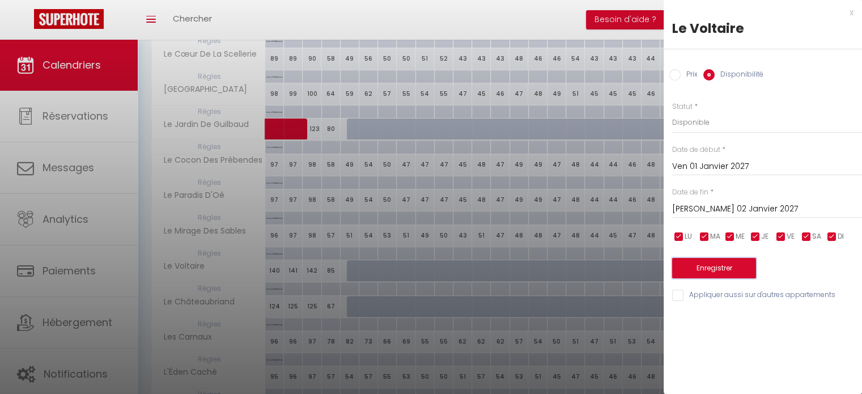
click at [726, 267] on button "Enregistrer" at bounding box center [714, 268] width 84 height 20
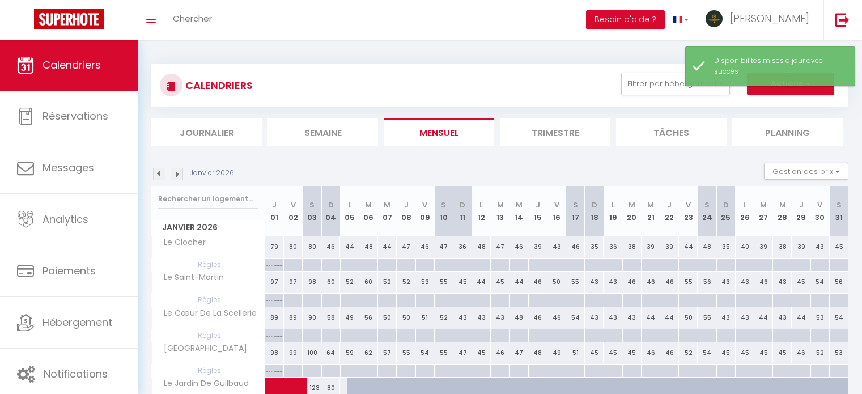
select select "1"
type input "Lun 05 Janvier 2026"
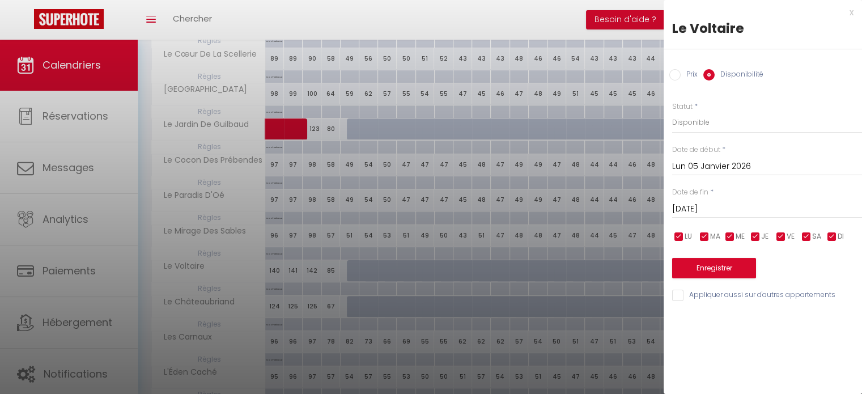
click at [723, 192] on div "Date de fin * Mar 06 Janvier 2026 < Jan 2026 > Dim Lun Mar Mer Jeu Ven Sam 1 2 …" at bounding box center [767, 202] width 190 height 31
click at [721, 206] on input "[DATE] Janvier 2026" at bounding box center [767, 209] width 190 height 15
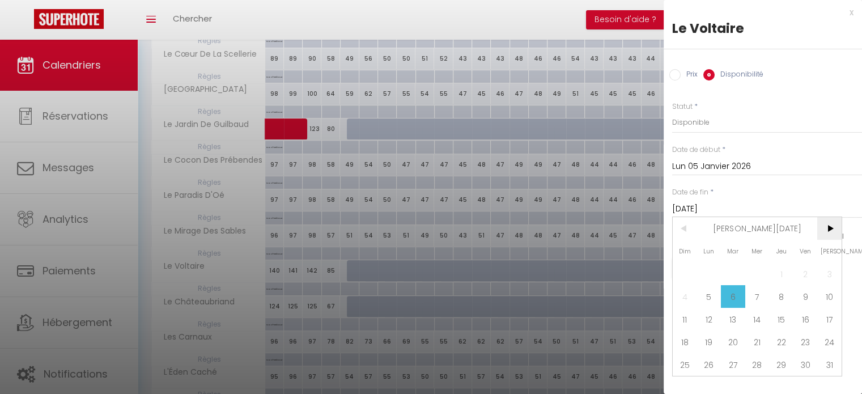
click at [822, 225] on span ">" at bounding box center [829, 228] width 24 height 23
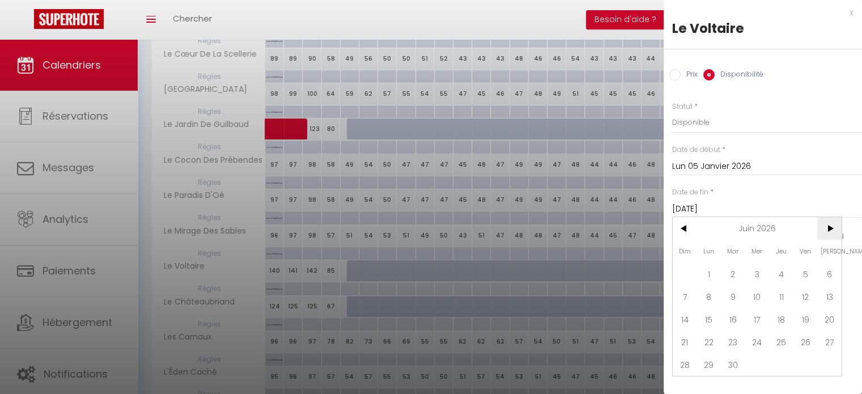
click at [822, 225] on span ">" at bounding box center [829, 228] width 24 height 23
click at [680, 221] on span "<" at bounding box center [684, 228] width 24 height 23
click at [824, 229] on span ">" at bounding box center [829, 228] width 24 height 23
click at [825, 229] on span ">" at bounding box center [829, 228] width 24 height 23
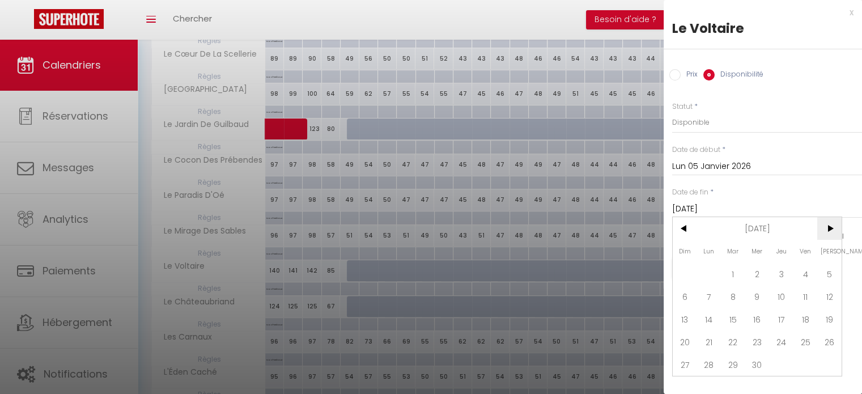
click at [825, 229] on span ">" at bounding box center [829, 228] width 24 height 23
click at [807, 268] on span "1" at bounding box center [805, 273] width 24 height 23
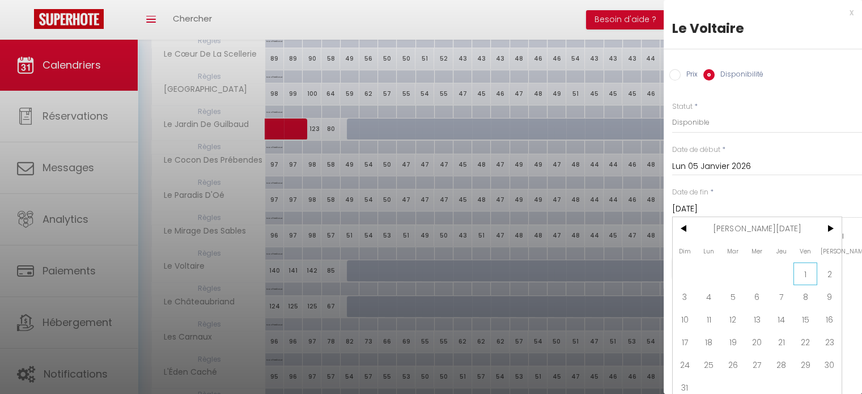
type input "Ven 01 Janvier 2027"
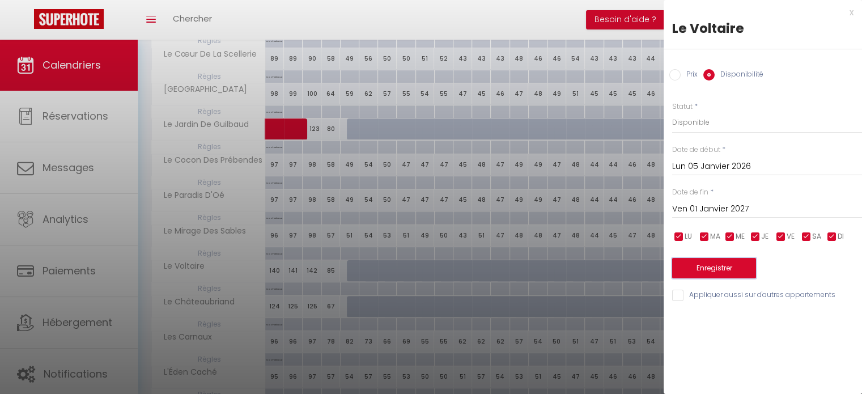
click at [725, 274] on button "Enregistrer" at bounding box center [714, 268] width 84 height 20
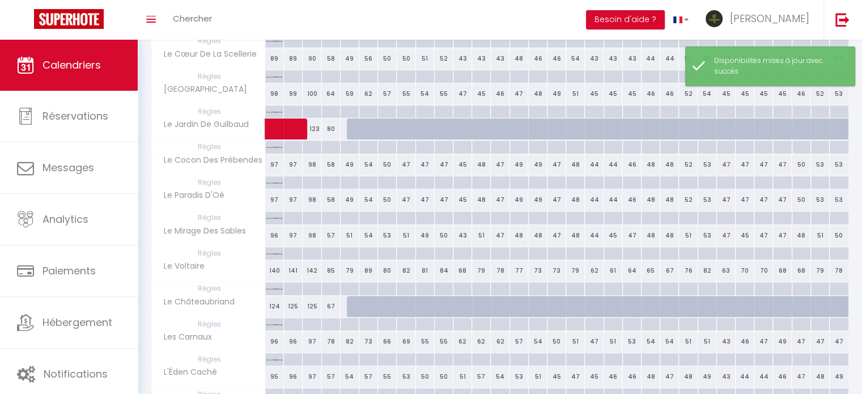
click at [353, 305] on div at bounding box center [356, 307] width 19 height 22
select select "1"
type input "Lun 05 Janvier 2026"
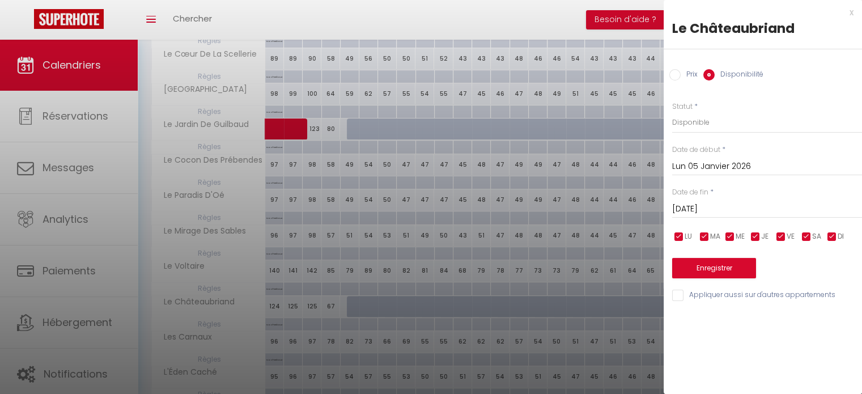
click at [705, 203] on input "[DATE] Janvier 2026" at bounding box center [767, 209] width 190 height 15
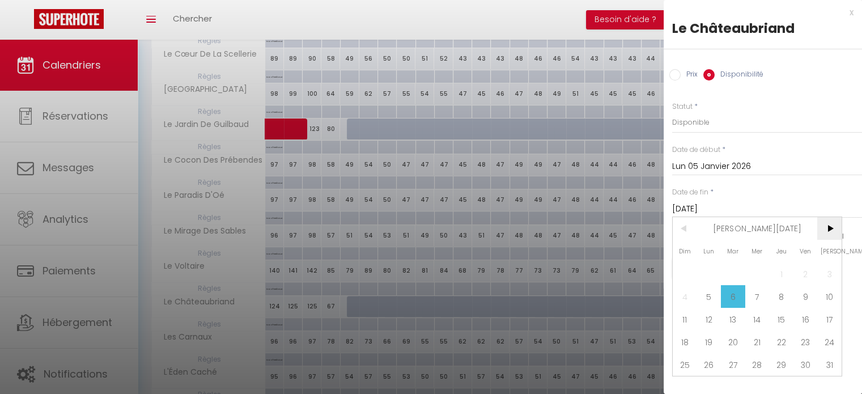
click at [825, 225] on span ">" at bounding box center [829, 228] width 24 height 23
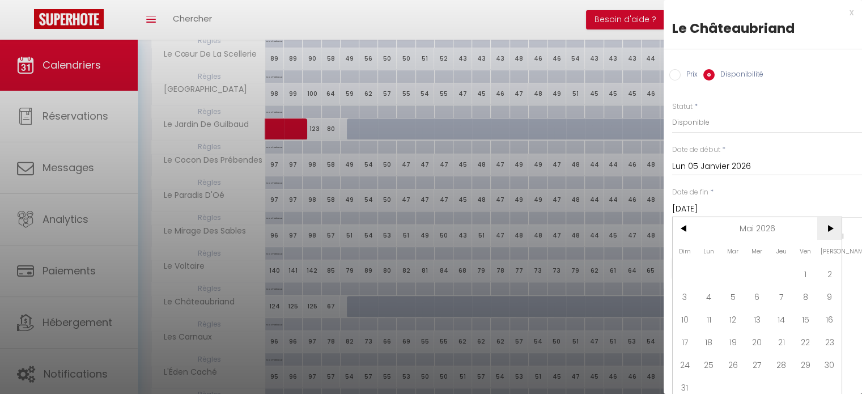
click at [825, 225] on span ">" at bounding box center [829, 228] width 24 height 23
click at [834, 219] on span ">" at bounding box center [829, 228] width 24 height 23
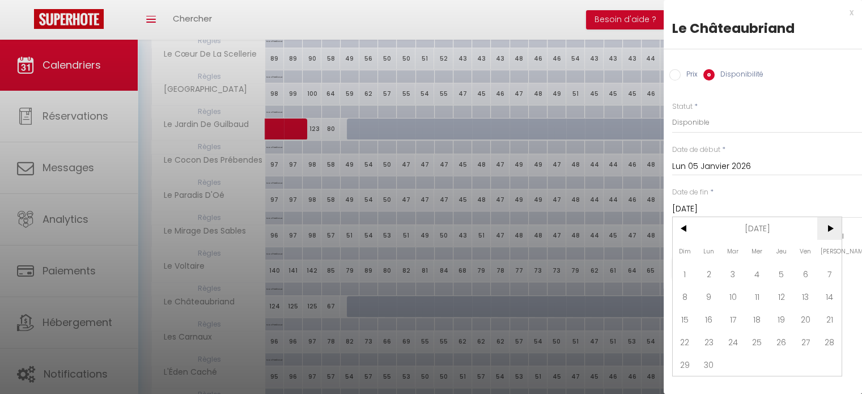
click at [834, 219] on span ">" at bounding box center [829, 228] width 24 height 23
click at [797, 273] on span "1" at bounding box center [805, 273] width 24 height 23
type input "Ven 01 Janvier 2027"
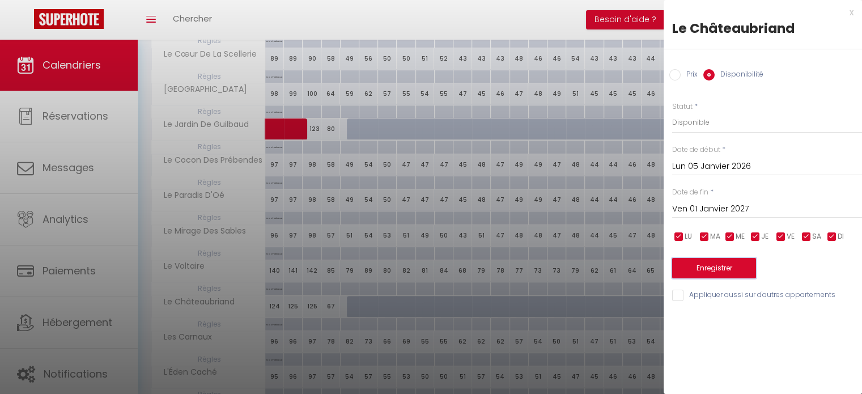
click at [711, 267] on button "Enregistrer" at bounding box center [714, 268] width 84 height 20
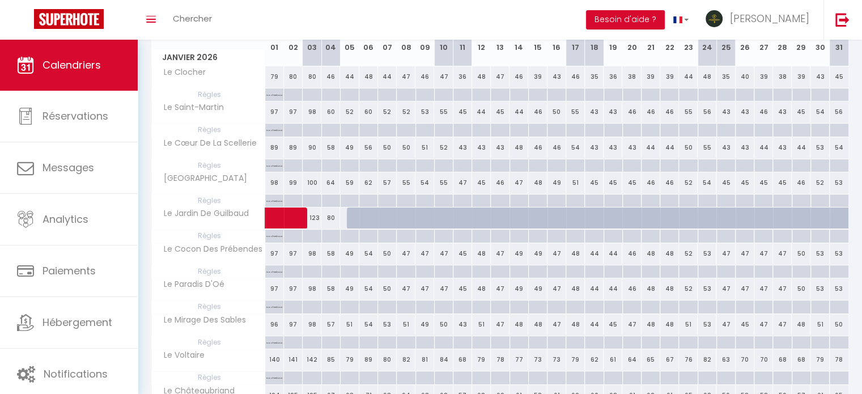
scroll to position [57, 0]
